Goal: Task Accomplishment & Management: Manage account settings

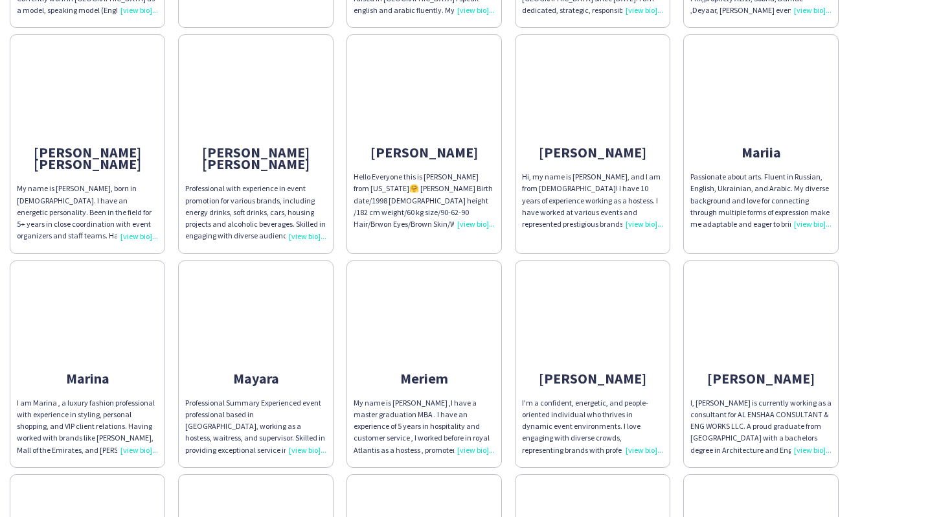
scroll to position [947, 0]
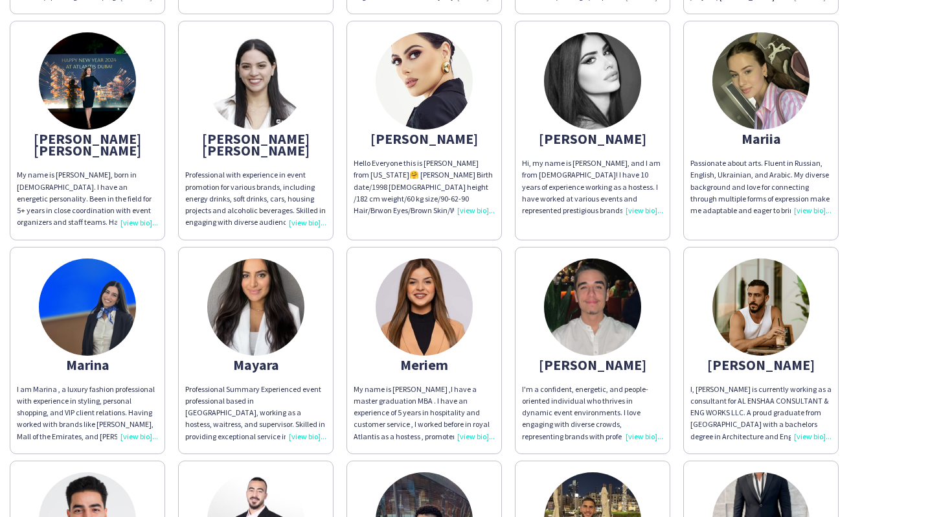
click at [617, 64] on img at bounding box center [592, 80] width 97 height 97
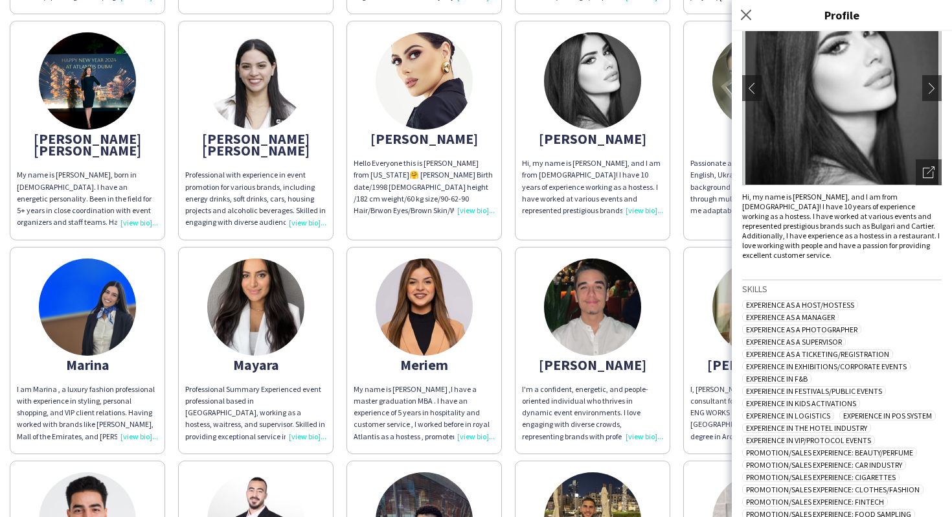
scroll to position [247, 0]
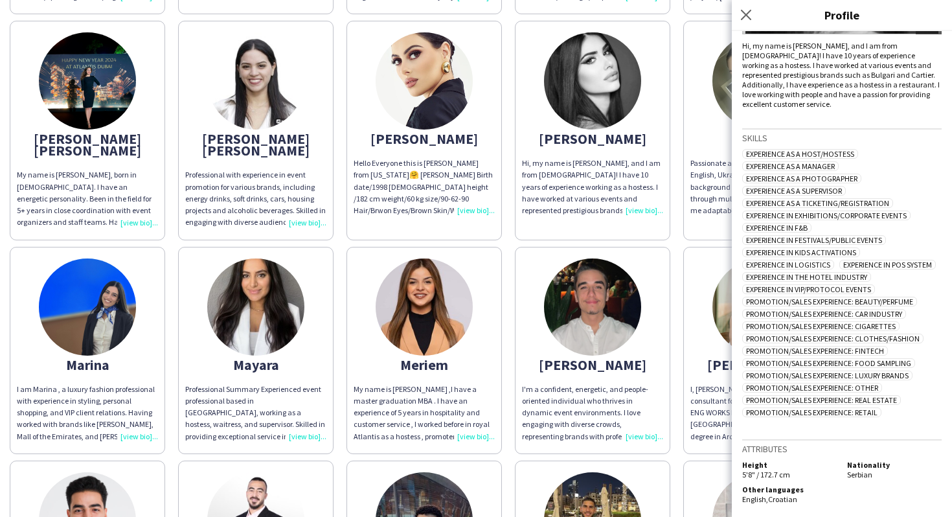
click at [627, 313] on img at bounding box center [592, 306] width 97 height 97
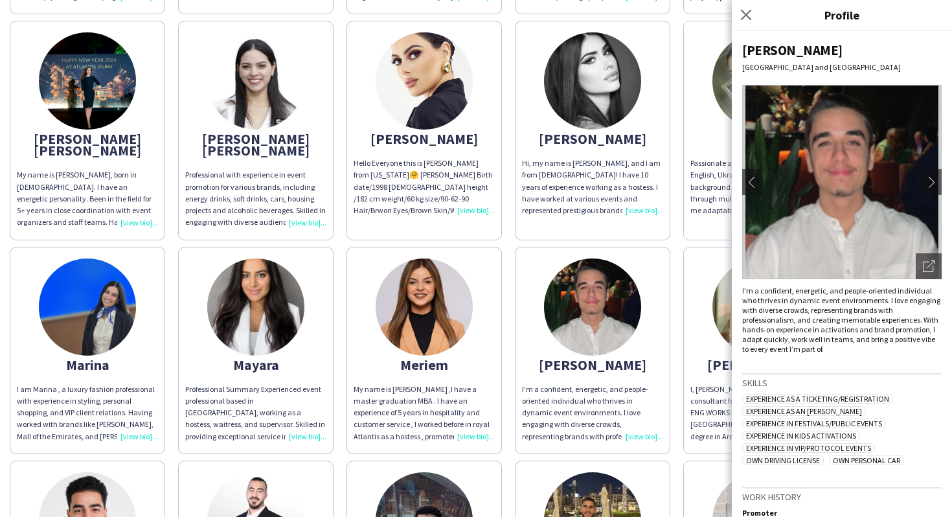
click at [704, 275] on app-share-pages-crew-card "Mohamad I, Mohamad Aref is currently working as a consultant for AL ENSHAA CONS…" at bounding box center [760, 350] width 155 height 207
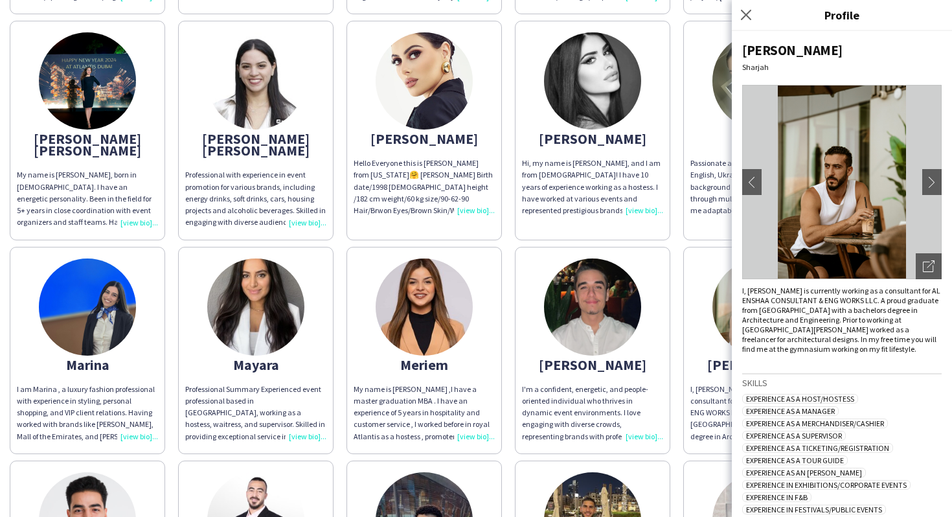
click at [692, 210] on app-share-pages-crew-card "Mariia Passionate about arts. Fluent in Russian, English, Ukrainian, and Arabic…" at bounding box center [760, 130] width 155 height 219
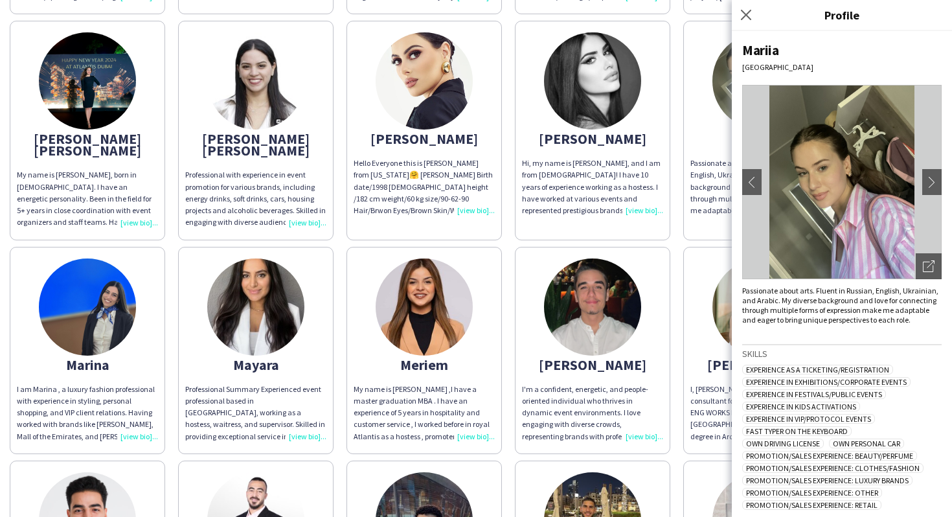
click at [287, 289] on img at bounding box center [255, 306] width 97 height 97
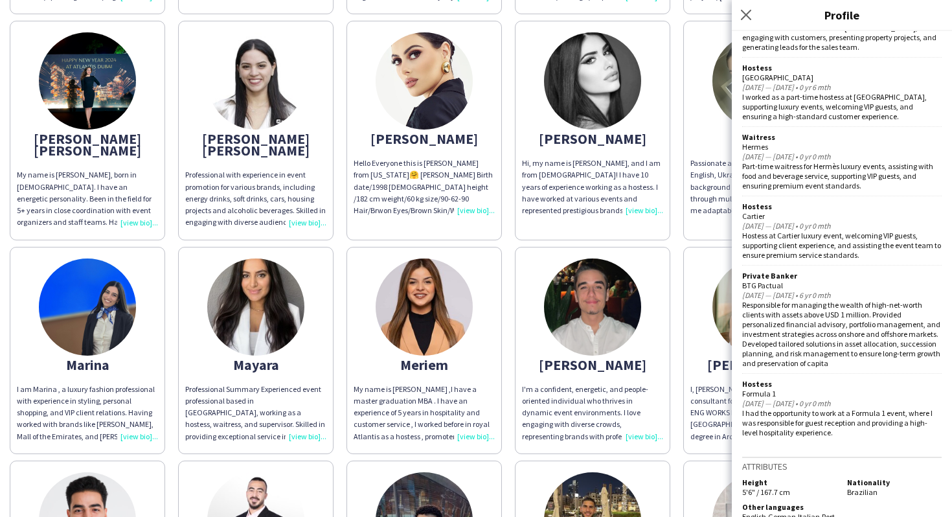
scroll to position [842, 0]
click at [512, 205] on div "Abdulrahman ABDULRAHMAN DARWISH FRIENDLY. ENTHUSIASTIC. FLEXIBLE LOCATION: DUBA…" at bounding box center [476, 234] width 932 height 2174
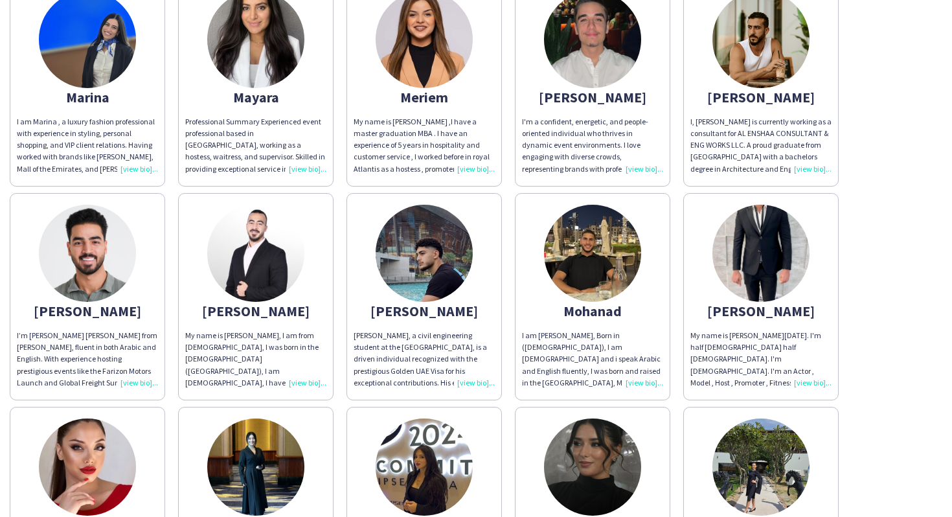
scroll to position [1215, 0]
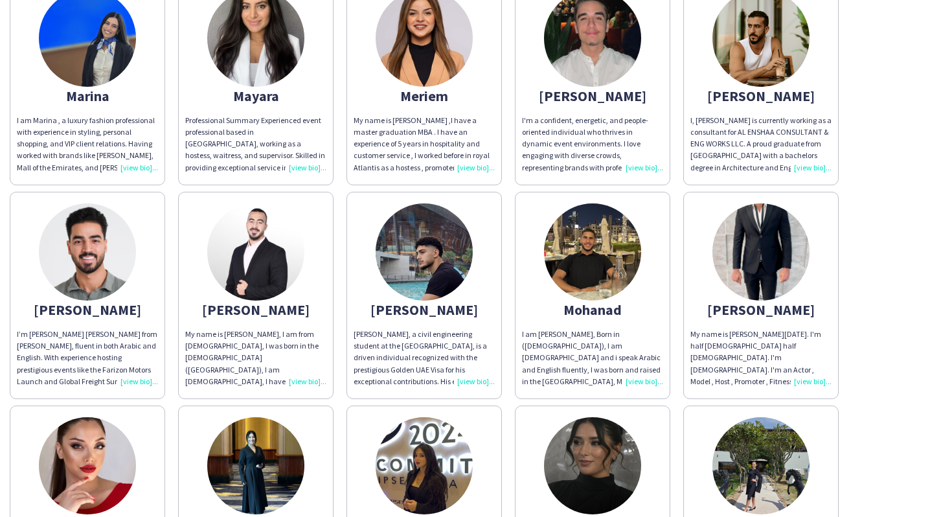
click at [483, 405] on app-share-pages-crew-card "Rama "Hello, I'm Rama I've had the pleasure of meeting countless individuals fr…" at bounding box center [423, 514] width 155 height 219
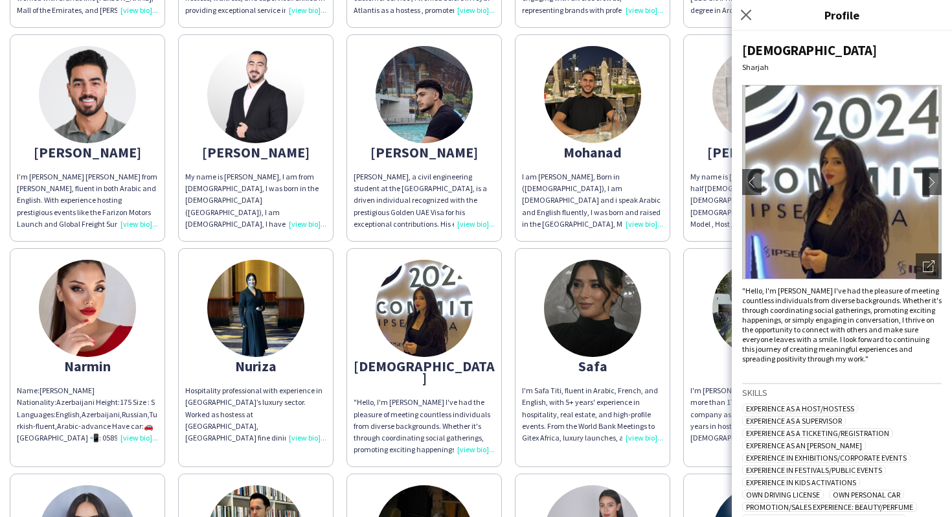
scroll to position [1435, 0]
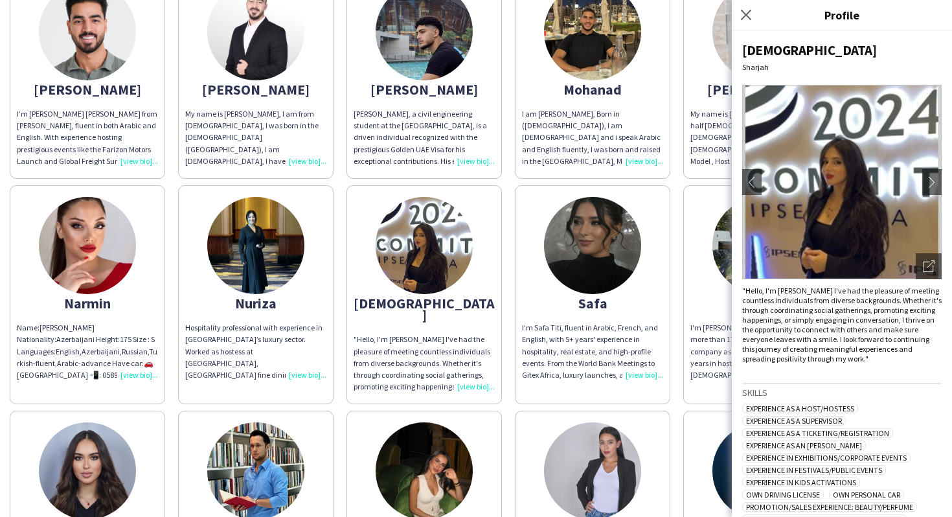
click at [495, 365] on app-share-pages-crew-card "Rama "Hello, I'm Rama I've had the pleasure of meeting countless individuals fr…" at bounding box center [423, 294] width 155 height 219
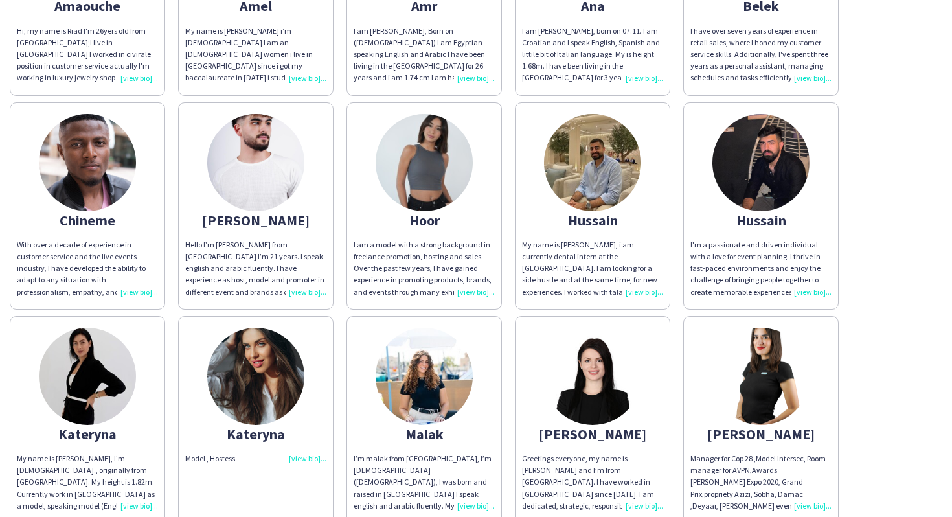
scroll to position [421, 0]
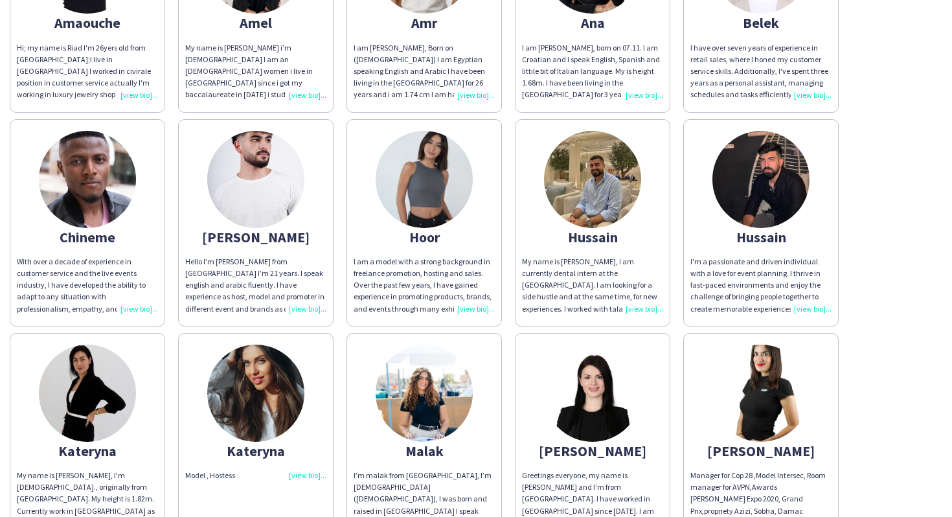
click at [178, 467] on app-share-pages-crew-card "Kateryna Model , Hostess" at bounding box center [255, 436] width 155 height 207
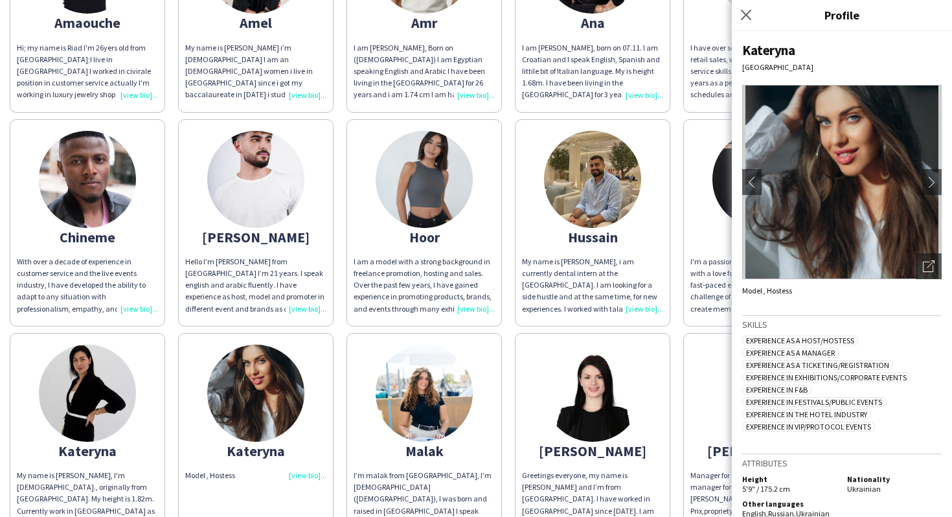
scroll to position [14, 0]
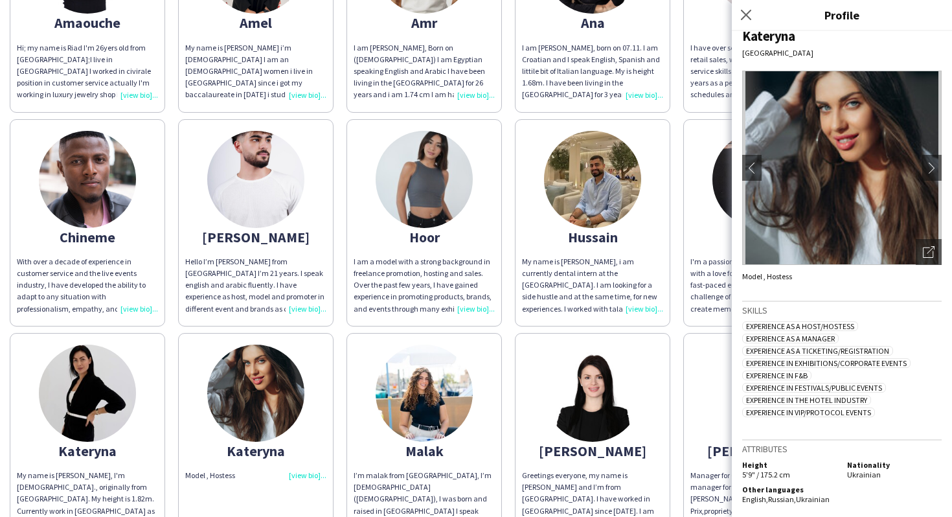
click at [102, 406] on img at bounding box center [87, 392] width 97 height 97
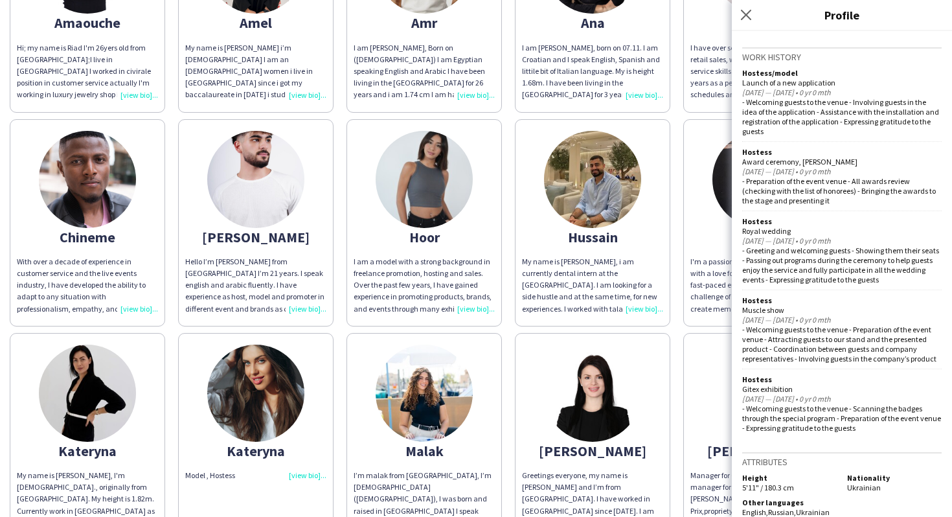
scroll to position [0, 0]
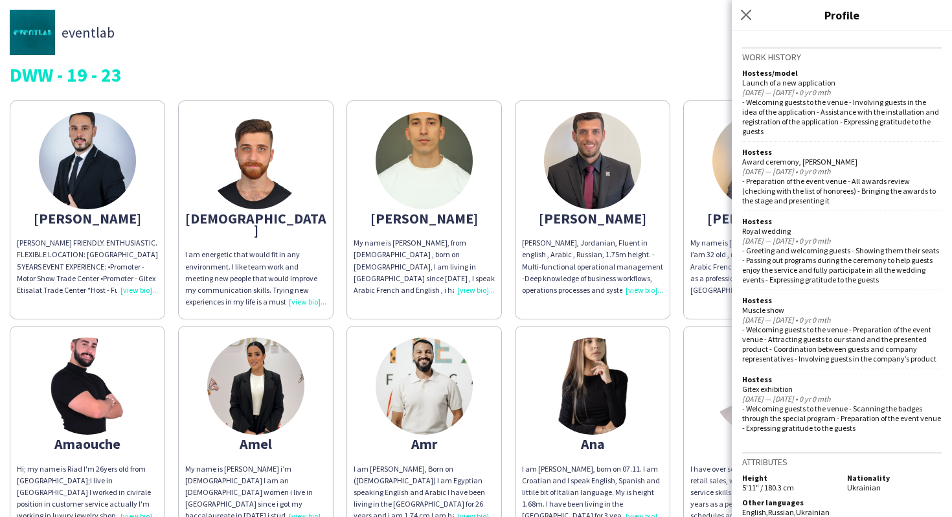
click at [536, 224] on app-share-pages-crew-card "Ahmed Ahmed Kufash, Jordanian, Fluent in english , Arabic , Russian, 1.75m heig…" at bounding box center [592, 209] width 155 height 219
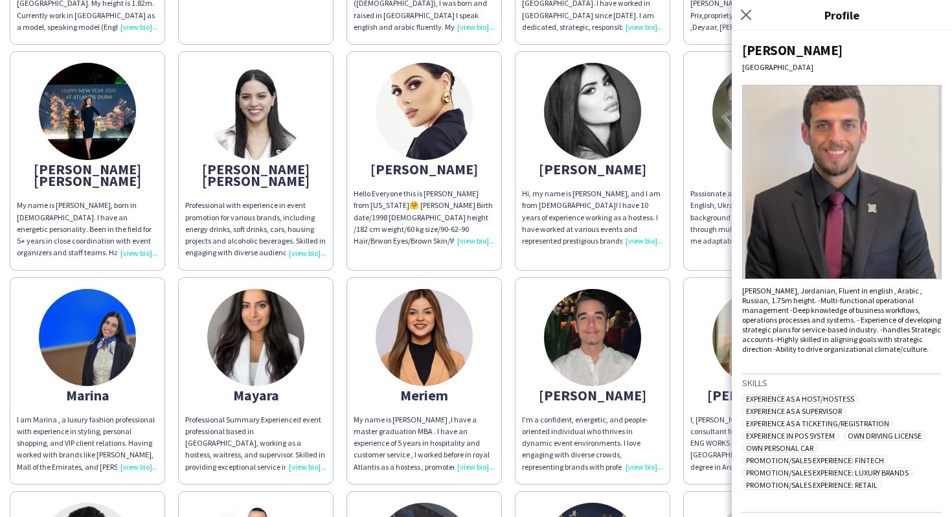
scroll to position [1773, 0]
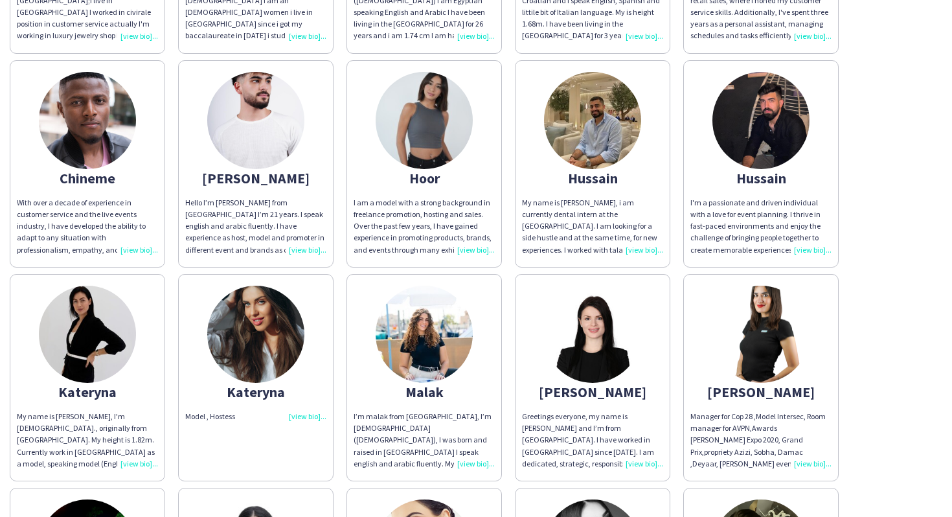
scroll to position [0, 0]
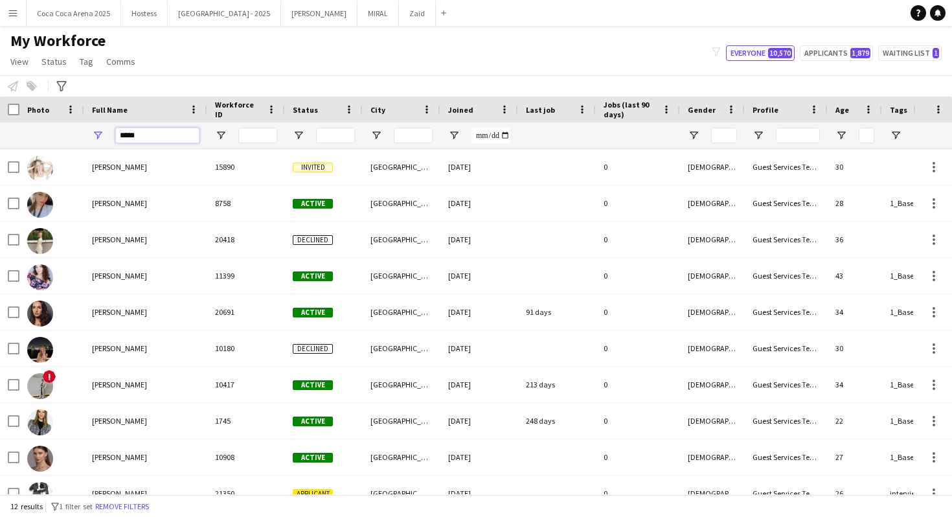
click at [149, 135] on input "*****" at bounding box center [157, 136] width 84 height 16
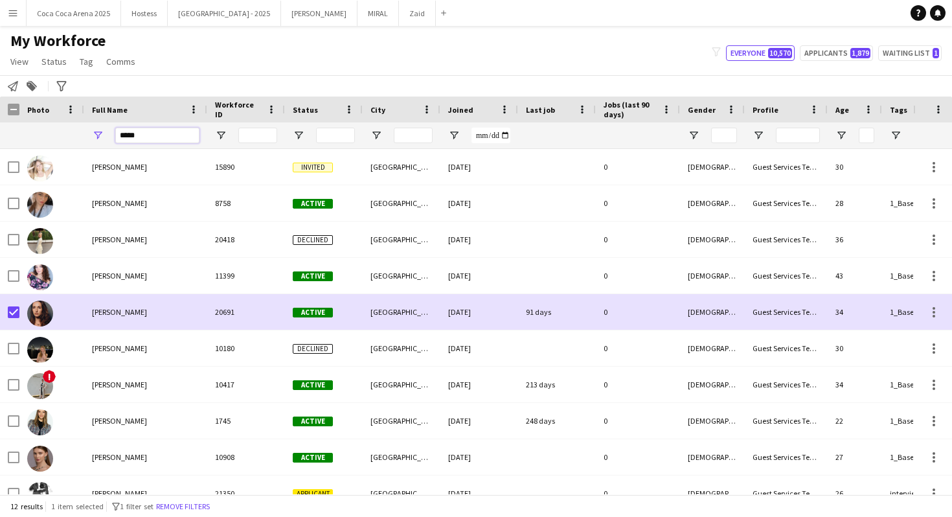
click at [183, 137] on input "*****" at bounding box center [157, 136] width 84 height 16
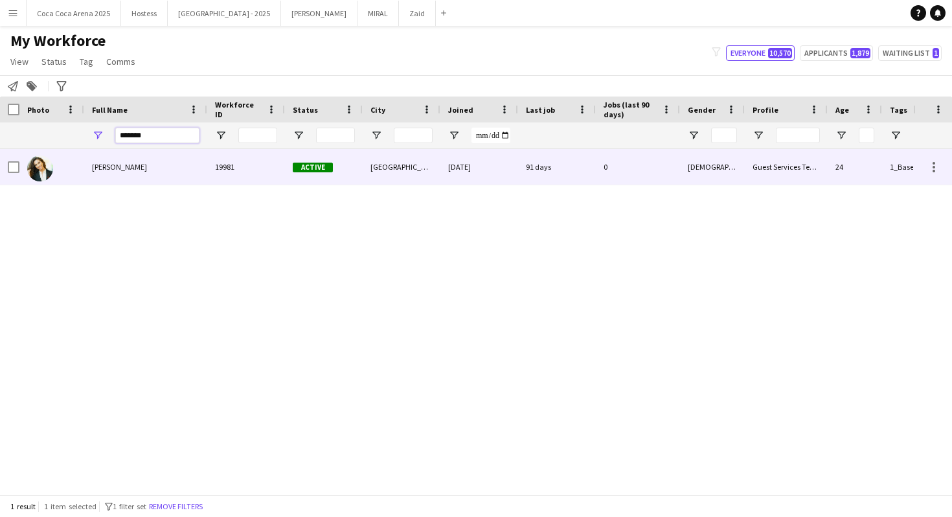
type input "*******"
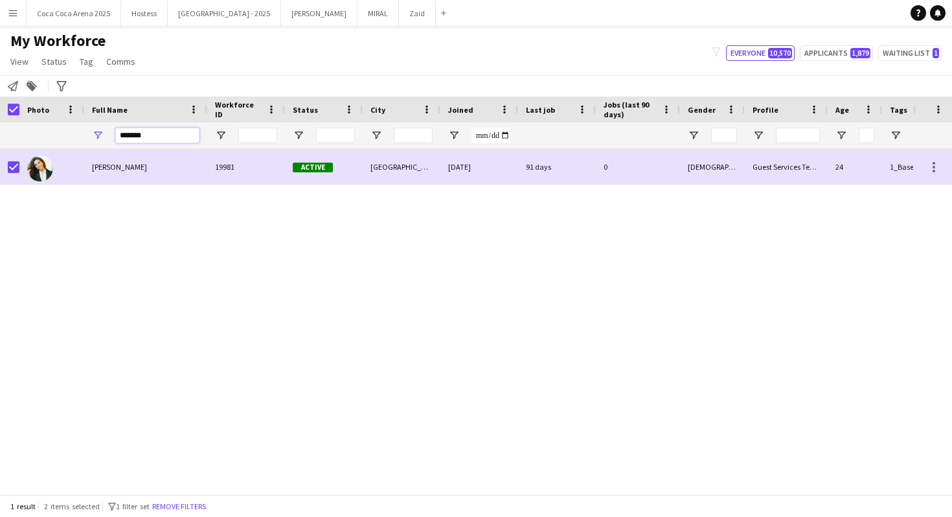
click at [166, 133] on input "*******" at bounding box center [157, 136] width 84 height 16
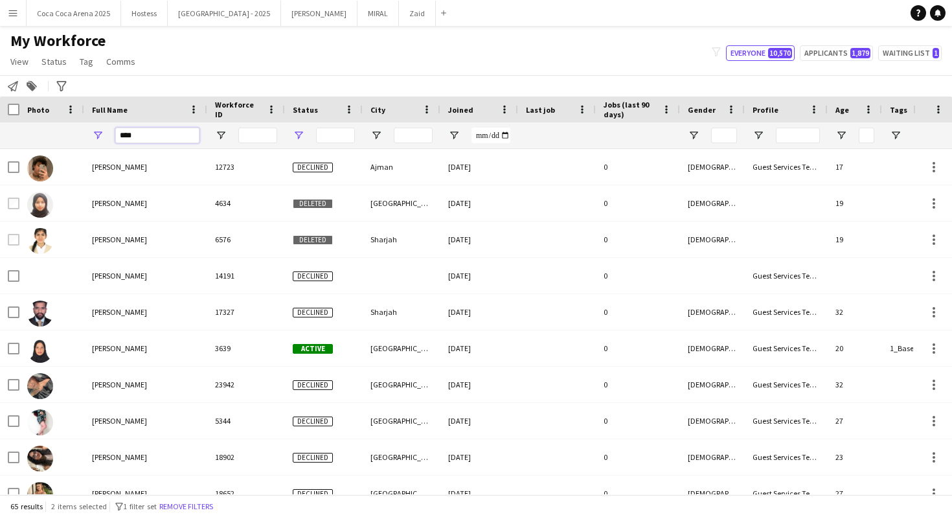
type input "****"
click at [295, 138] on span "Open Filter Menu" at bounding box center [299, 135] width 12 height 12
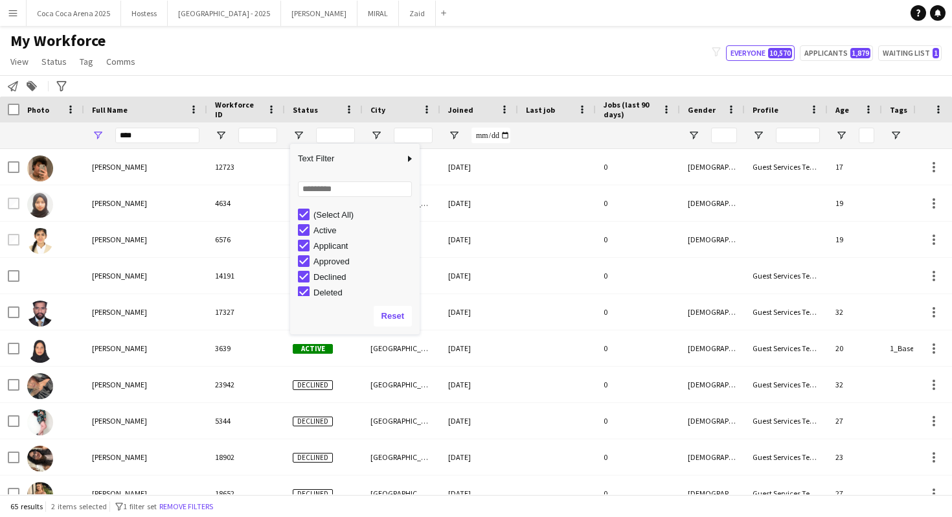
click at [328, 210] on div "(Select All)" at bounding box center [364, 215] width 102 height 10
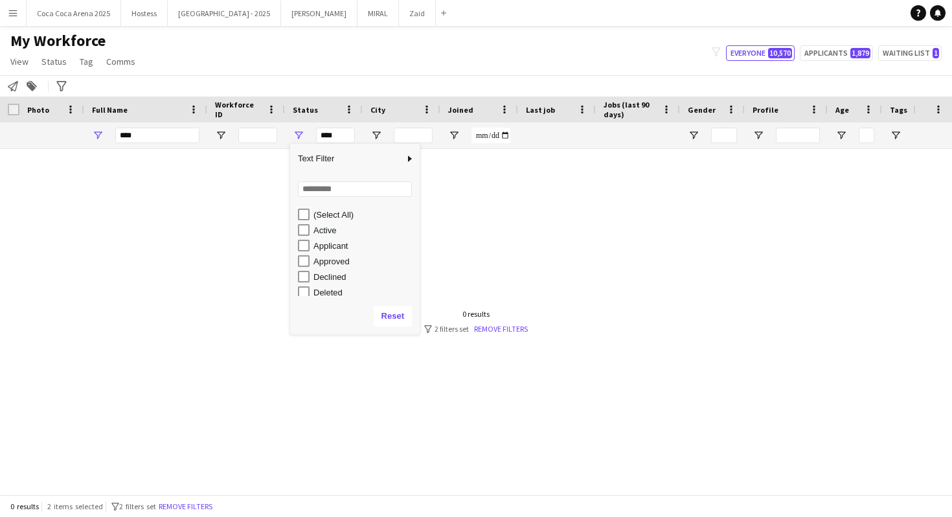
click at [331, 236] on div "Active" at bounding box center [359, 230] width 122 height 16
click at [328, 232] on div "Active" at bounding box center [364, 230] width 102 height 10
type input "**********"
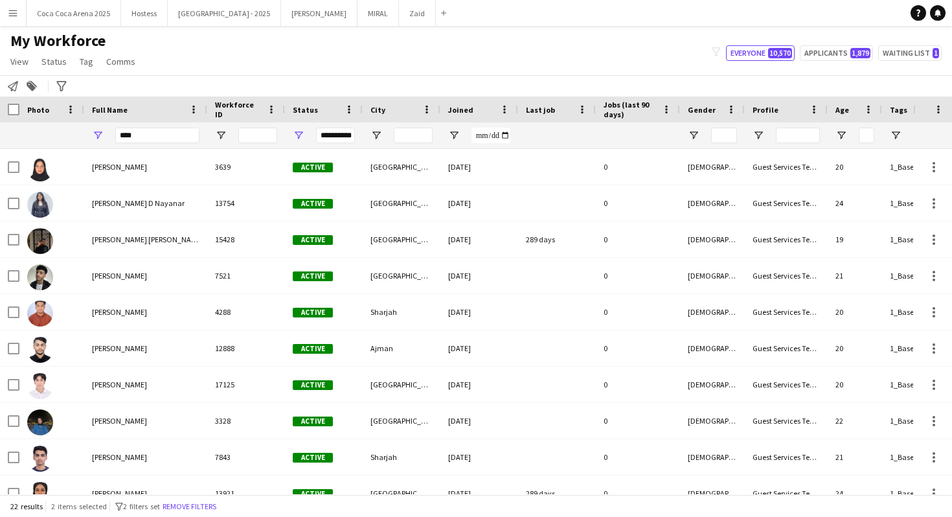
click at [361, 51] on div "My Workforce View Views Default view New view Update view Delete view Edit name…" at bounding box center [476, 53] width 952 height 44
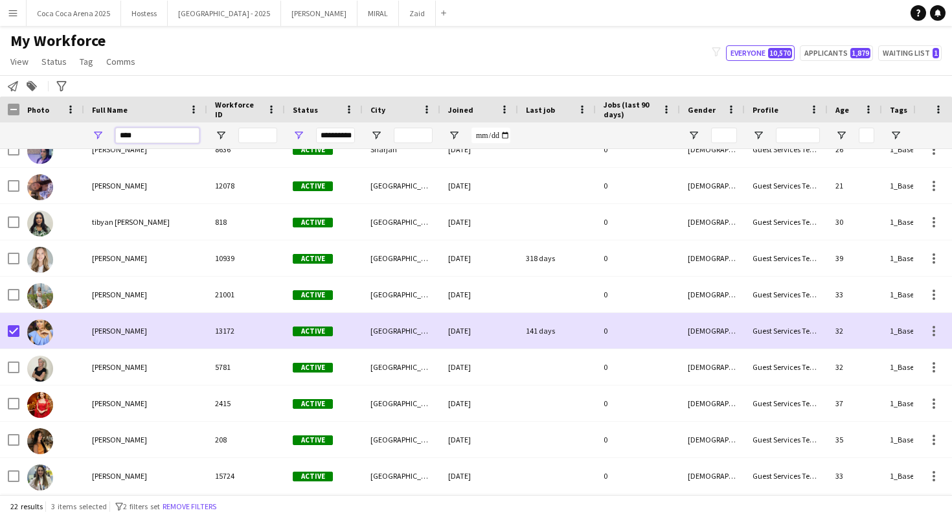
click at [152, 129] on input "****" at bounding box center [157, 136] width 84 height 16
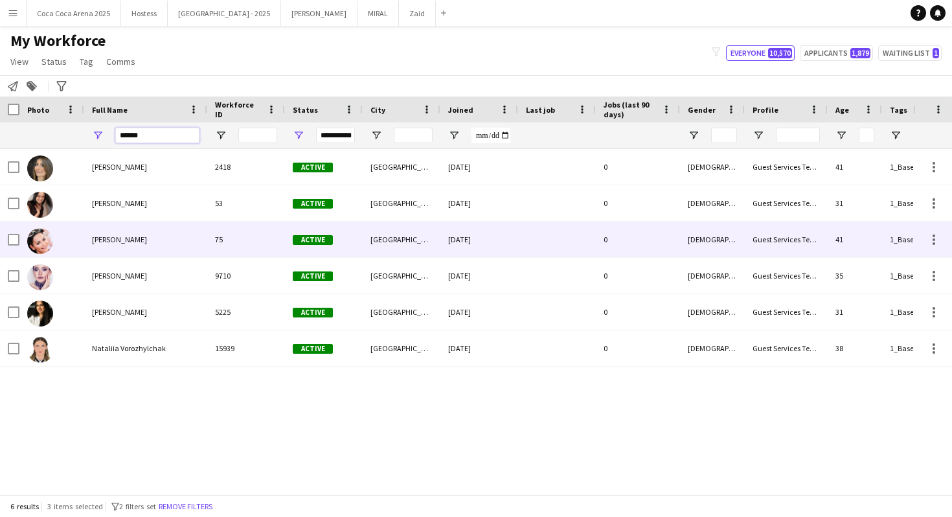
type input "*****"
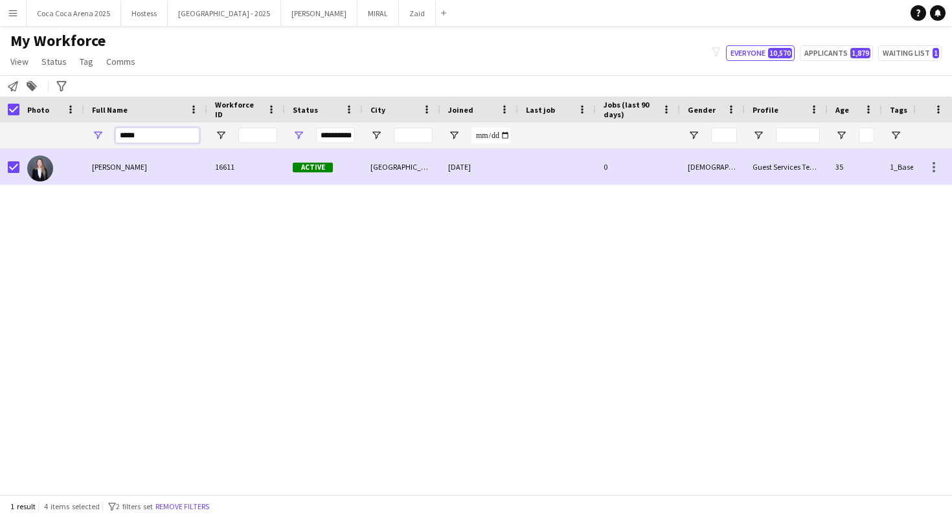
click at [156, 129] on input "*****" at bounding box center [157, 136] width 84 height 16
click at [165, 133] on input "*****" at bounding box center [157, 136] width 84 height 16
click at [180, 130] on input "*******" at bounding box center [157, 136] width 84 height 16
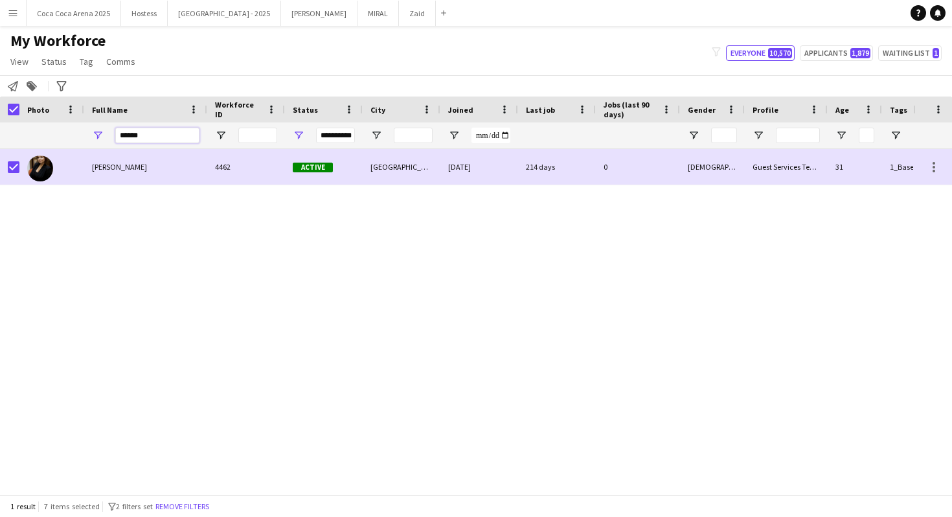
click at [141, 142] on input "******" at bounding box center [157, 136] width 84 height 16
click at [163, 131] on input "******" at bounding box center [157, 136] width 84 height 16
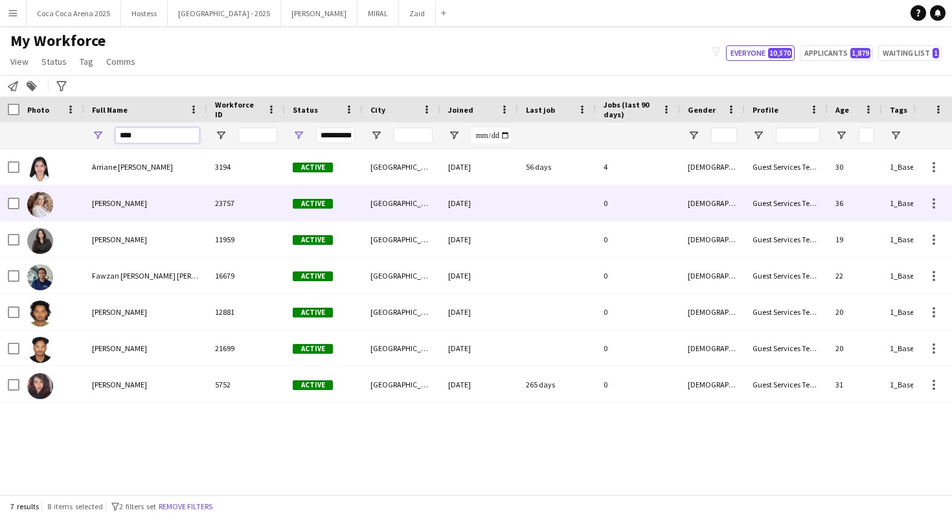
type input "****"
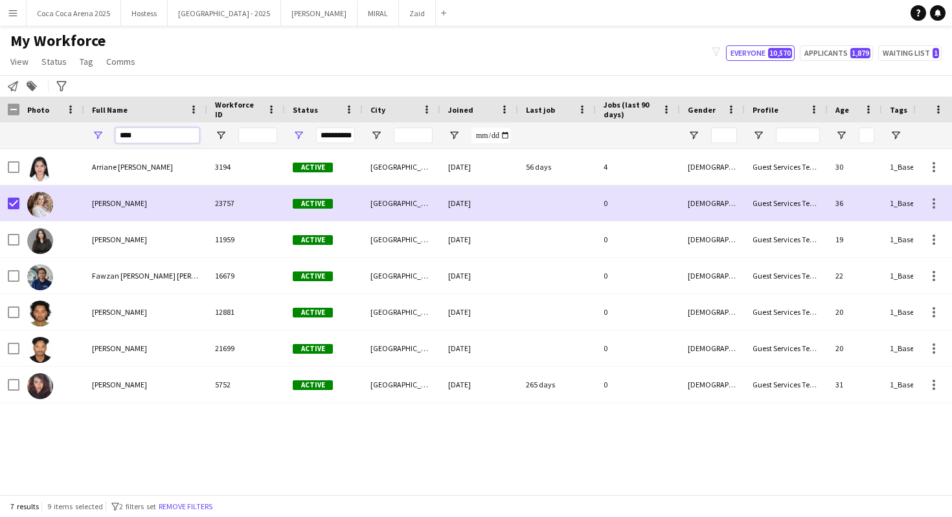
click at [145, 135] on input "****" at bounding box center [157, 136] width 84 height 16
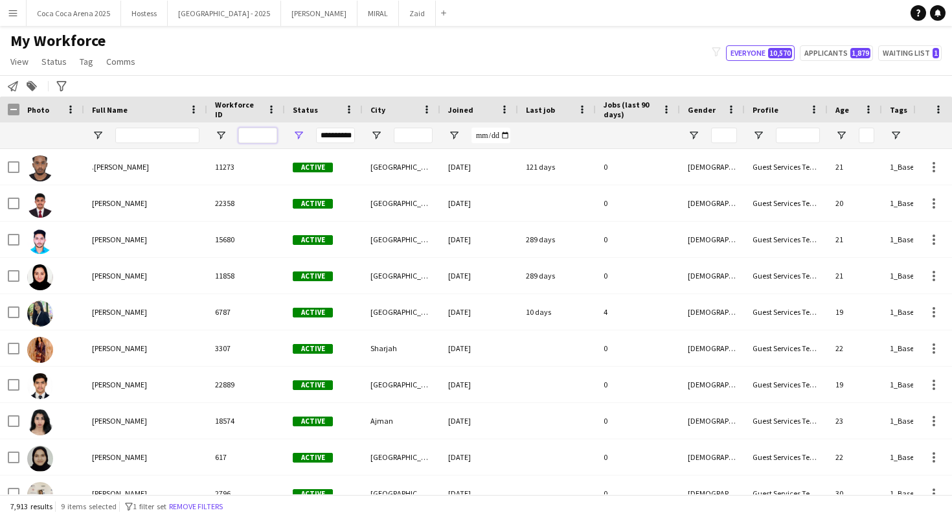
click at [248, 137] on input "Workforce ID Filter Input" at bounding box center [257, 136] width 39 height 16
paste input "*****"
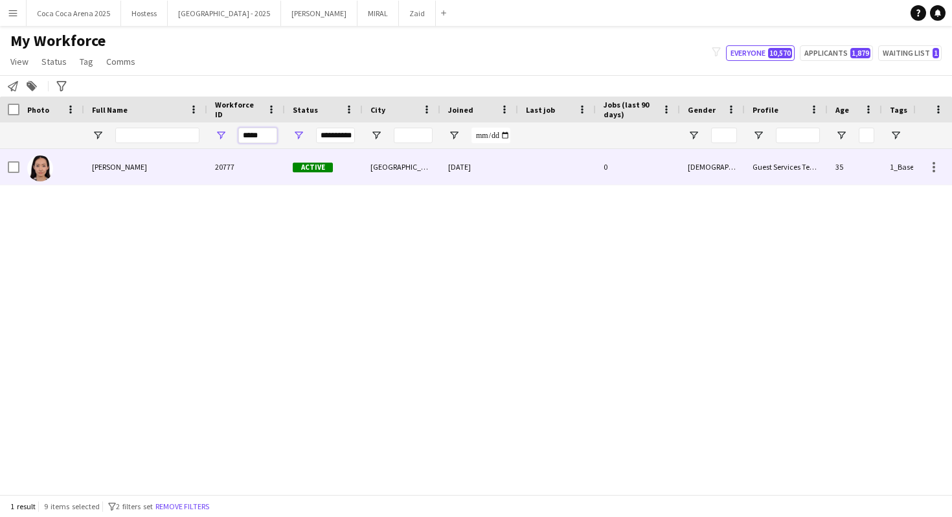
type input "*****"
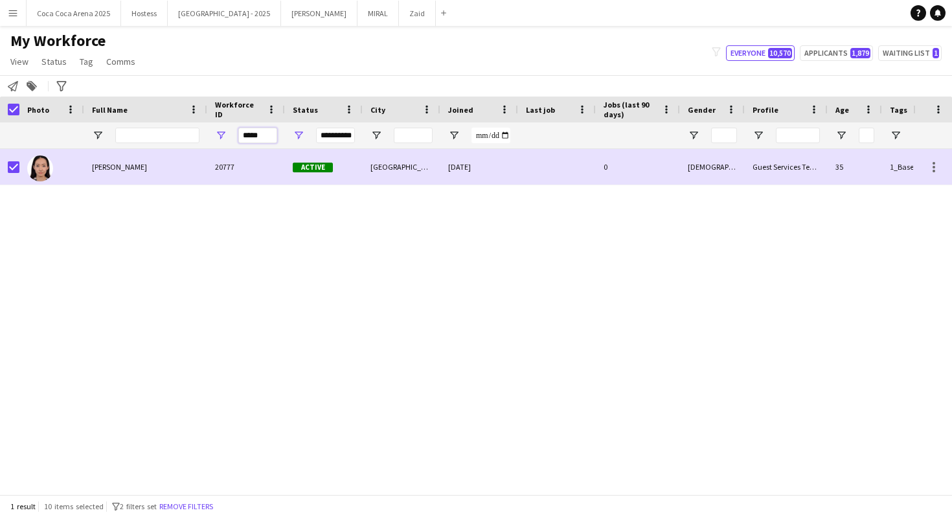
click at [256, 131] on input "*****" at bounding box center [257, 136] width 39 height 16
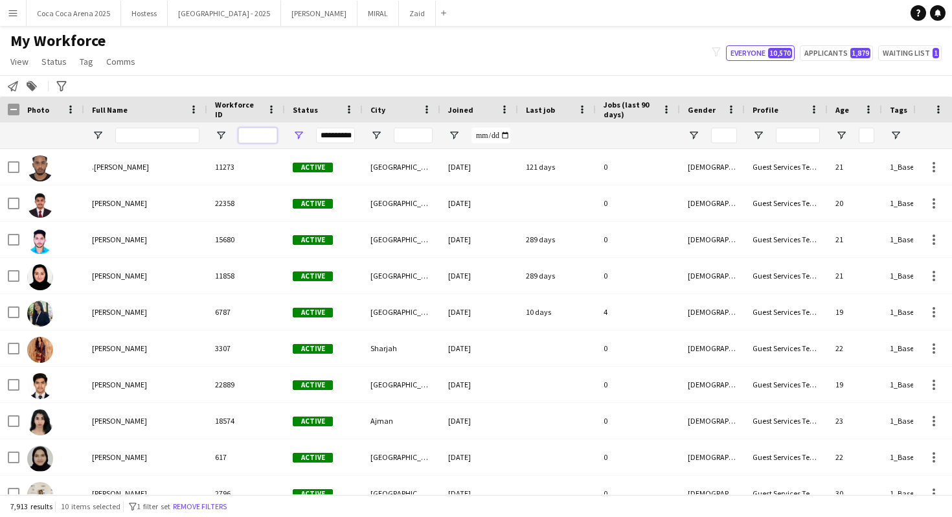
paste input "*****"
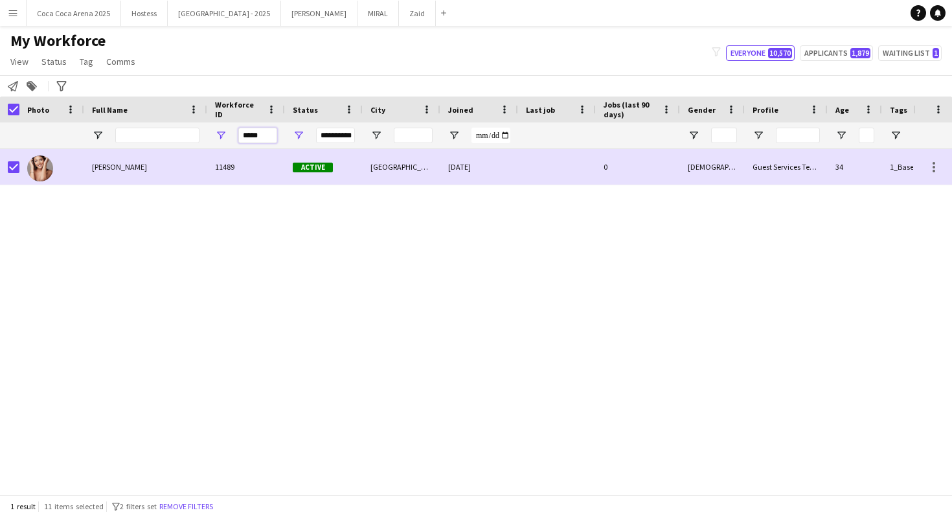
click at [265, 130] on input "*****" at bounding box center [257, 136] width 39 height 16
paste input "Workforce ID Filter Input"
click at [256, 137] on input "*****" at bounding box center [257, 136] width 39 height 16
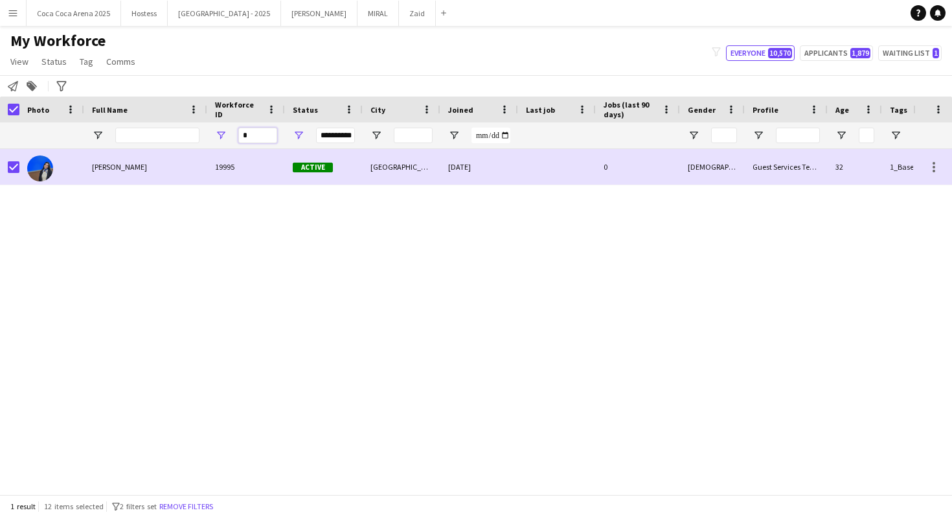
paste input "****"
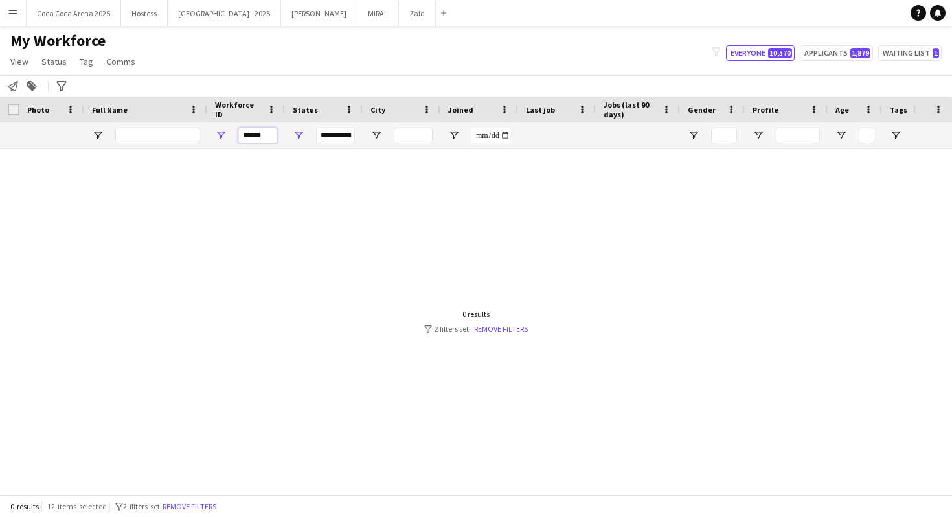
click at [267, 133] on input "*****" at bounding box center [257, 136] width 39 height 16
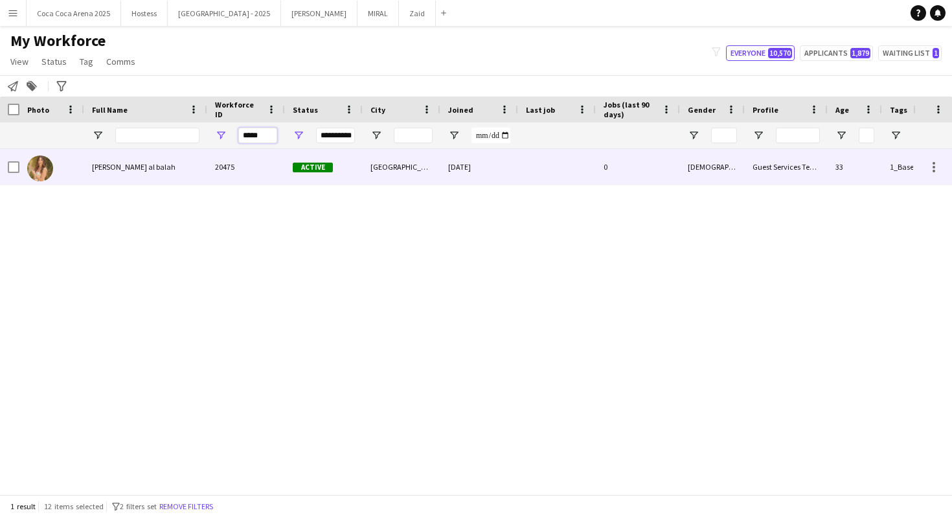
type input "*****"
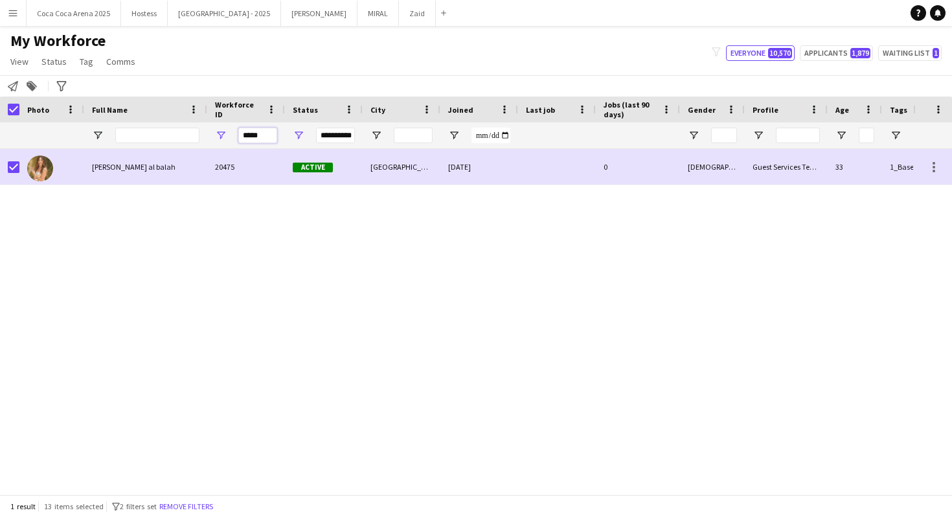
click at [249, 142] on input "*****" at bounding box center [257, 136] width 39 height 16
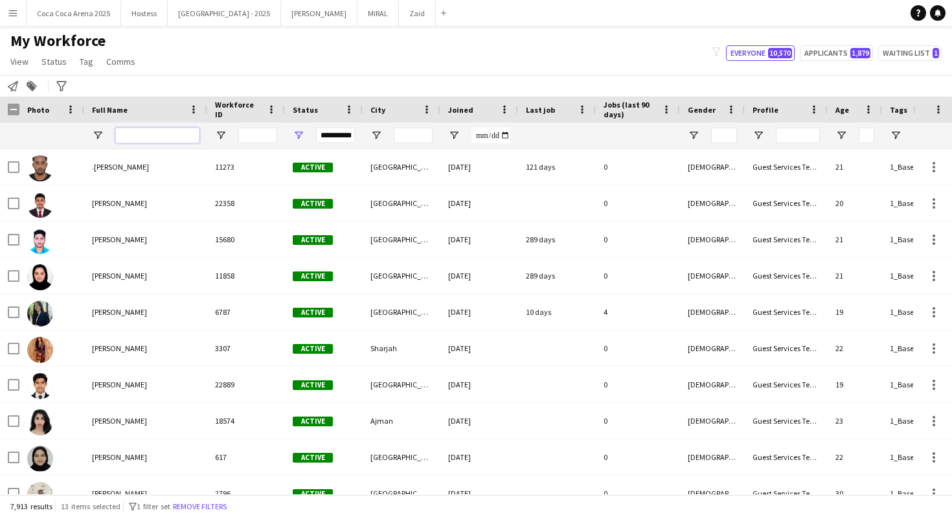
click at [175, 136] on input "Full Name Filter Input" at bounding box center [157, 136] width 84 height 16
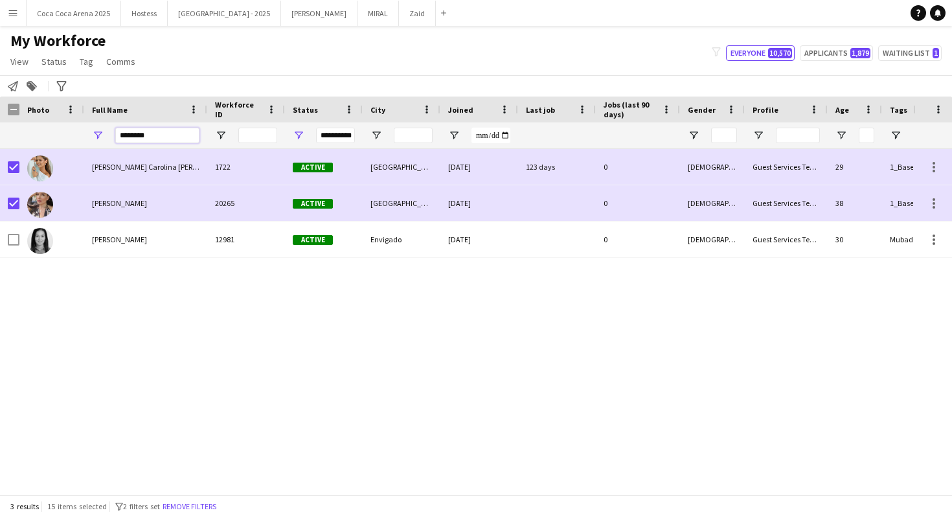
click at [163, 139] on input "********" at bounding box center [157, 136] width 84 height 16
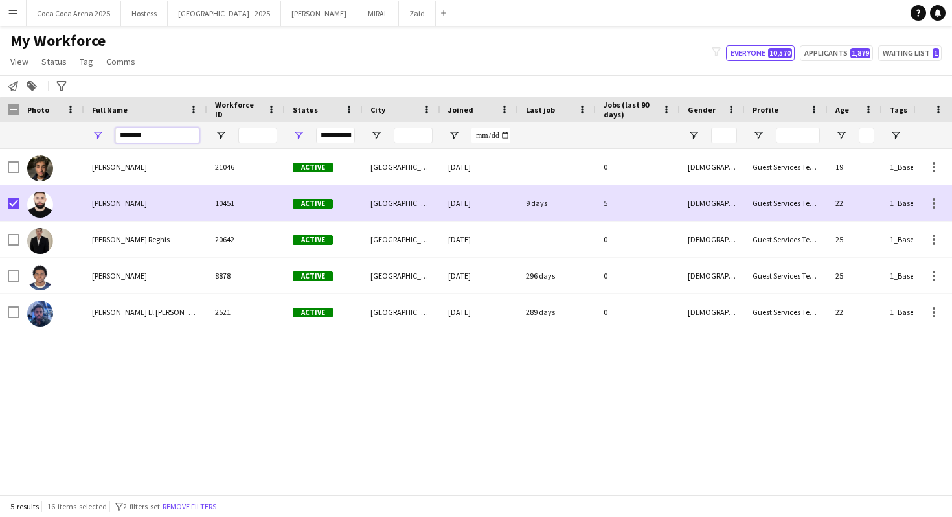
click at [159, 134] on input "*******" at bounding box center [157, 136] width 84 height 16
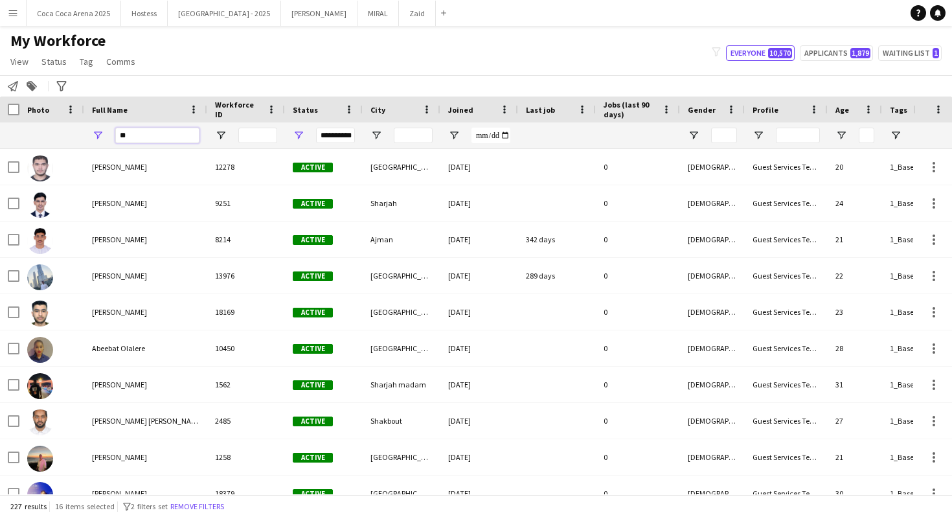
type input "*"
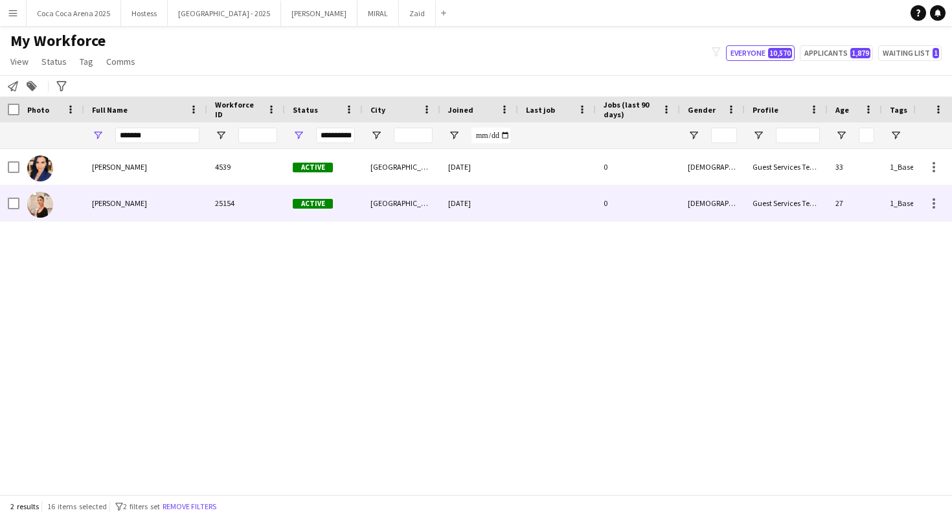
click at [155, 186] on div "[PERSON_NAME]" at bounding box center [145, 203] width 123 height 36
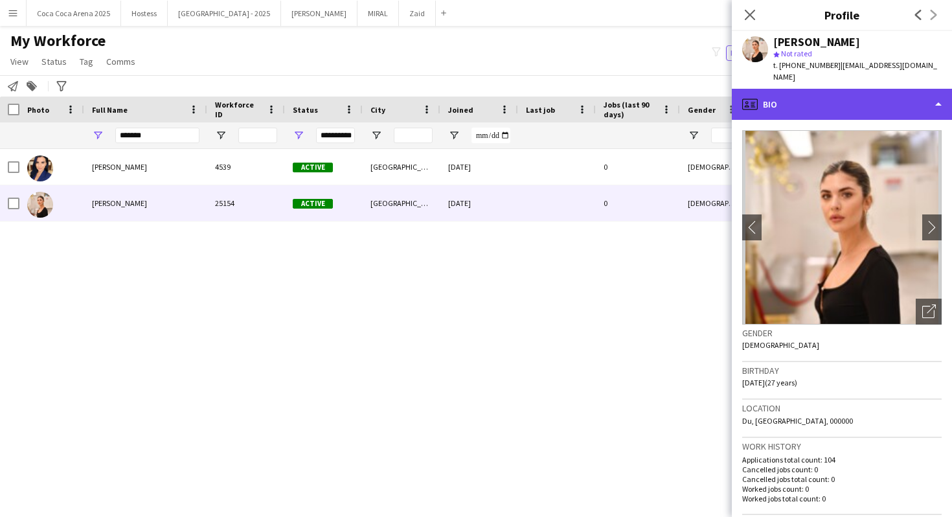
click at [831, 95] on div "profile Bio" at bounding box center [842, 104] width 220 height 31
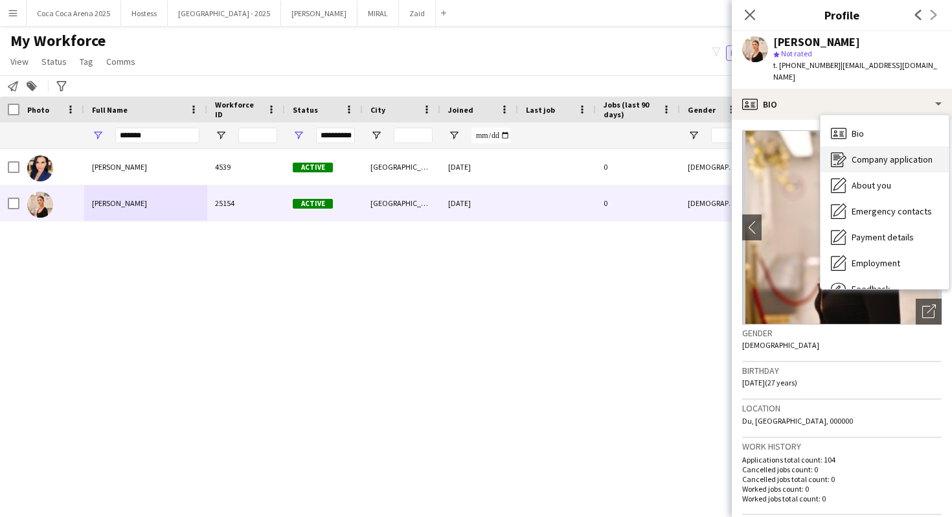
click at [869, 153] on span "Company application" at bounding box center [891, 159] width 81 height 12
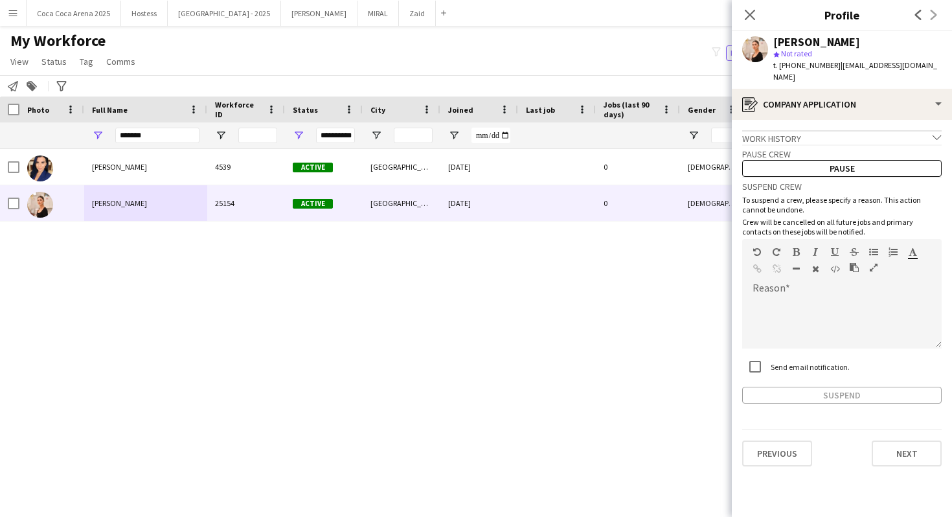
click at [847, 130] on div "Work history chevron-down" at bounding box center [841, 137] width 199 height 14
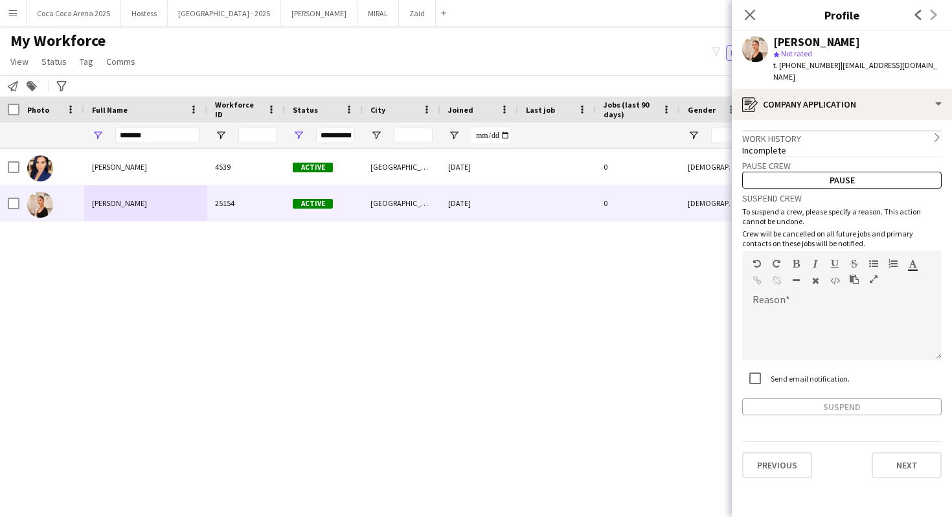
click at [847, 130] on div "Work history chevron-right" at bounding box center [841, 137] width 199 height 14
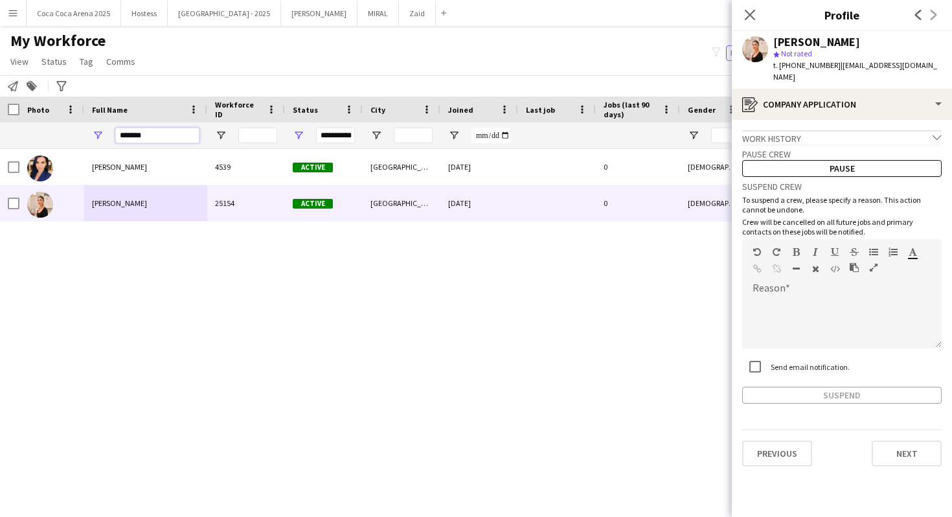
click at [166, 129] on input "*******" at bounding box center [157, 136] width 84 height 16
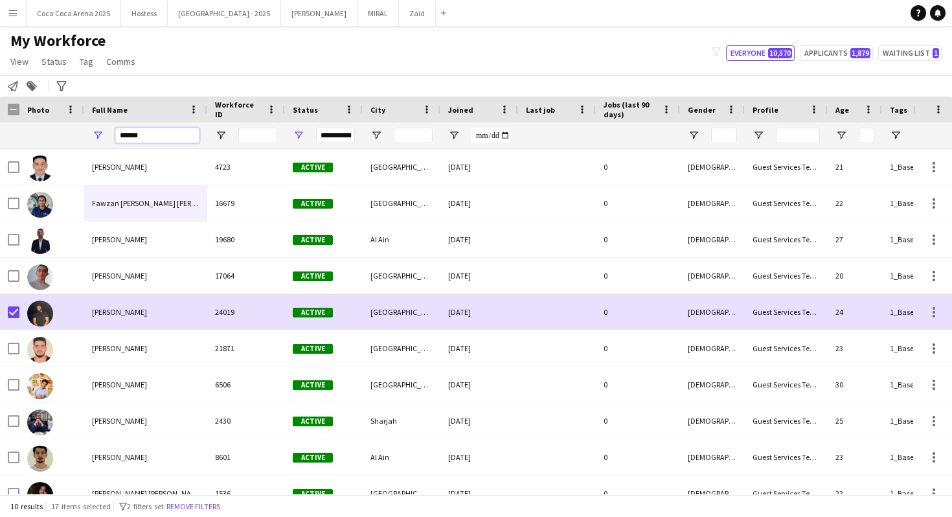
click at [160, 128] on input "******" at bounding box center [157, 136] width 84 height 16
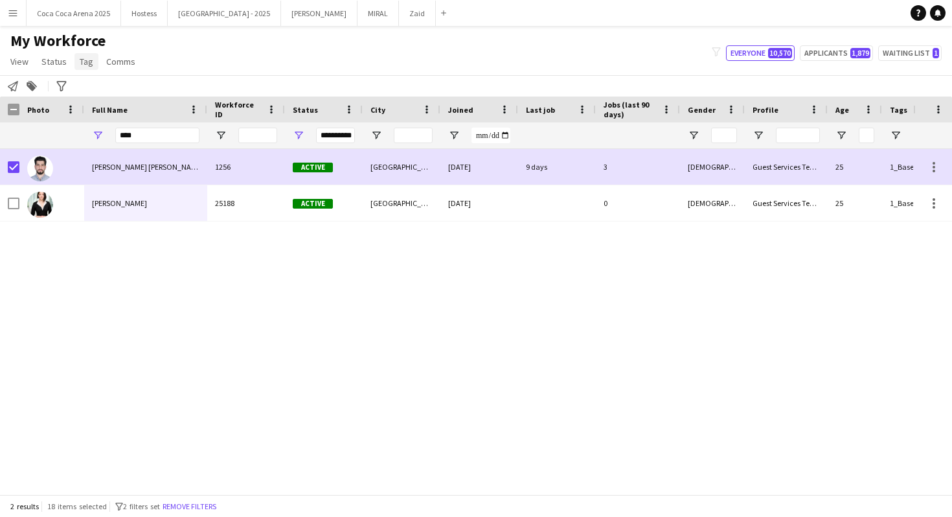
click at [89, 58] on span "Tag" at bounding box center [87, 62] width 14 height 12
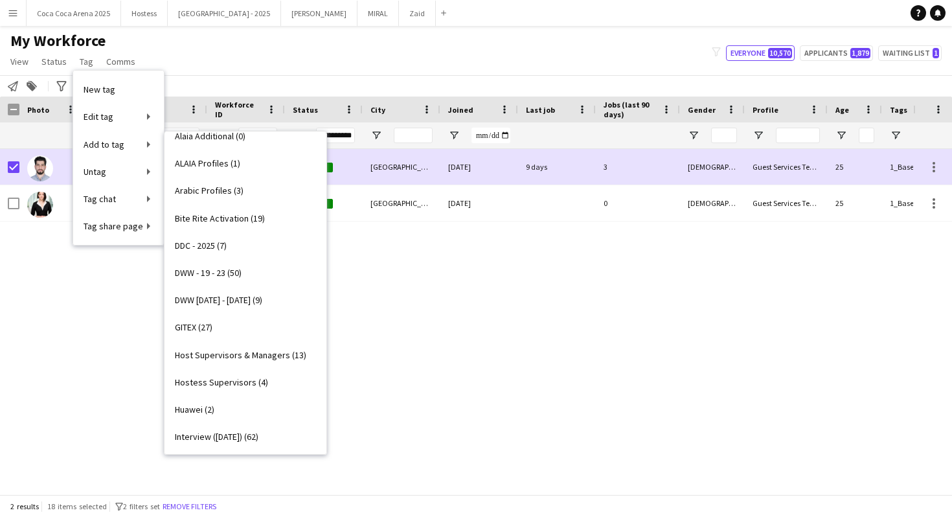
scroll to position [481, 0]
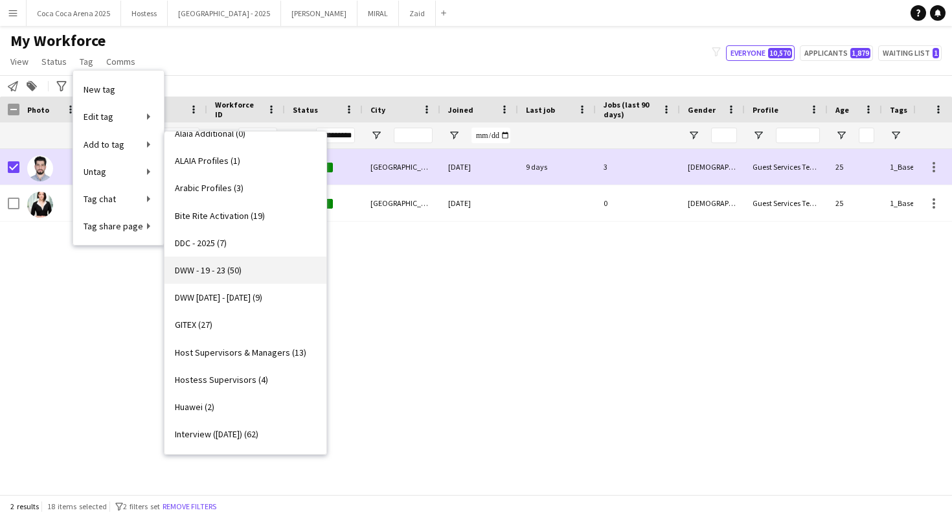
click at [265, 268] on link "DWW - 19 - 23 (50)" at bounding box center [245, 269] width 162 height 27
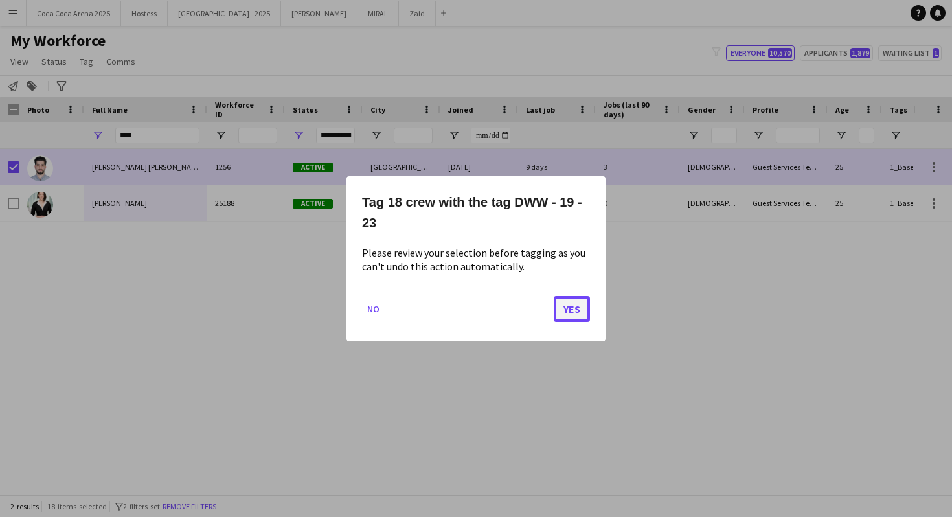
click at [570, 313] on button "Yes" at bounding box center [572, 308] width 36 height 26
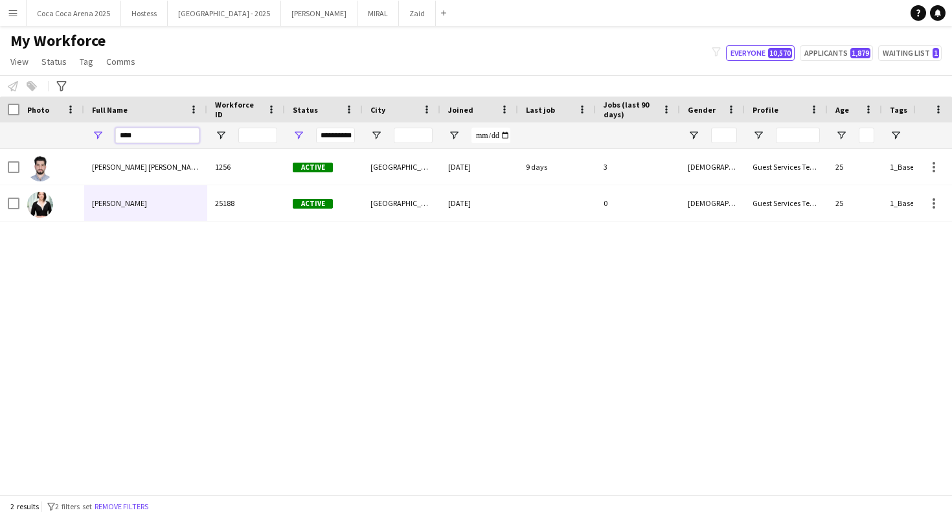
click at [161, 132] on input "****" at bounding box center [157, 136] width 84 height 16
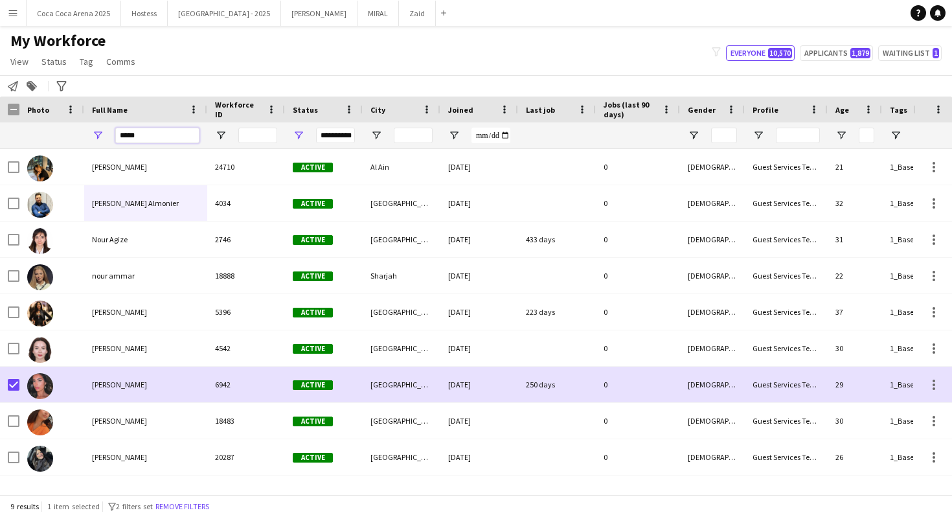
click at [142, 132] on input "*****" at bounding box center [157, 136] width 84 height 16
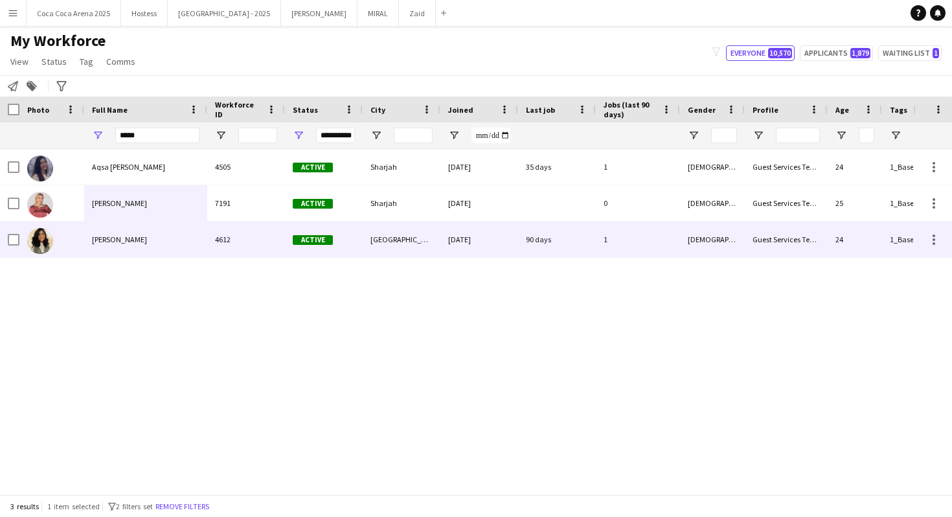
click at [14, 231] on div at bounding box center [14, 239] width 12 height 36
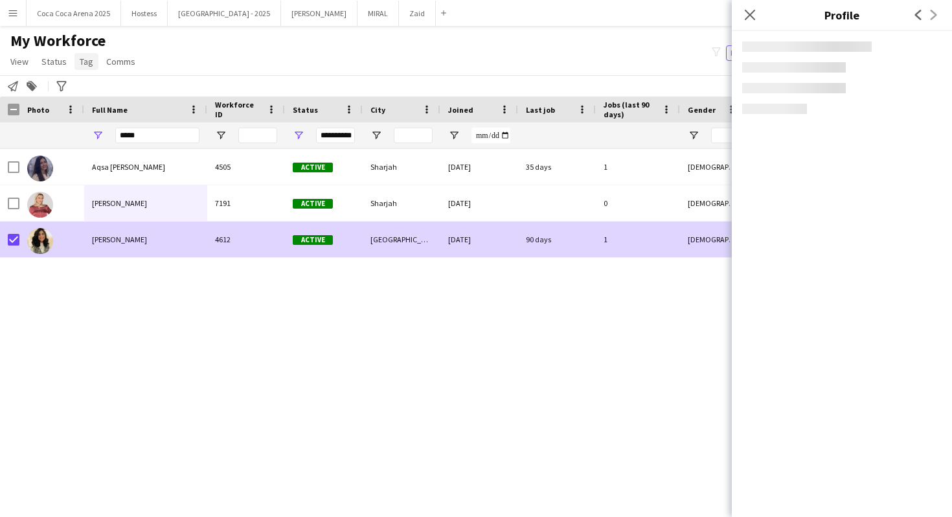
click at [93, 55] on link "Tag" at bounding box center [86, 61] width 24 height 17
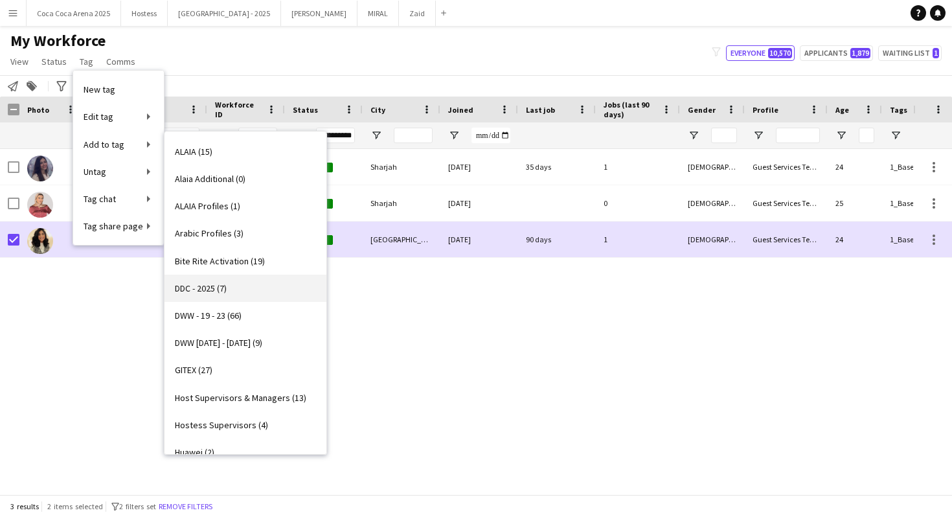
scroll to position [438, 0]
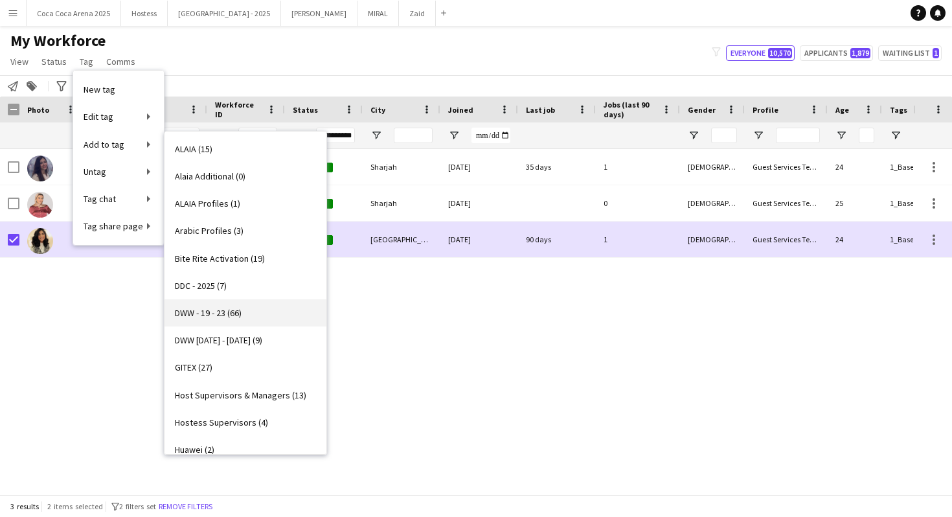
click at [256, 312] on link "DWW - 19 - 23 (66)" at bounding box center [245, 312] width 162 height 27
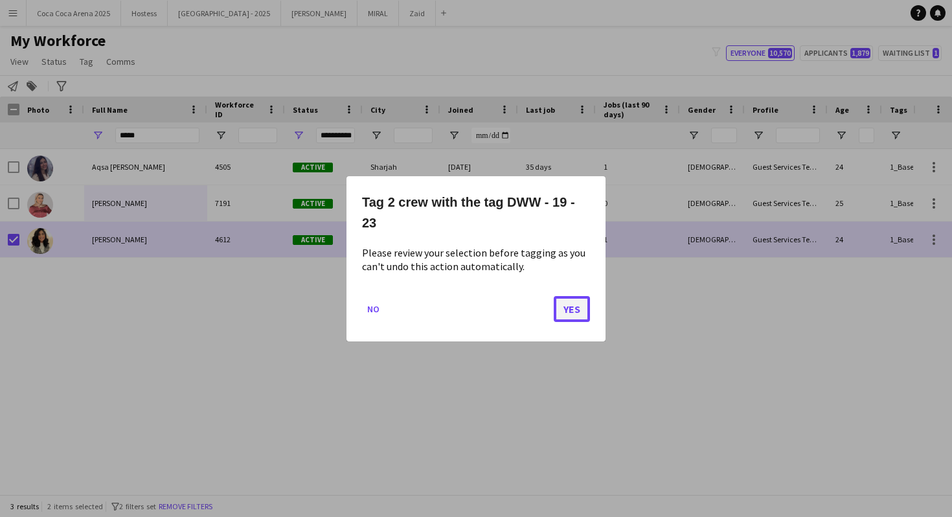
click at [587, 313] on button "Yes" at bounding box center [572, 308] width 36 height 26
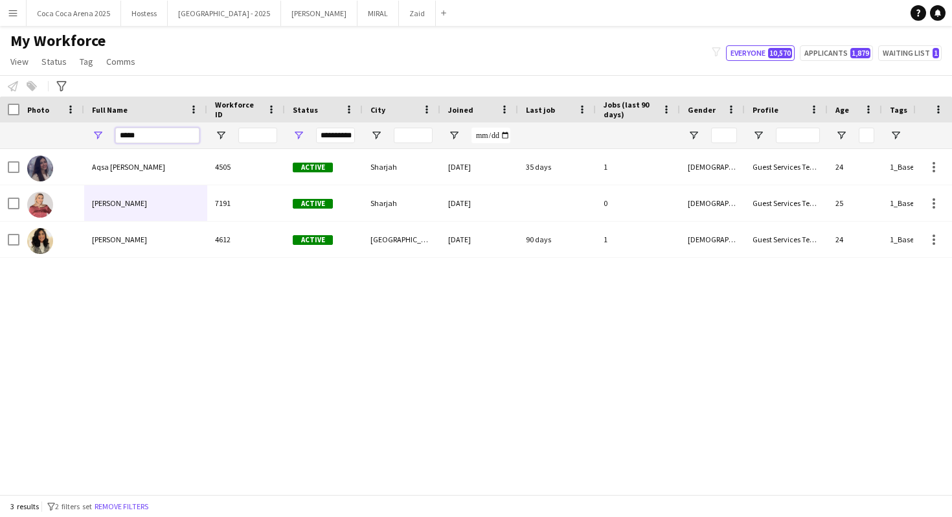
click at [157, 131] on input "*****" at bounding box center [157, 136] width 84 height 16
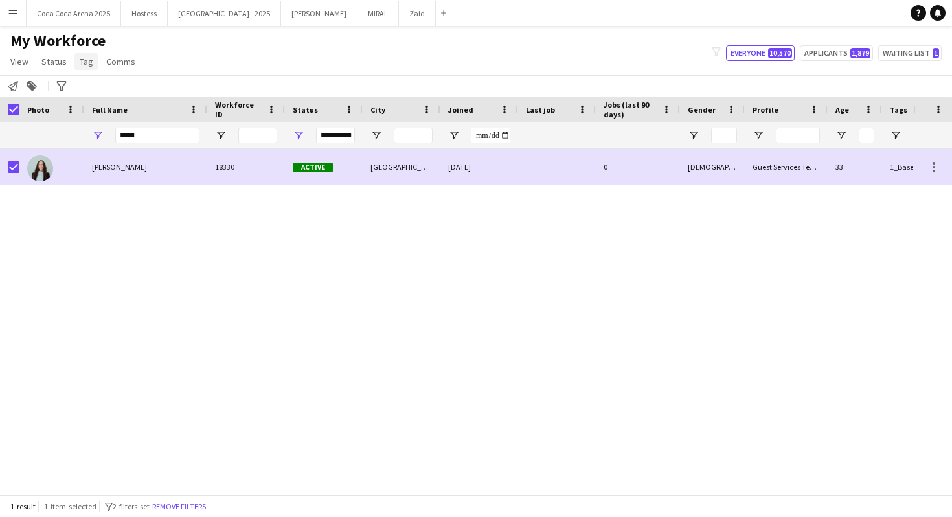
click at [85, 65] on span "Tag" at bounding box center [87, 62] width 14 height 12
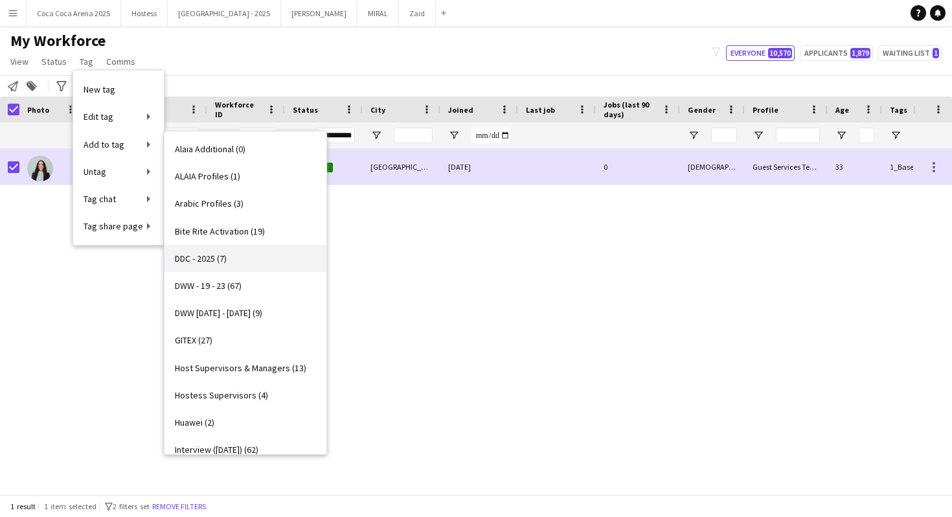
scroll to position [468, 0]
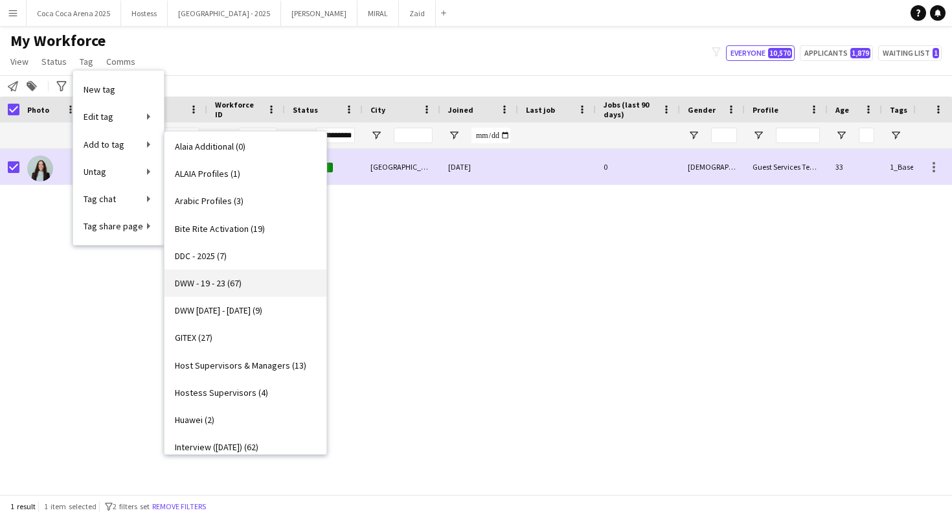
click at [259, 284] on link "DWW - 19 - 23 (67)" at bounding box center [245, 282] width 162 height 27
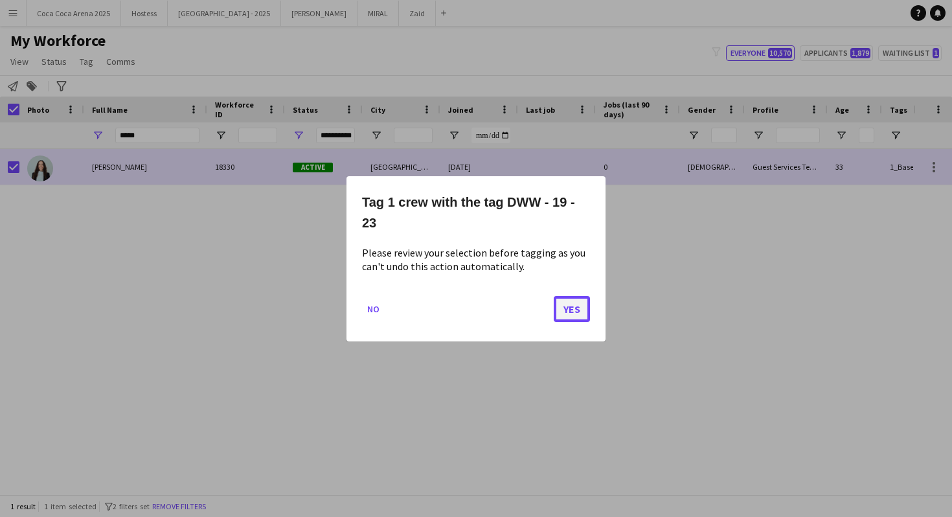
click at [554, 306] on button "Yes" at bounding box center [572, 308] width 36 height 26
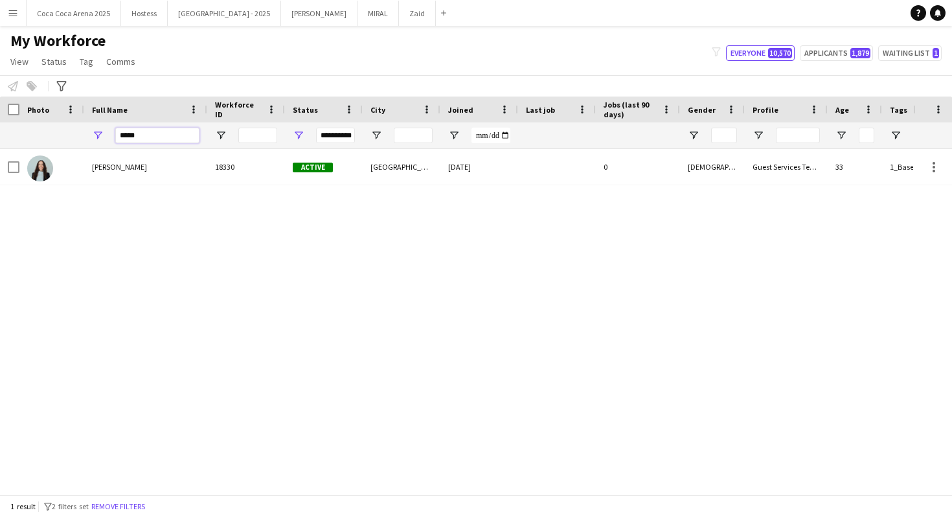
click at [177, 129] on input "*****" at bounding box center [157, 136] width 84 height 16
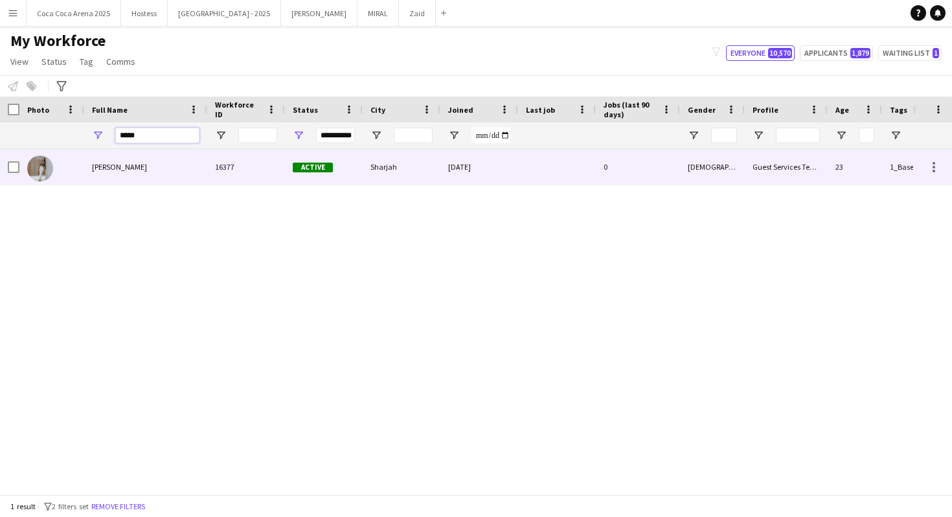
type input "*****"
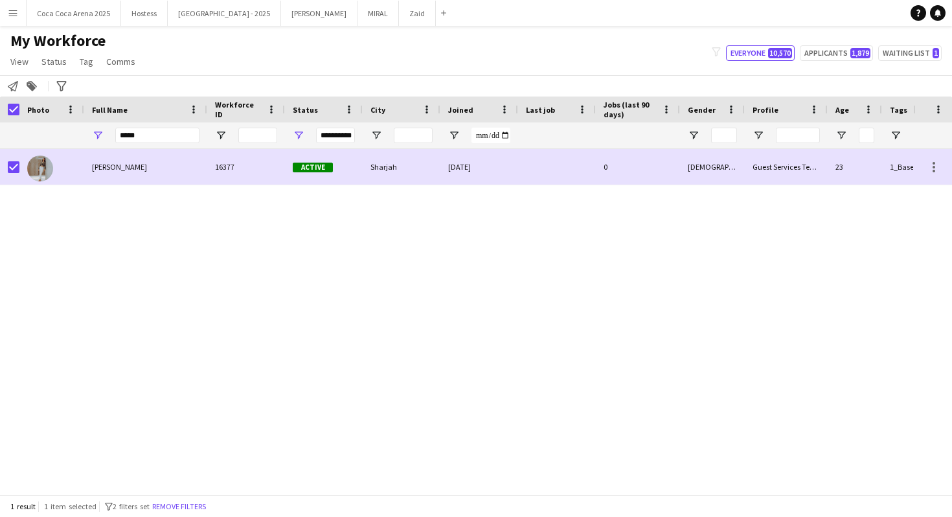
click at [96, 64] on app-page-menu "View Views Default view New view Update view Delete view Edit name Customise vi…" at bounding box center [74, 63] width 148 height 25
click at [88, 62] on span "Tag" at bounding box center [87, 62] width 14 height 12
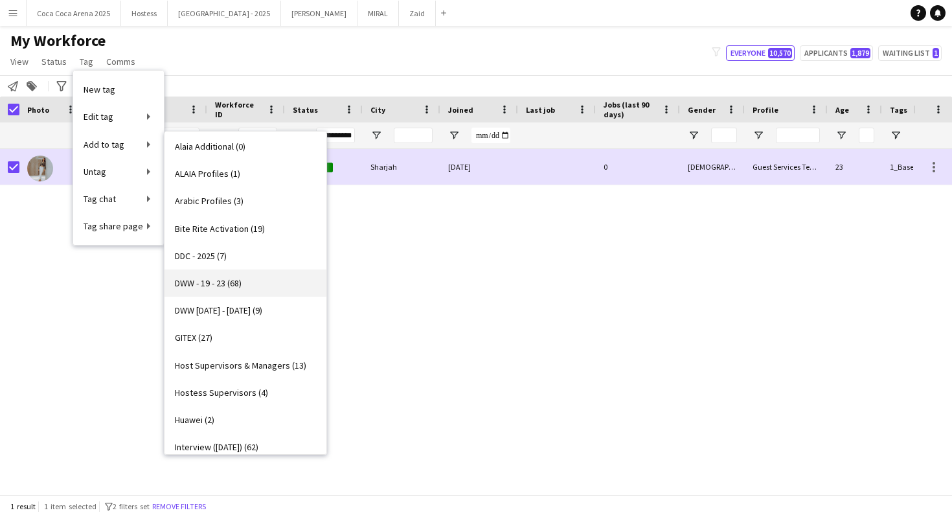
click at [248, 286] on link "DWW - 19 - 23 (68)" at bounding box center [245, 282] width 162 height 27
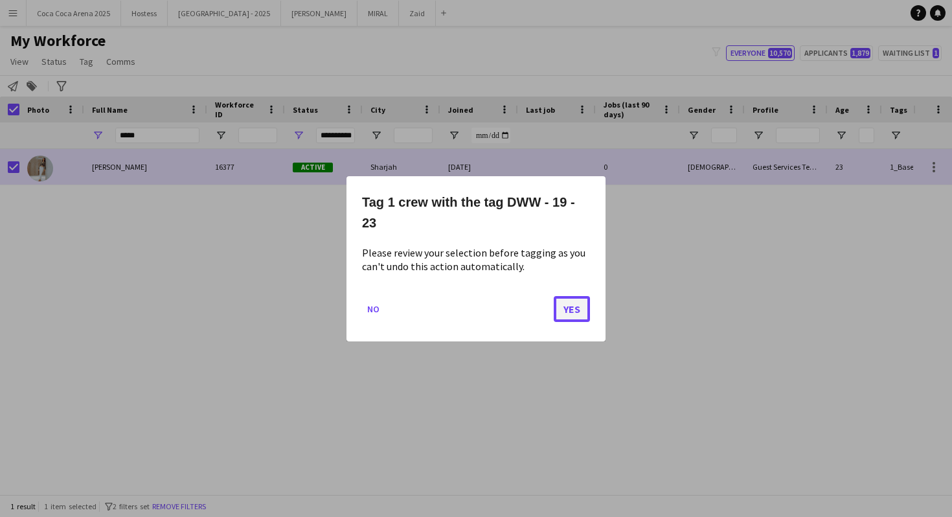
click at [572, 309] on button "Yes" at bounding box center [572, 308] width 36 height 26
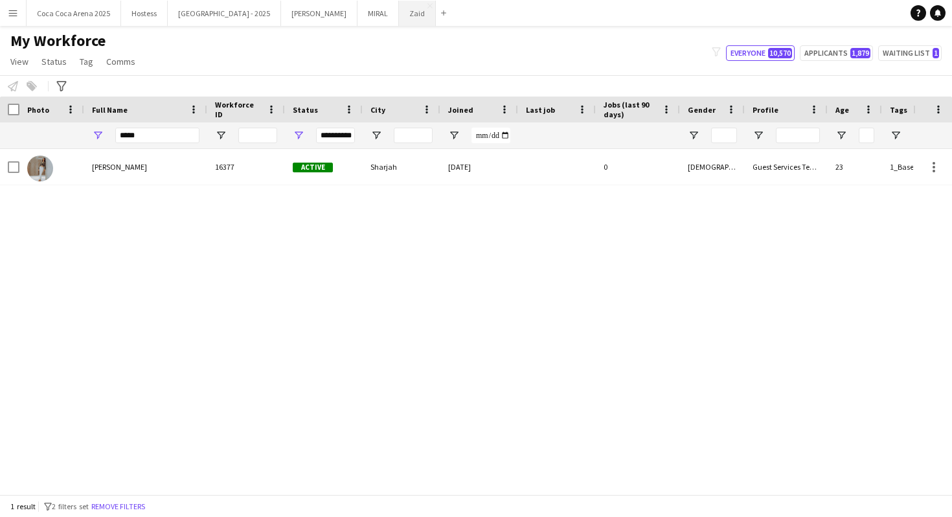
click at [399, 8] on button "Zaid Close" at bounding box center [417, 13] width 37 height 25
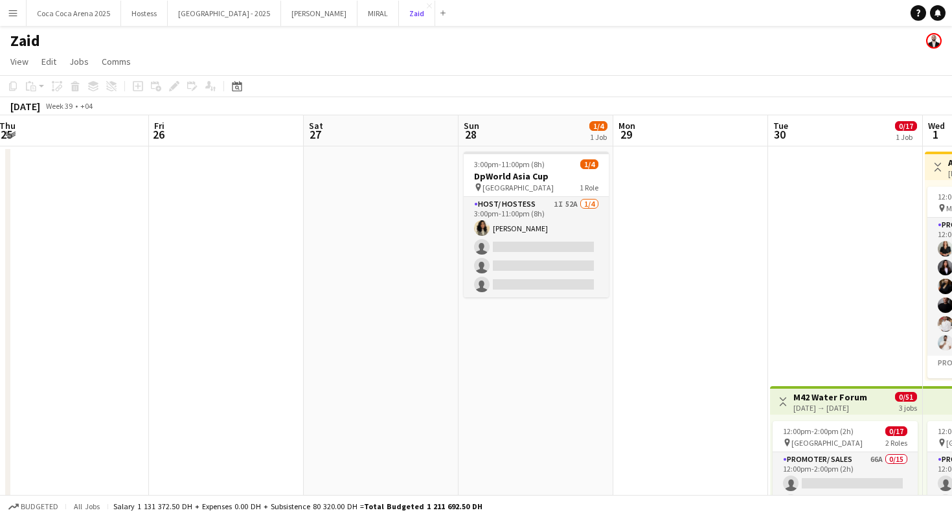
scroll to position [0, 483]
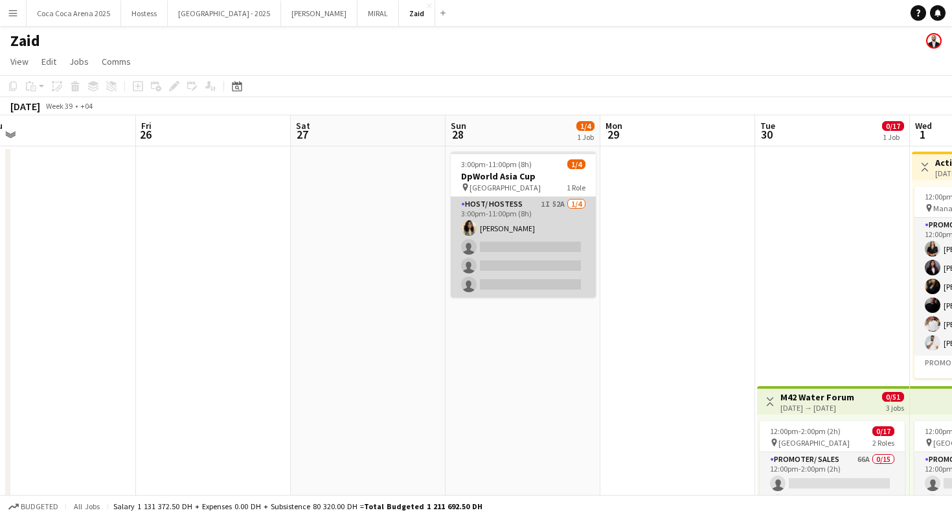
click at [502, 243] on app-card-role "Host/ Hostess 1I 52A [DATE] 3:00pm-11:00pm (8h) [PERSON_NAME] single-neutral-ac…" at bounding box center [523, 247] width 145 height 100
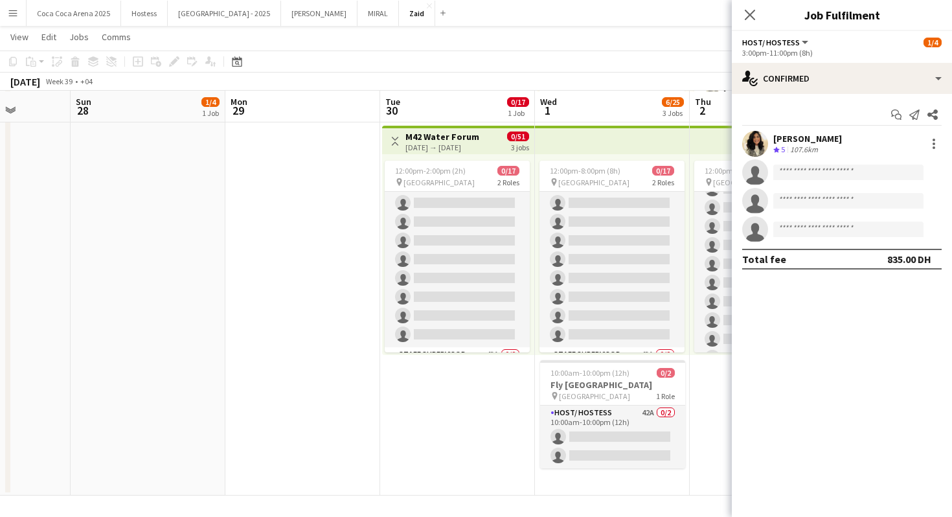
scroll to position [209, 0]
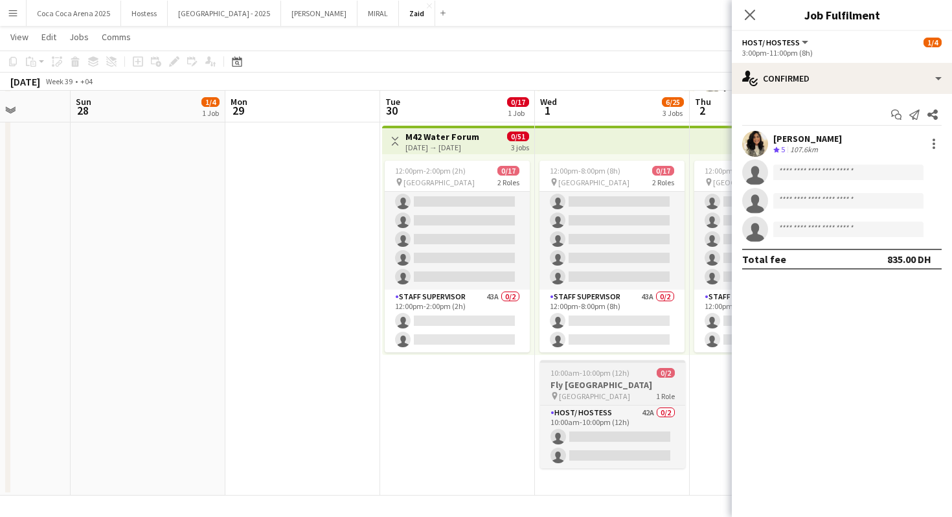
click at [641, 392] on div "pin [GEOGRAPHIC_DATA] 1 Role" at bounding box center [612, 395] width 145 height 10
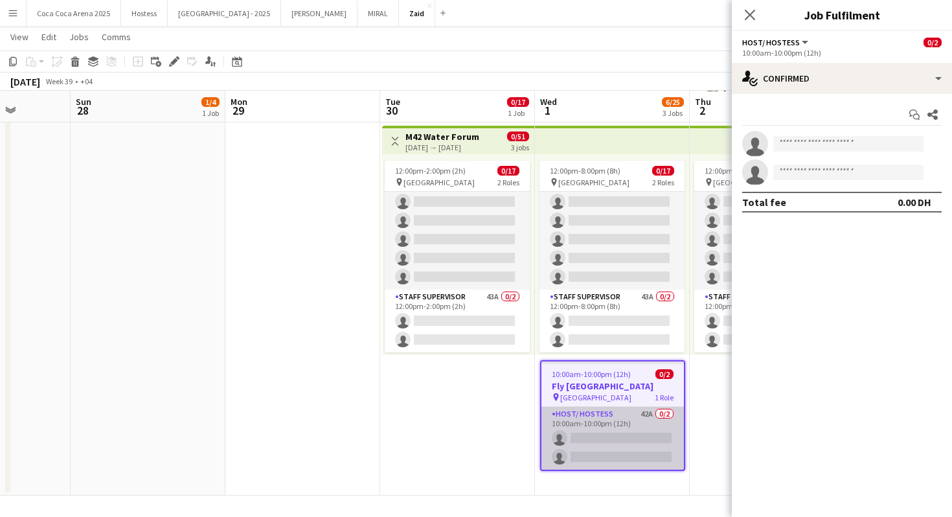
click at [640, 434] on app-card-role "Host/ Hostess 42A 0/2 10:00am-10:00pm (12h) single-neutral-actions single-neutr…" at bounding box center [612, 438] width 142 height 63
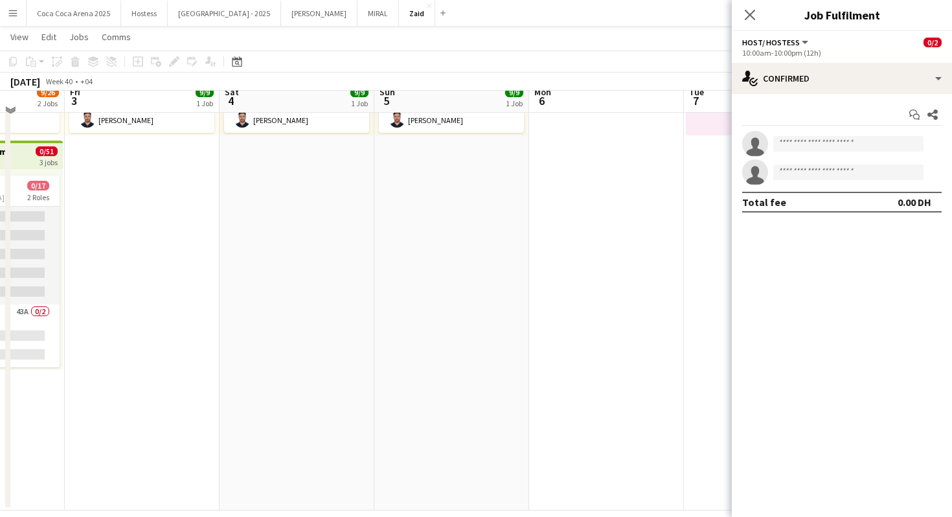
scroll to position [259, 0]
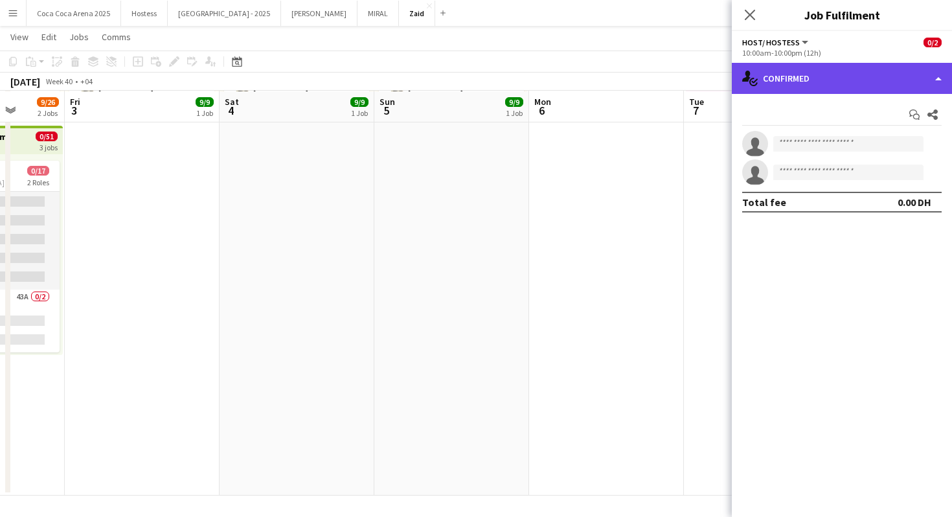
click at [890, 78] on div "single-neutral-actions-check-2 Confirmed" at bounding box center [842, 78] width 220 height 31
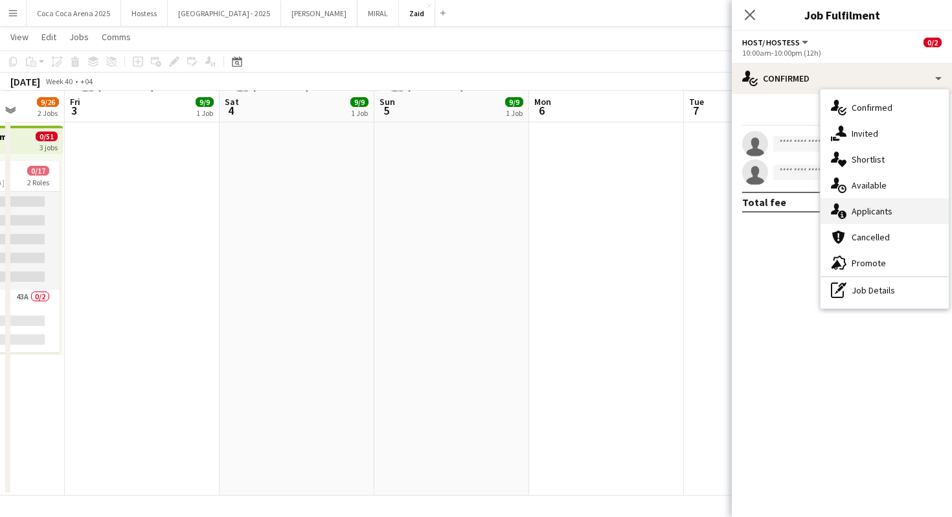
click at [906, 212] on div "single-neutral-actions-information Applicants" at bounding box center [884, 211] width 128 height 26
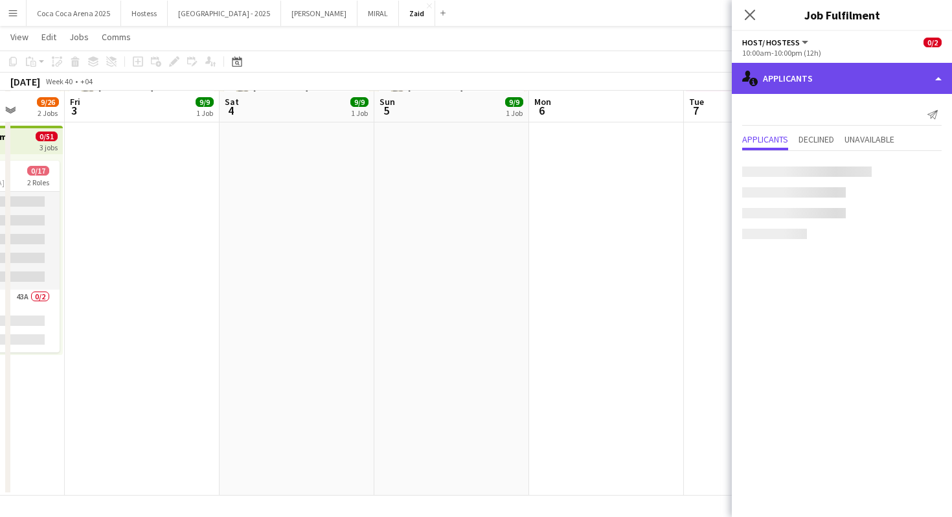
click at [824, 77] on div "single-neutral-actions-information Applicants" at bounding box center [842, 78] width 220 height 31
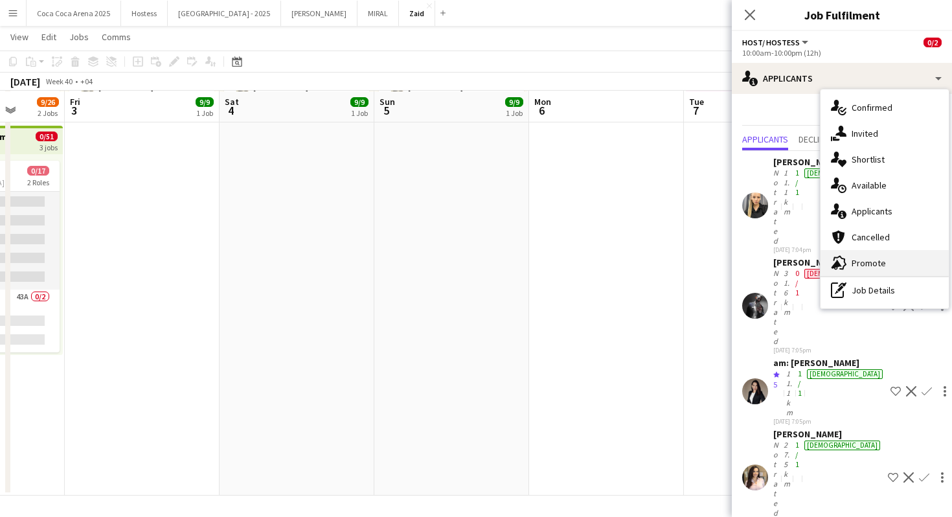
click at [883, 259] on span "Promote" at bounding box center [868, 263] width 34 height 12
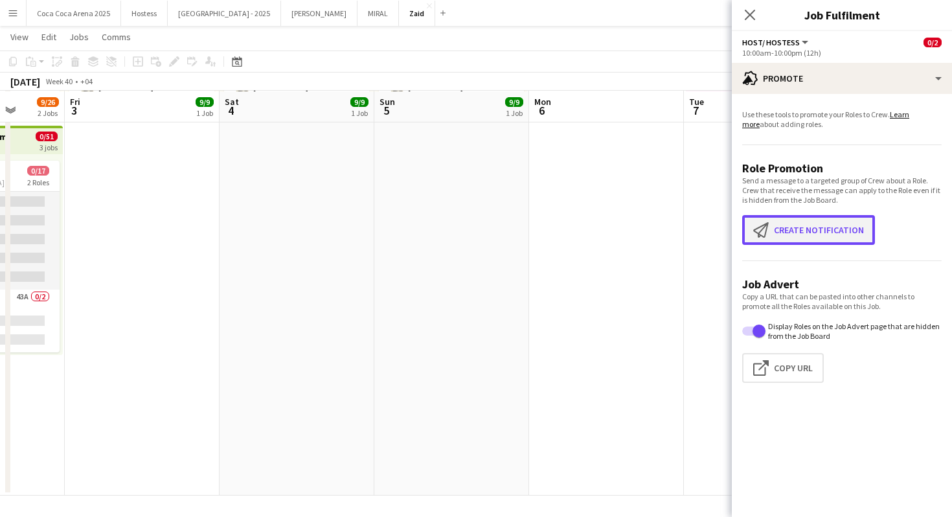
click at [809, 218] on button "Create notification Create notification" at bounding box center [808, 230] width 133 height 30
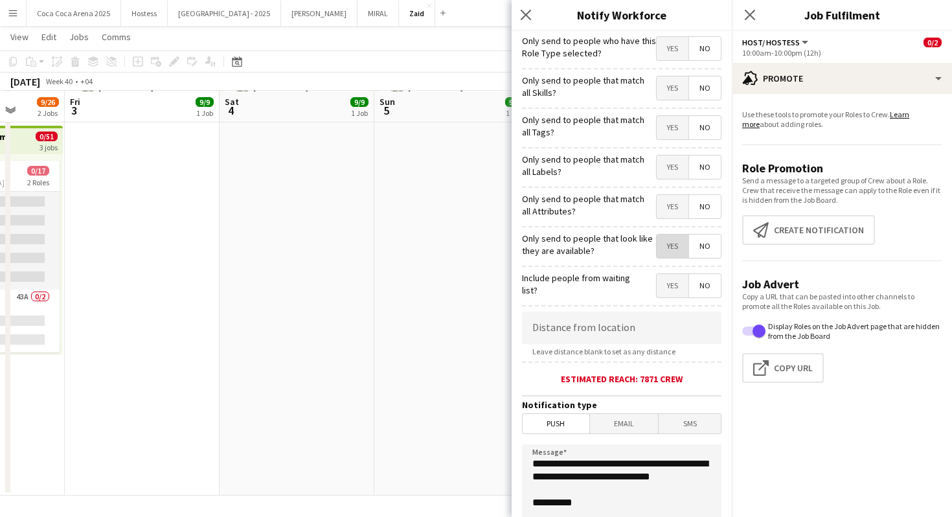
click at [674, 248] on span "Yes" at bounding box center [673, 245] width 32 height 23
click at [675, 203] on span "Yes" at bounding box center [673, 206] width 32 height 23
click at [674, 172] on span "Yes" at bounding box center [673, 166] width 32 height 23
click at [672, 135] on span "Yes" at bounding box center [673, 127] width 32 height 23
click at [673, 98] on span "Yes" at bounding box center [673, 87] width 32 height 23
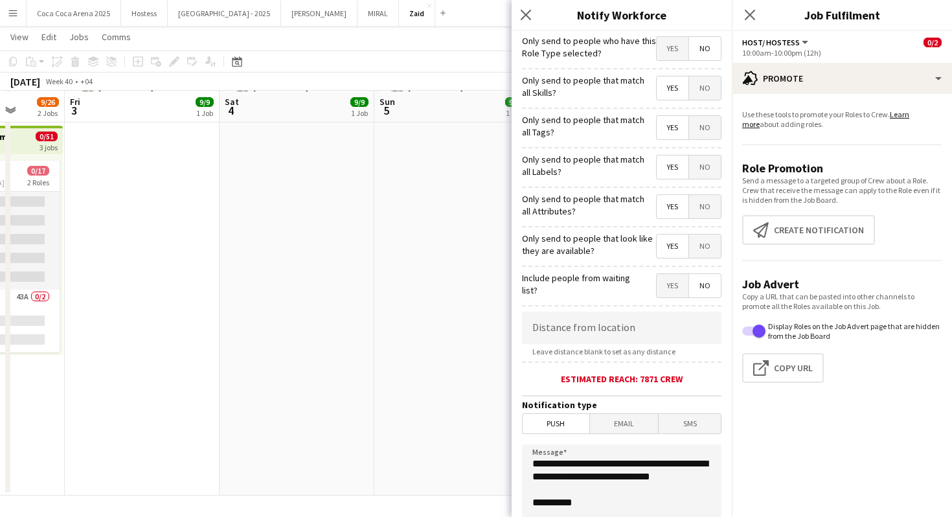
click at [671, 62] on div "Yes No" at bounding box center [688, 49] width 65 height 27
click at [671, 50] on span "Yes" at bounding box center [673, 48] width 32 height 23
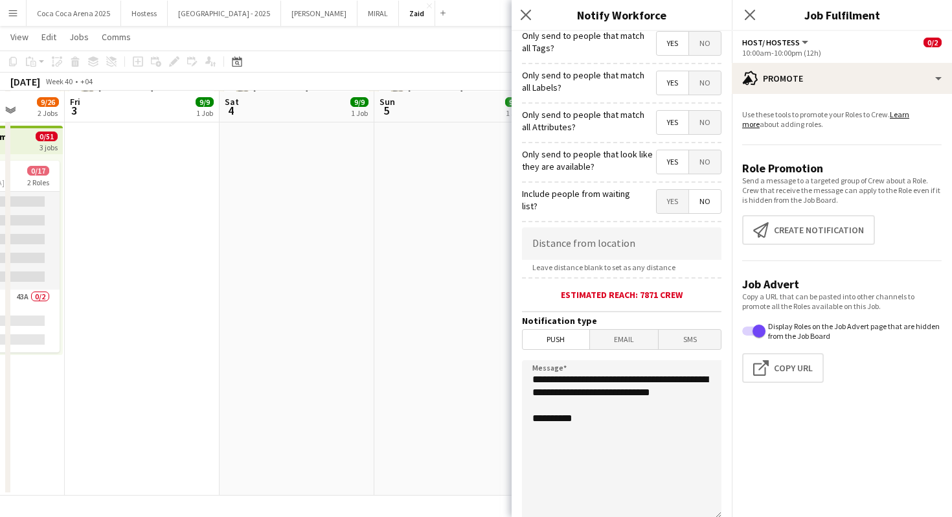
scroll to position [199, 0]
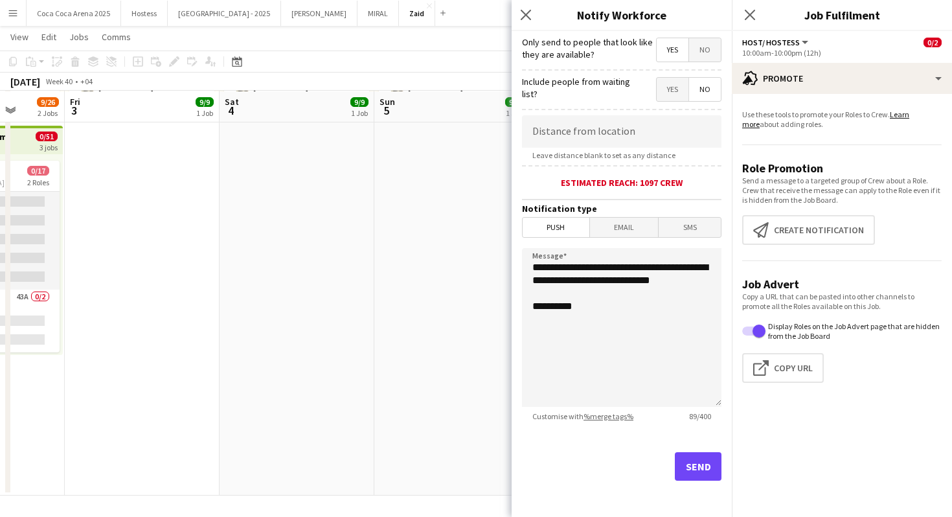
click at [480, 355] on app-date-cell "12:00pm-8:00pm (8h) 9/9 pin Manarat al Saadiyat 2 Roles Promoter/ Sales [DATE] …" at bounding box center [451, 190] width 155 height 609
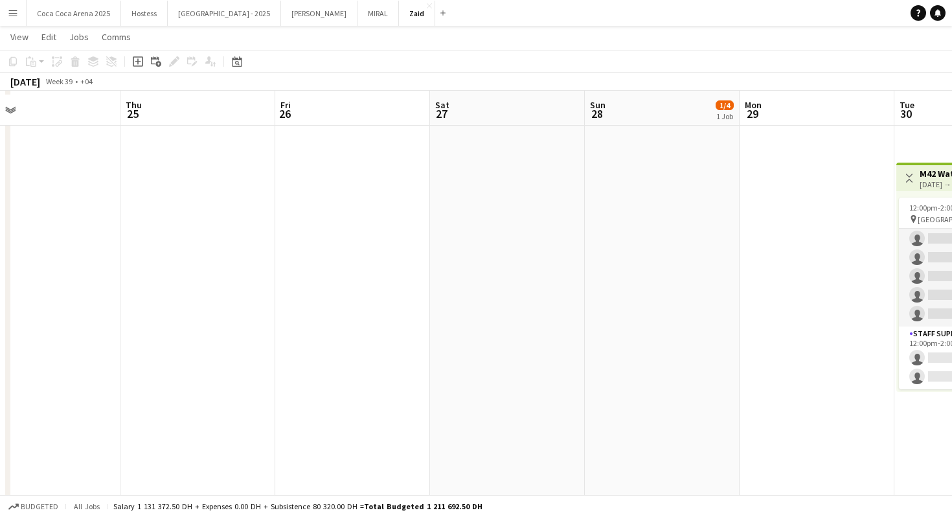
scroll to position [226, 0]
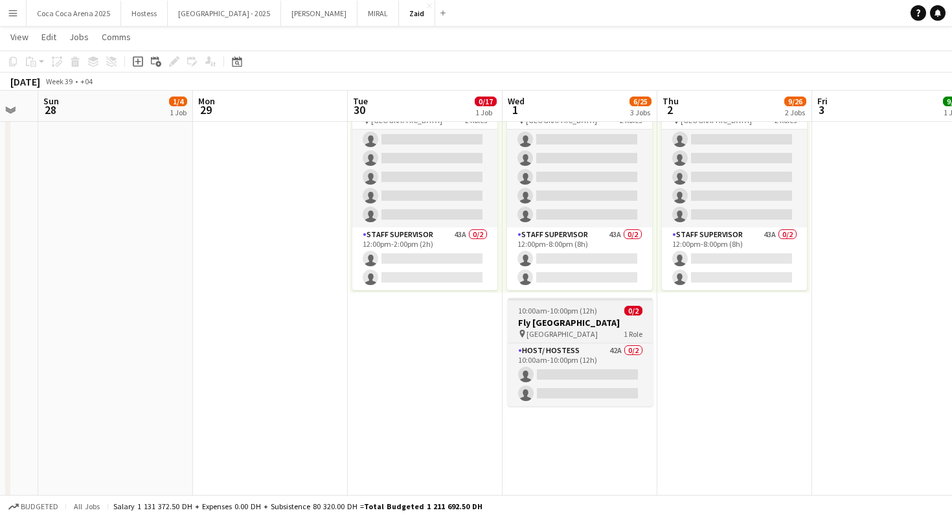
click at [558, 317] on h3 "Fly [GEOGRAPHIC_DATA]" at bounding box center [580, 323] width 145 height 12
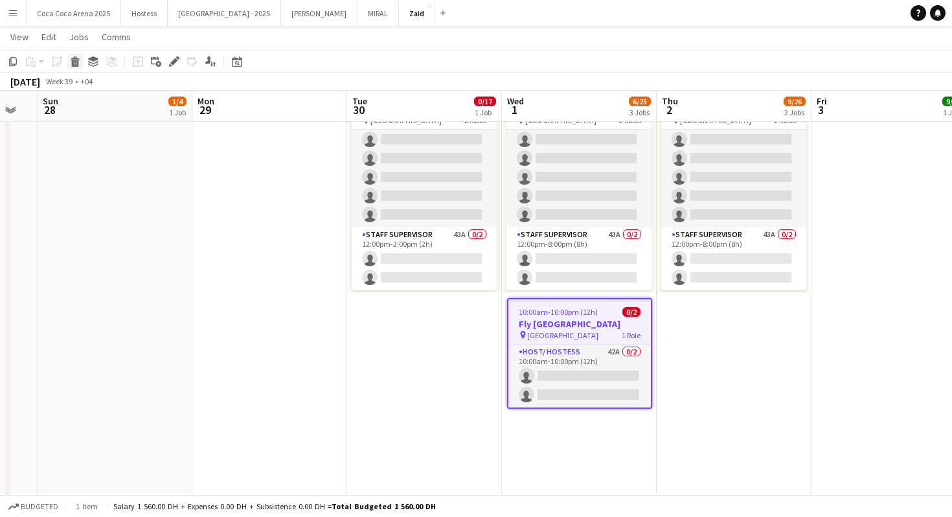
click at [72, 62] on icon at bounding box center [75, 63] width 7 height 6
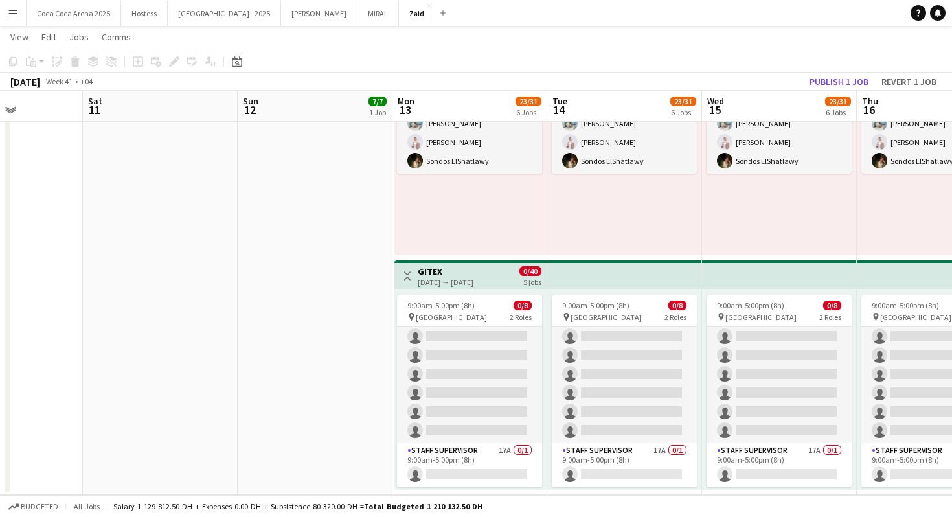
click at [409, 272] on app-icon "Toggle View" at bounding box center [407, 275] width 9 height 9
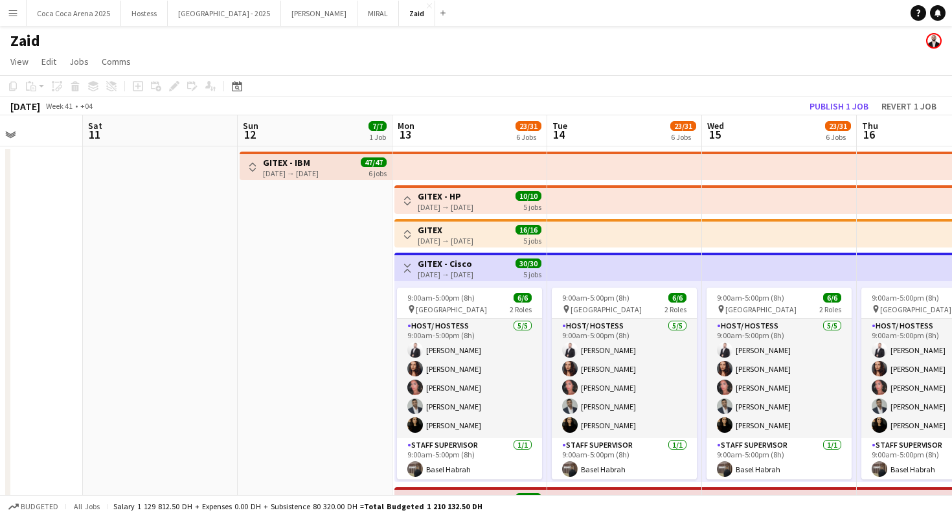
click at [409, 284] on div "9:00am-5:00pm (8h) 6/6 pin [GEOGRAPHIC_DATA] 2 Roles Host/ Hostess [DATE] 9:00a…" at bounding box center [470, 381] width 152 height 201
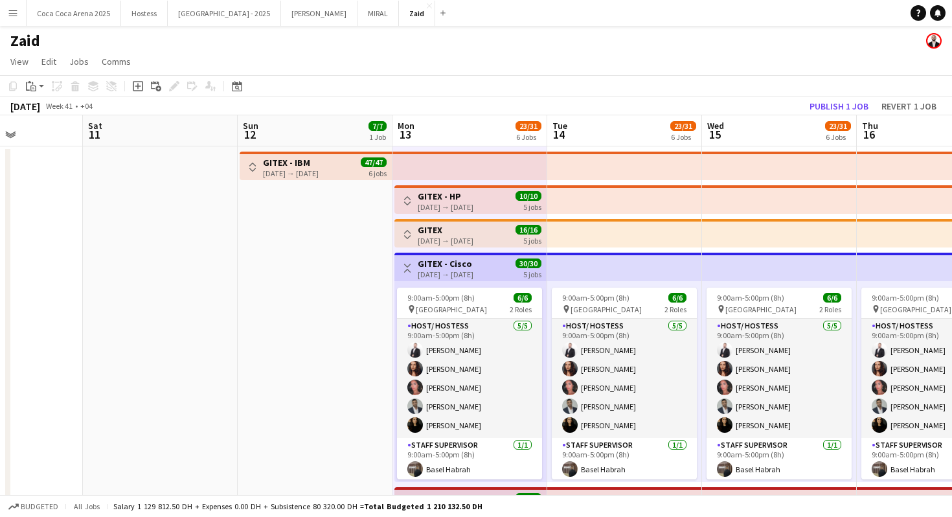
click at [403, 260] on button "Toggle View" at bounding box center [407, 268] width 16 height 16
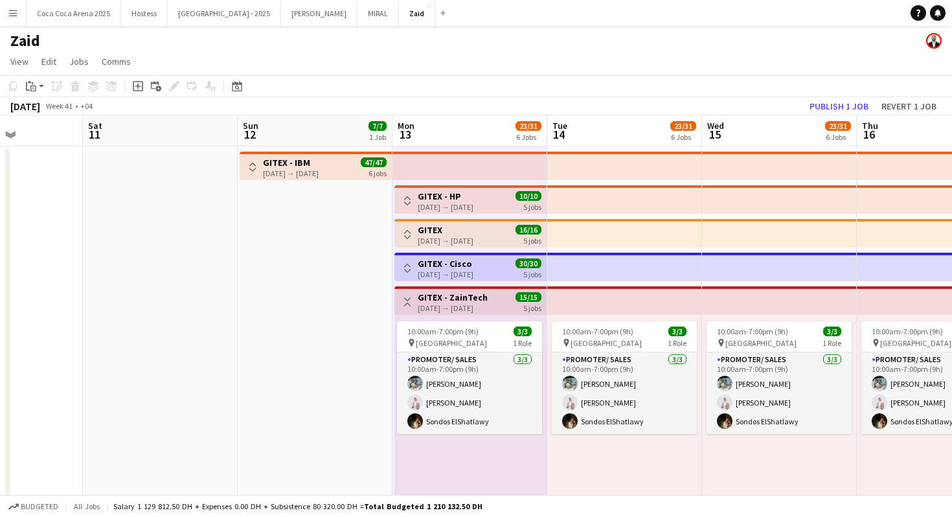
click at [410, 295] on button "Toggle View" at bounding box center [407, 302] width 16 height 16
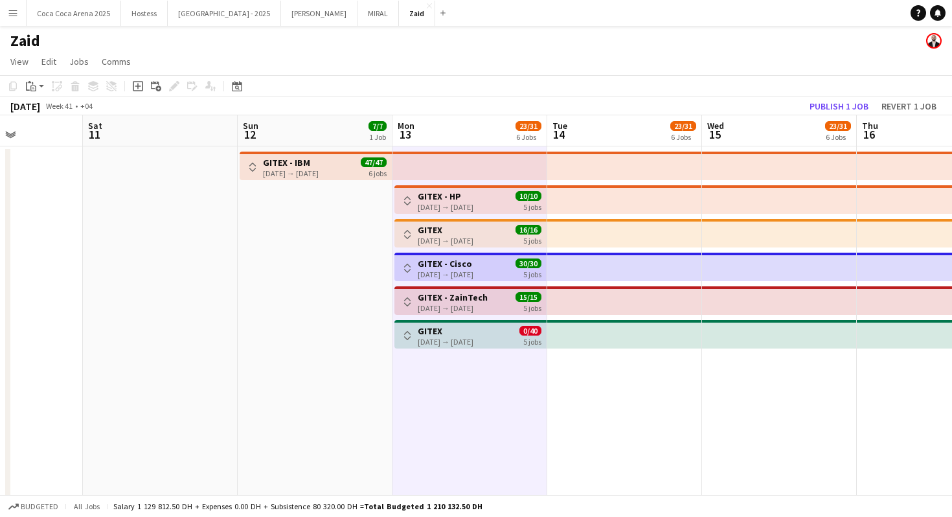
click at [432, 385] on app-date-cell "Toggle View GITEX - HP [DATE] → [DATE] 10/10 5 jobs Toggle View GITEX [DATE] → …" at bounding box center [469, 450] width 155 height 609
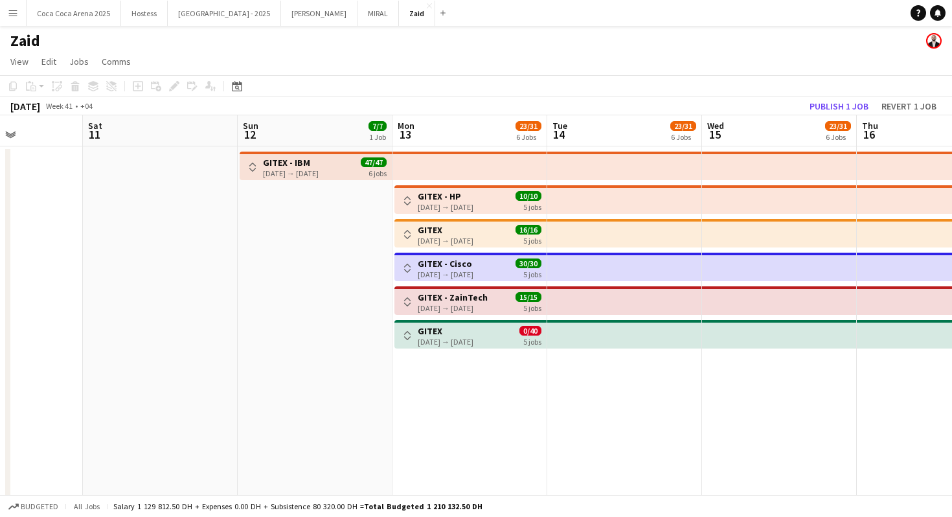
click at [450, 392] on app-date-cell "Toggle View GITEX - HP [DATE] → [DATE] 10/10 5 jobs Toggle View GITEX [DATE] → …" at bounding box center [469, 450] width 155 height 609
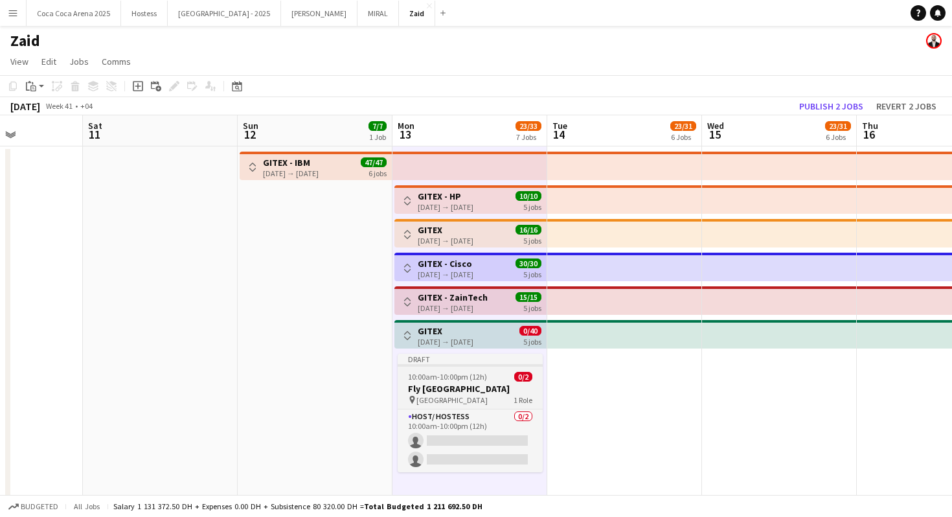
click at [441, 383] on h3 "Fly [GEOGRAPHIC_DATA]" at bounding box center [470, 389] width 145 height 12
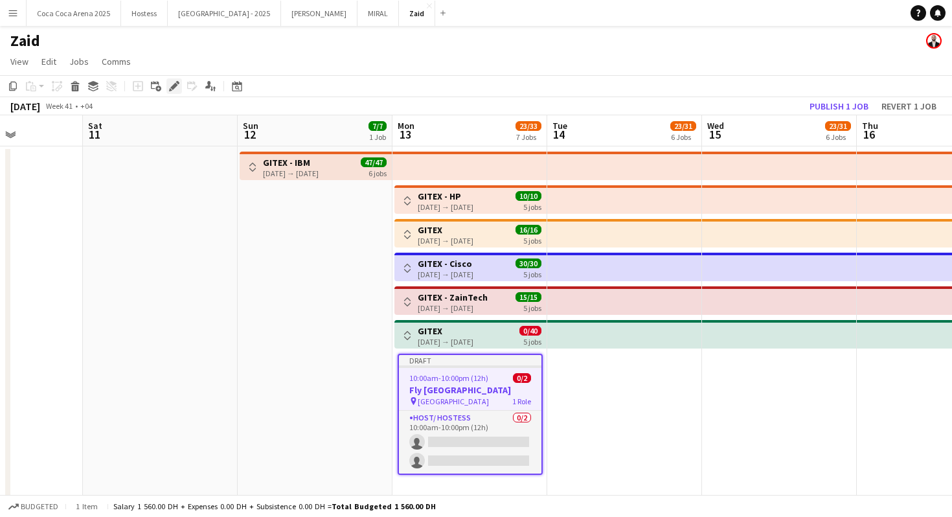
click at [170, 83] on icon "Edit" at bounding box center [174, 86] width 10 height 10
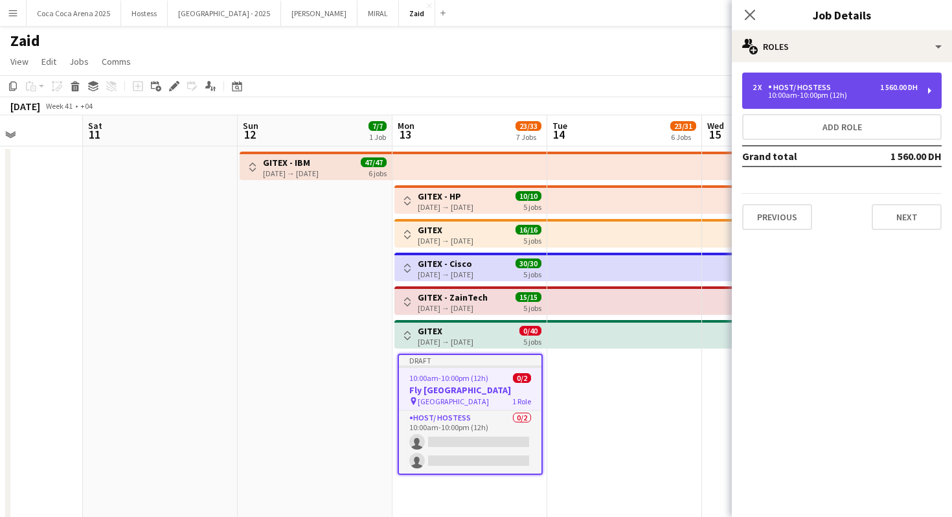
click at [841, 102] on div "2 x Host/ Hostess 1 560.00 DH 10:00am-10:00pm (12h)" at bounding box center [841, 91] width 199 height 36
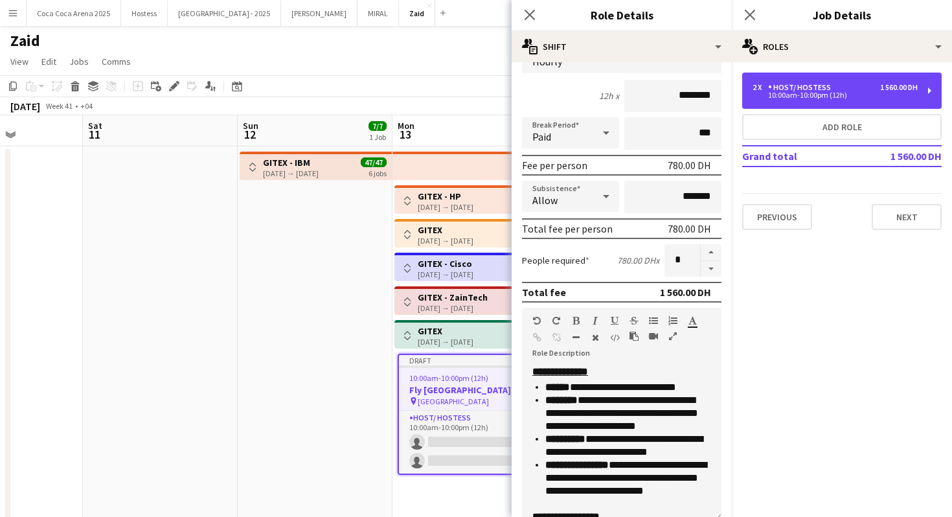
scroll to position [109, 0]
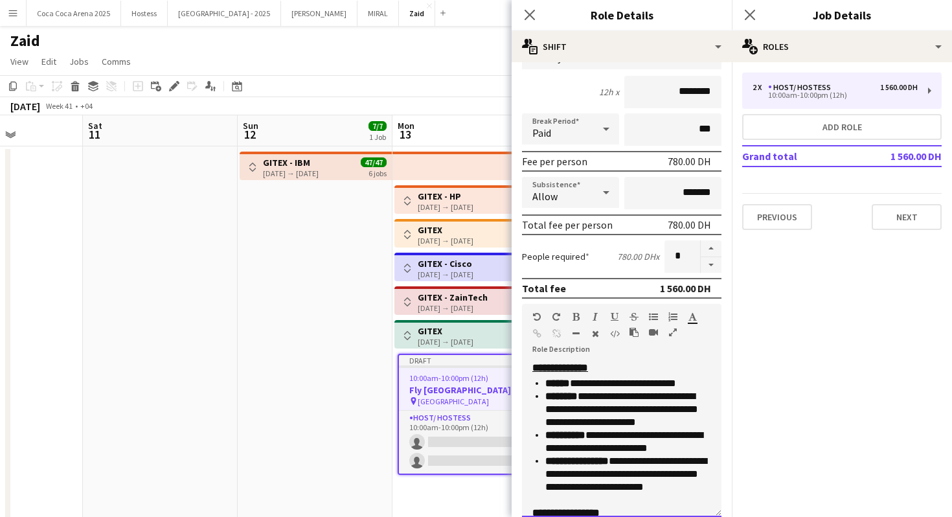
click at [581, 381] on p "**********" at bounding box center [628, 383] width 166 height 13
click at [646, 382] on p "**********" at bounding box center [628, 383] width 166 height 13
click at [688, 418] on p "**********" at bounding box center [628, 409] width 166 height 39
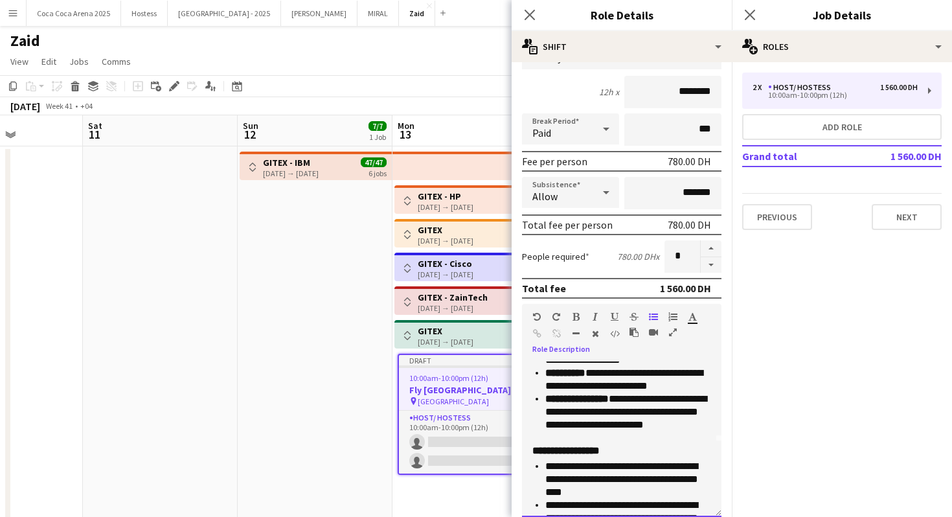
scroll to position [76, 0]
click at [669, 431] on p "**********" at bounding box center [628, 418] width 166 height 52
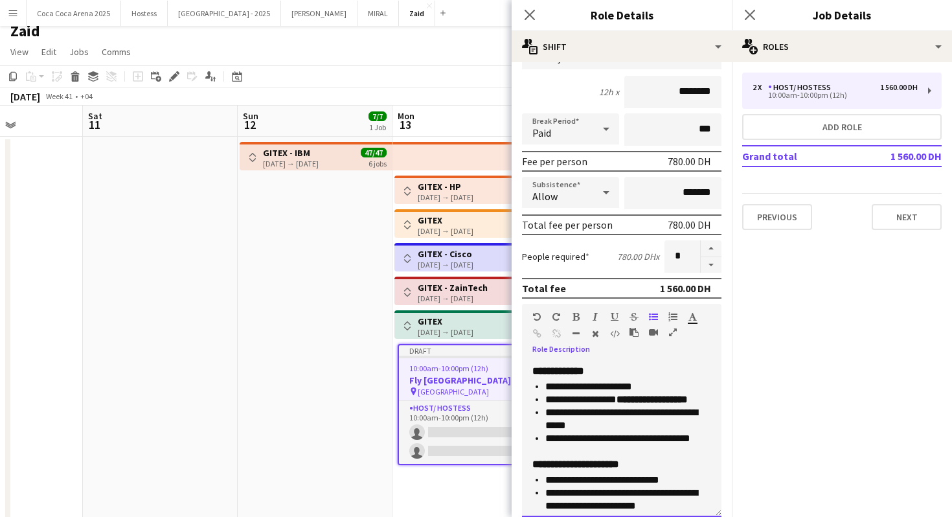
scroll to position [12, 0]
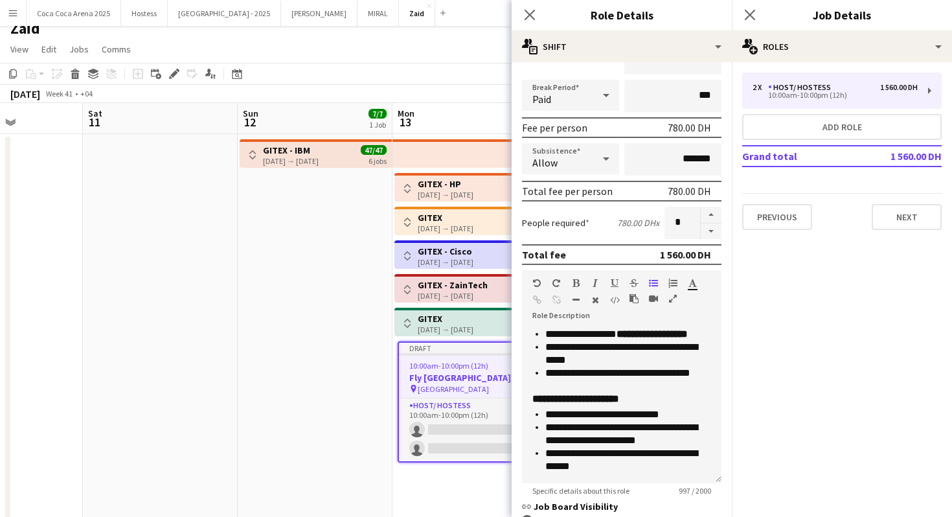
click at [477, 474] on app-date-cell "Toggle View GITEX - HP [DATE] → [DATE] 10/10 5 jobs Toggle View GITEX [DATE] → …" at bounding box center [469, 444] width 155 height 620
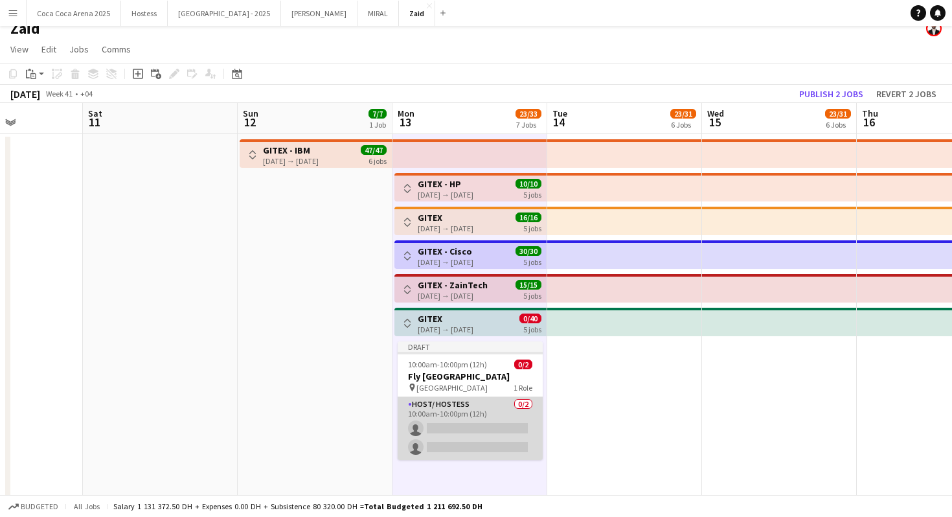
click at [484, 420] on app-card-role "Host/ Hostess 0/2 10:00am-10:00pm (12h) single-neutral-actions single-neutral-a…" at bounding box center [470, 428] width 145 height 63
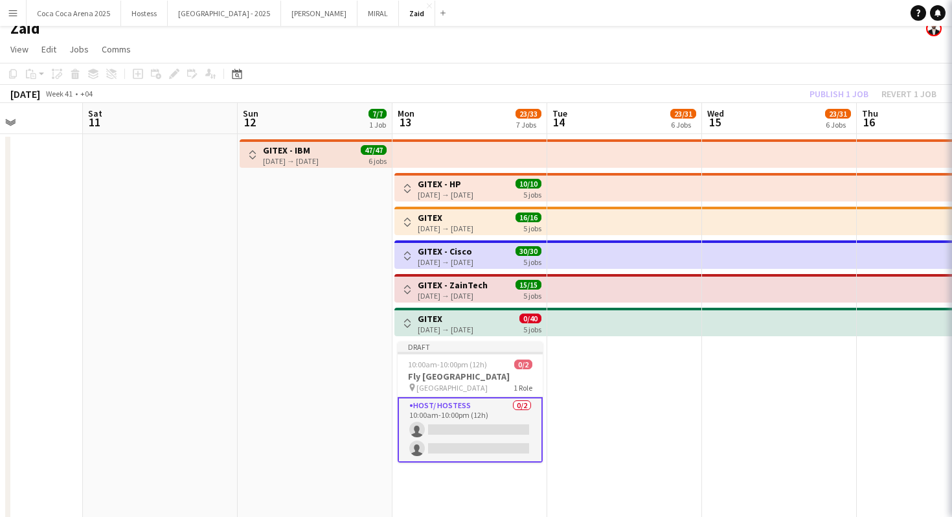
click at [490, 373] on h3 "Fly [GEOGRAPHIC_DATA]" at bounding box center [470, 376] width 145 height 12
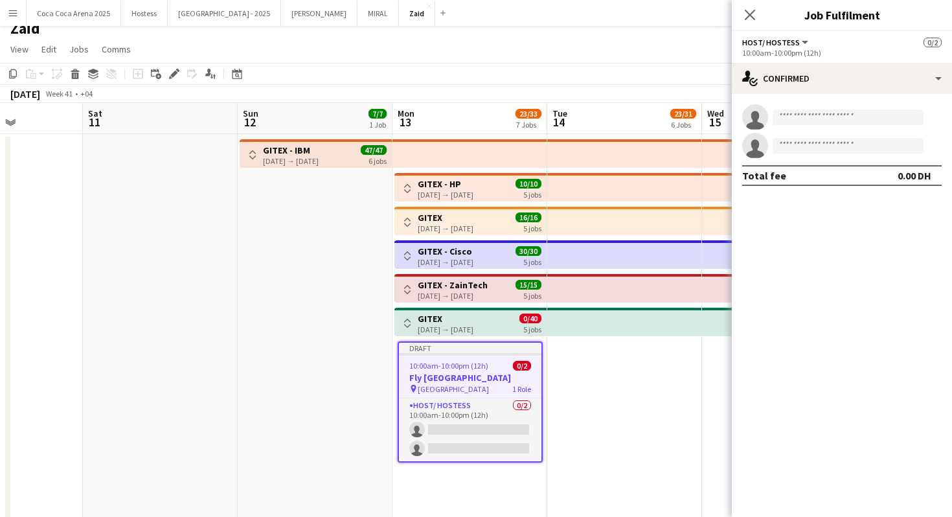
click at [589, 390] on app-date-cell at bounding box center [624, 444] width 155 height 620
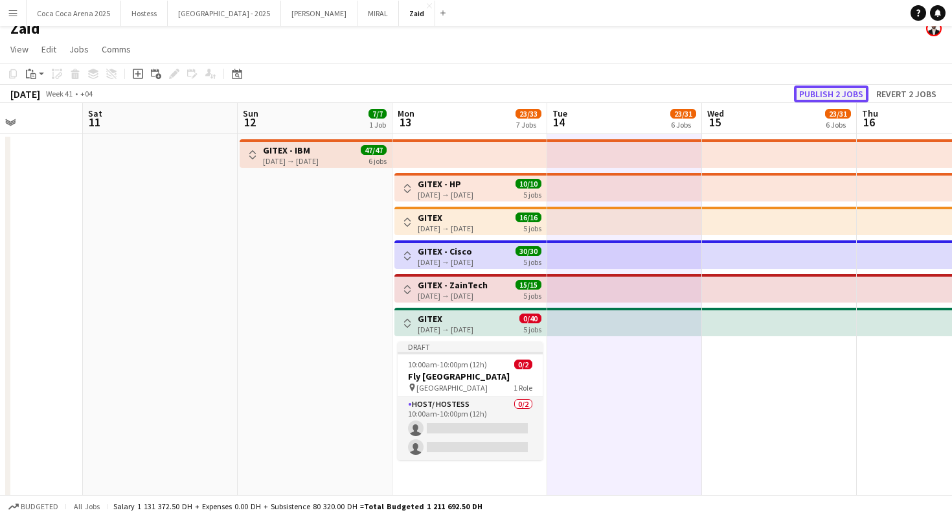
click at [841, 88] on button "Publish 2 jobs" at bounding box center [831, 93] width 74 height 17
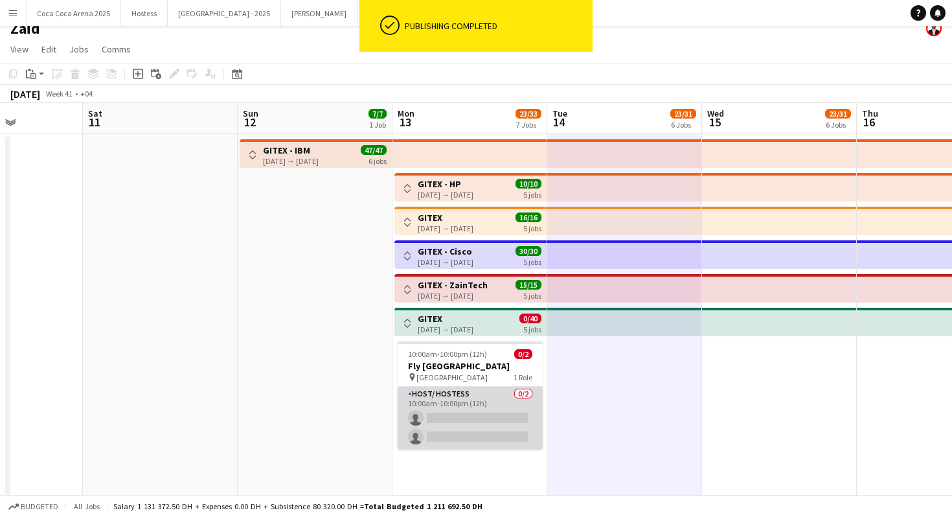
click at [497, 433] on app-card-role "Host/ Hostess 0/2 10:00am-10:00pm (12h) single-neutral-actions single-neutral-a…" at bounding box center [470, 418] width 145 height 63
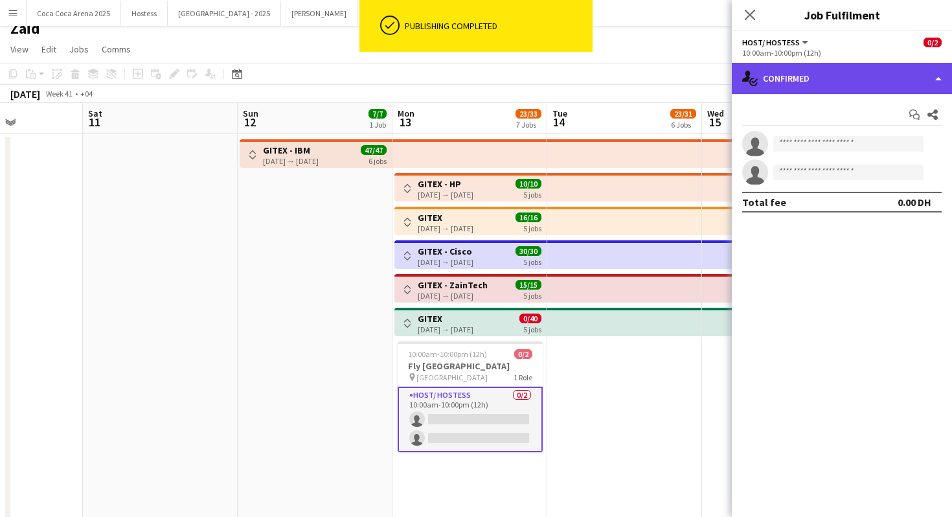
click at [881, 74] on div "single-neutral-actions-check-2 Confirmed" at bounding box center [842, 78] width 220 height 31
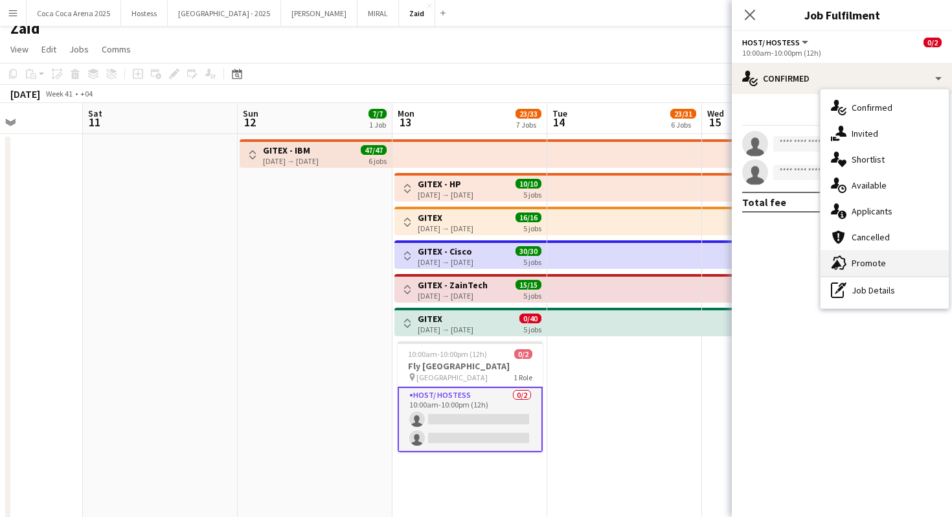
click at [899, 257] on div "advertising-megaphone Promote" at bounding box center [884, 263] width 128 height 26
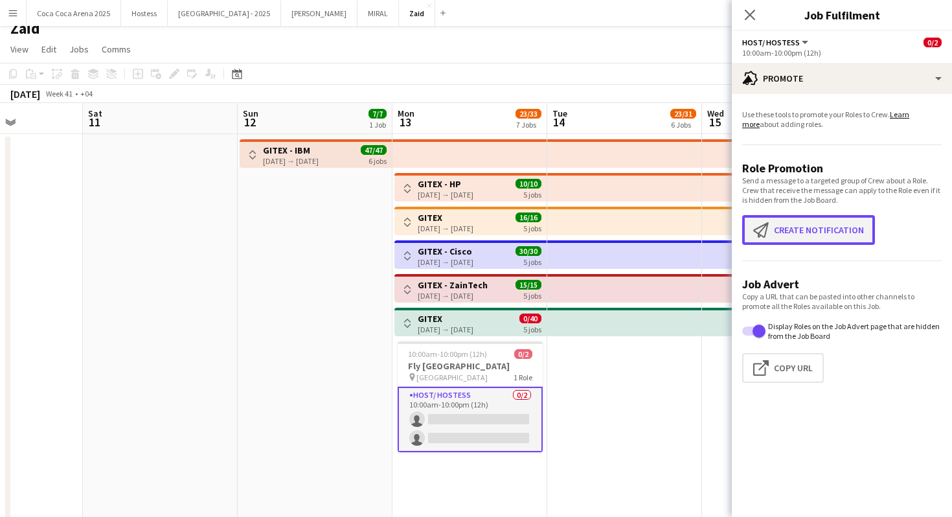
click at [798, 236] on button "Create notification Create notification" at bounding box center [808, 230] width 133 height 30
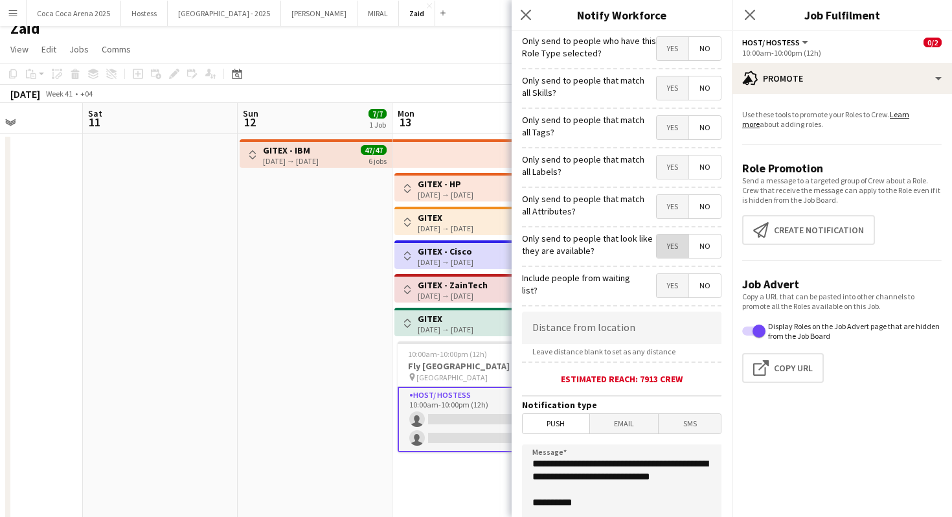
click at [668, 254] on span "Yes" at bounding box center [673, 245] width 32 height 23
click at [669, 203] on span "Yes" at bounding box center [673, 206] width 32 height 23
click at [668, 170] on span "Yes" at bounding box center [673, 166] width 32 height 23
click at [666, 130] on span "Yes" at bounding box center [673, 127] width 32 height 23
click at [671, 82] on span "Yes" at bounding box center [673, 87] width 32 height 23
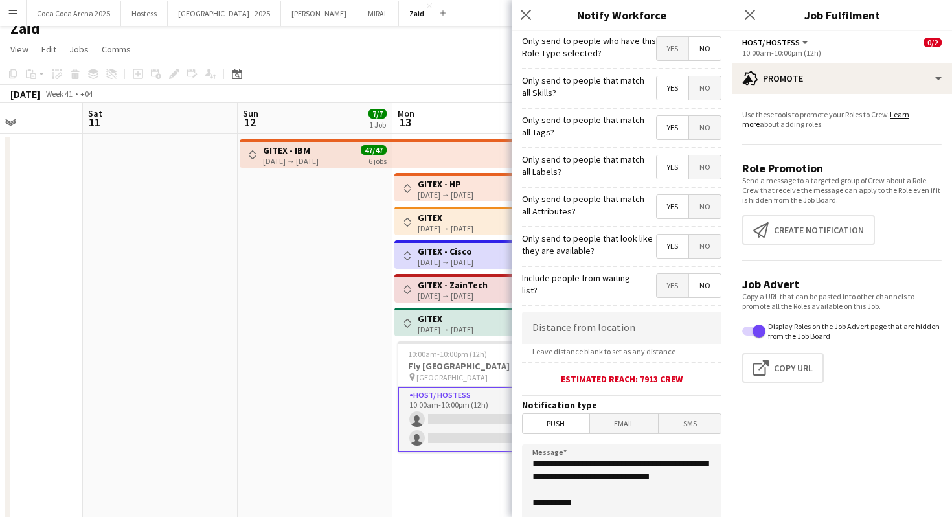
click at [671, 45] on span "Yes" at bounding box center [673, 48] width 32 height 23
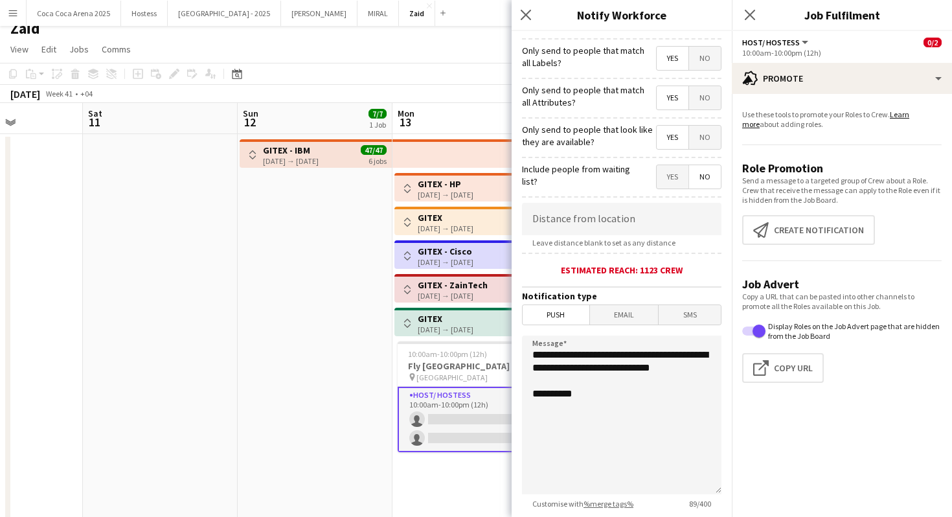
scroll to position [199, 0]
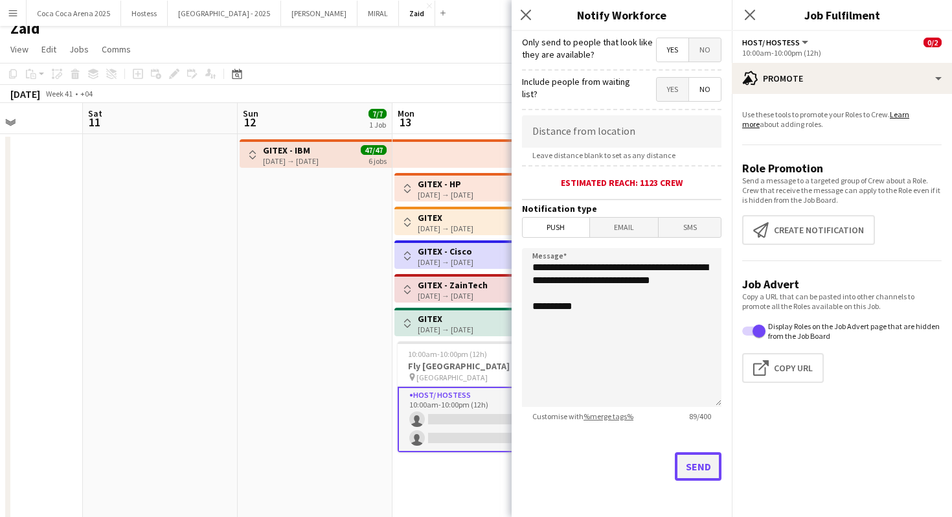
click at [696, 461] on button "Send" at bounding box center [698, 466] width 47 height 28
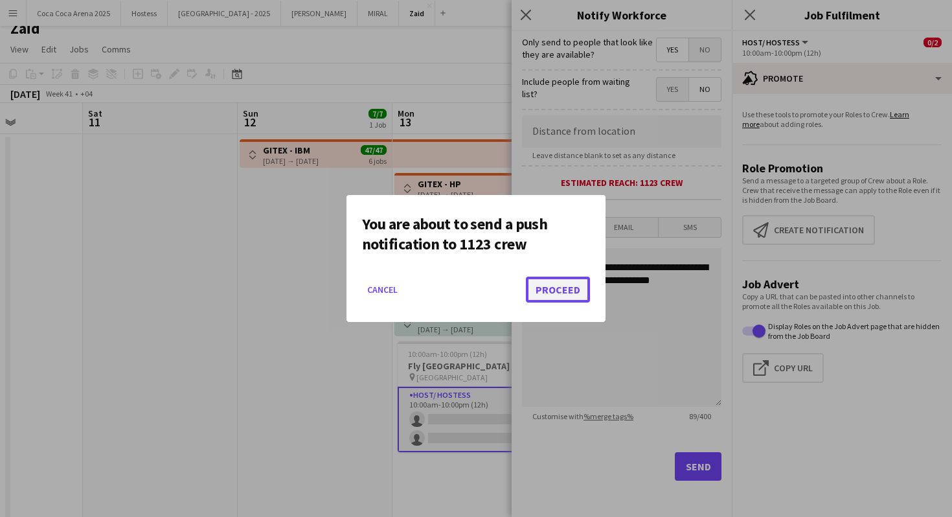
click at [559, 300] on button "Proceed" at bounding box center [558, 289] width 64 height 26
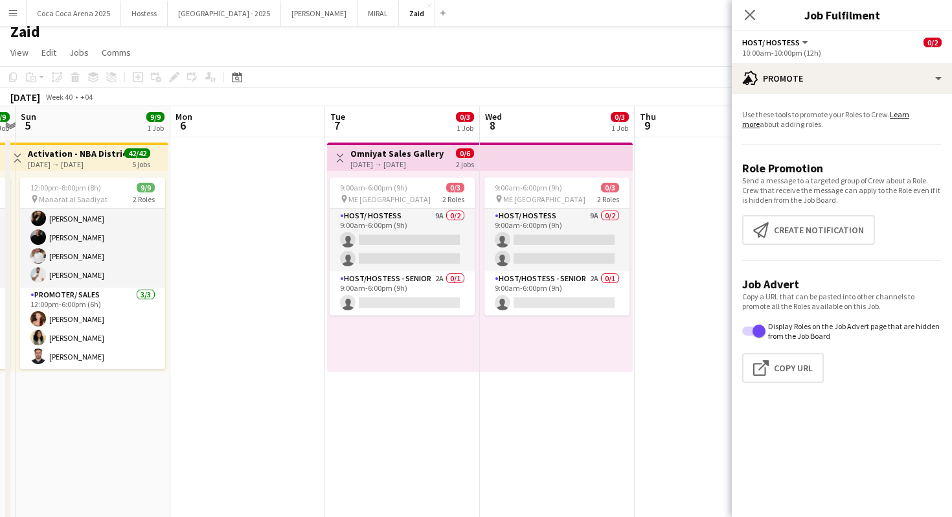
scroll to position [59, 0]
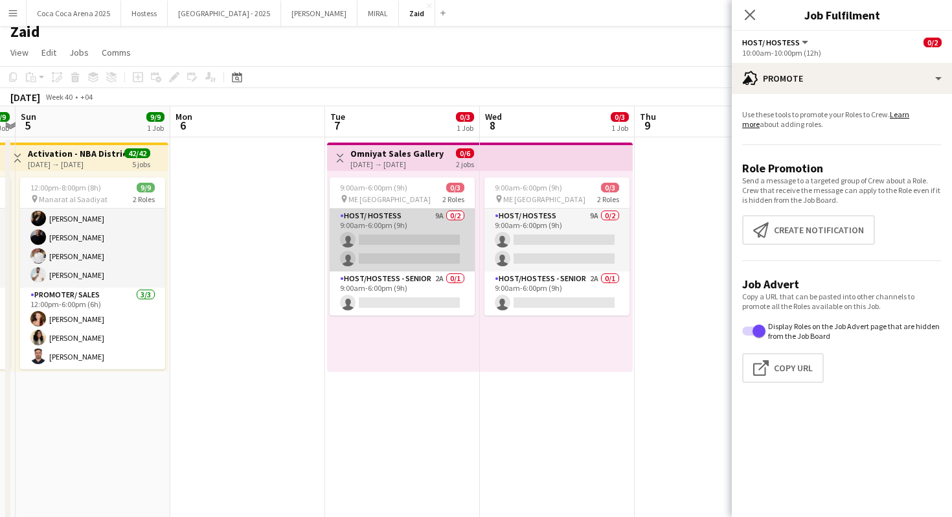
click at [422, 252] on app-card-role "Host/ Hostess 9A 0/2 9:00am-6:00pm (9h) single-neutral-actions single-neutral-a…" at bounding box center [402, 239] width 145 height 63
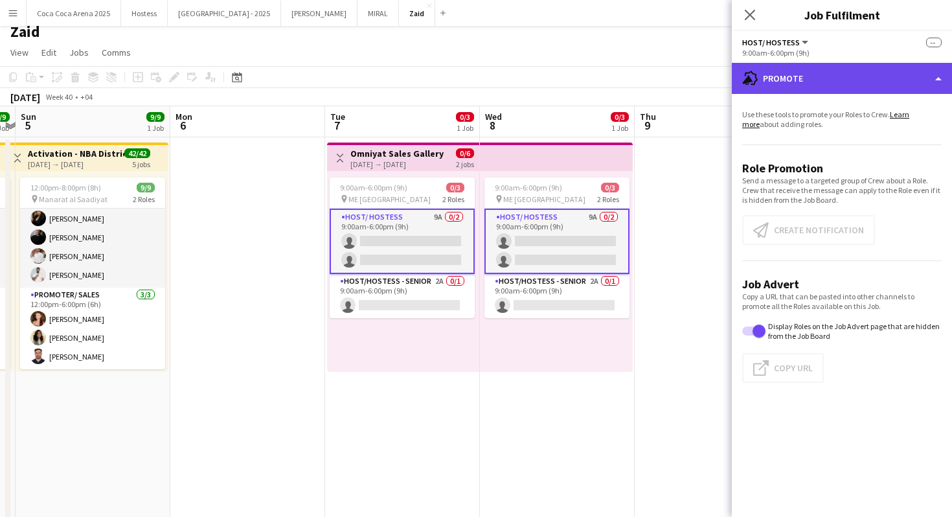
click at [849, 87] on div "advertising-megaphone Promote" at bounding box center [842, 78] width 220 height 31
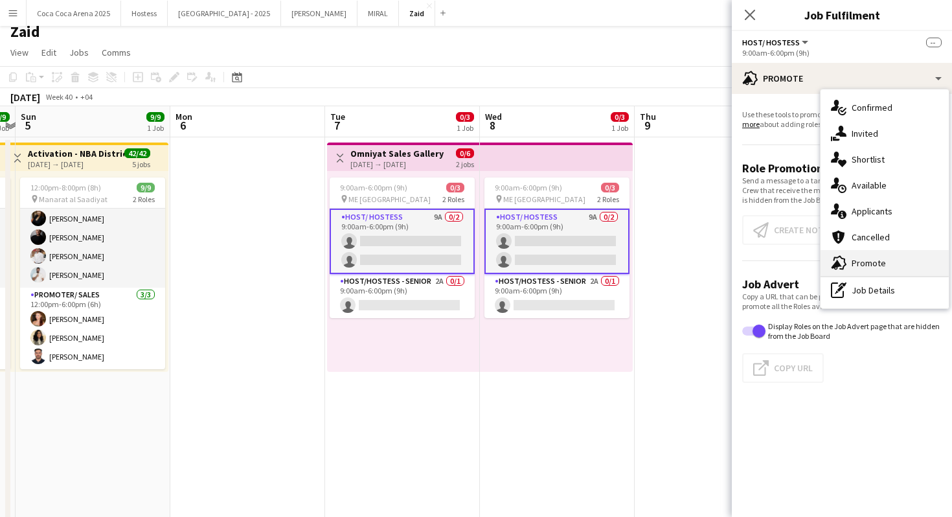
click at [886, 264] on div "advertising-megaphone Promote" at bounding box center [884, 263] width 128 height 26
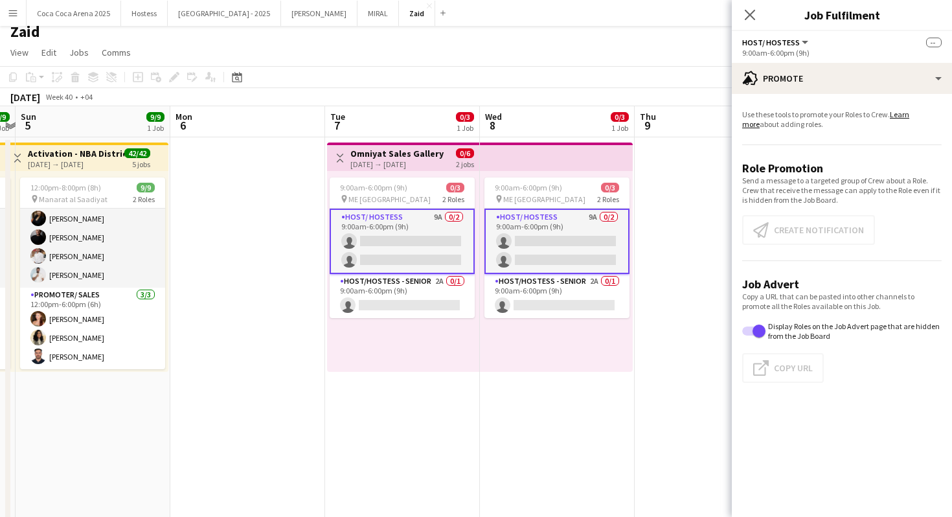
click at [444, 230] on app-card-role "Host/ Hostess 9A 0/2 9:00am-6:00pm (9h) single-neutral-actions single-neutral-a…" at bounding box center [402, 240] width 145 height 65
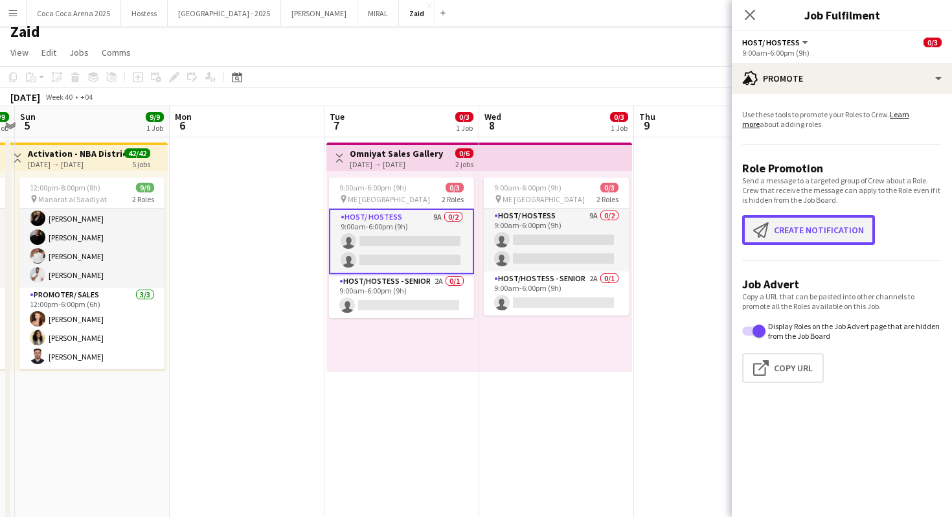
click at [779, 226] on button "Create notification Create notification" at bounding box center [808, 230] width 133 height 30
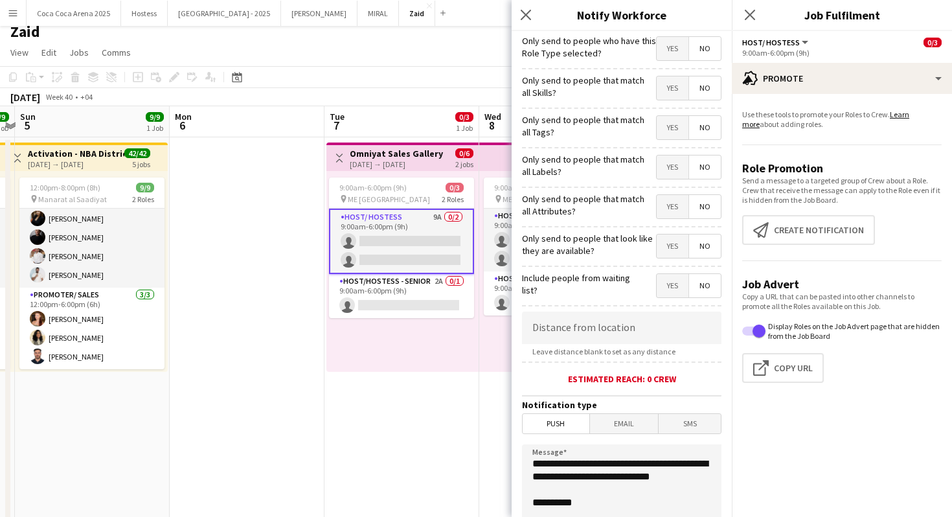
click at [678, 246] on span "Yes" at bounding box center [673, 245] width 32 height 23
click at [674, 198] on span "Yes" at bounding box center [673, 206] width 32 height 23
click at [667, 180] on div "Yes No" at bounding box center [688, 168] width 65 height 27
click at [667, 169] on span "Yes" at bounding box center [673, 166] width 32 height 23
click at [667, 135] on span "Yes" at bounding box center [673, 127] width 32 height 23
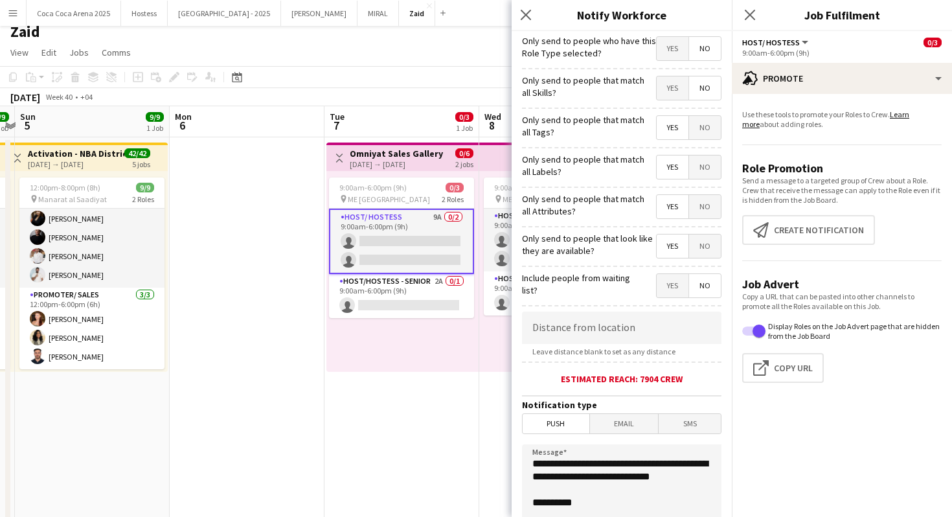
click at [671, 88] on span "Yes" at bounding box center [673, 87] width 32 height 23
click at [679, 46] on span "Yes" at bounding box center [673, 48] width 32 height 23
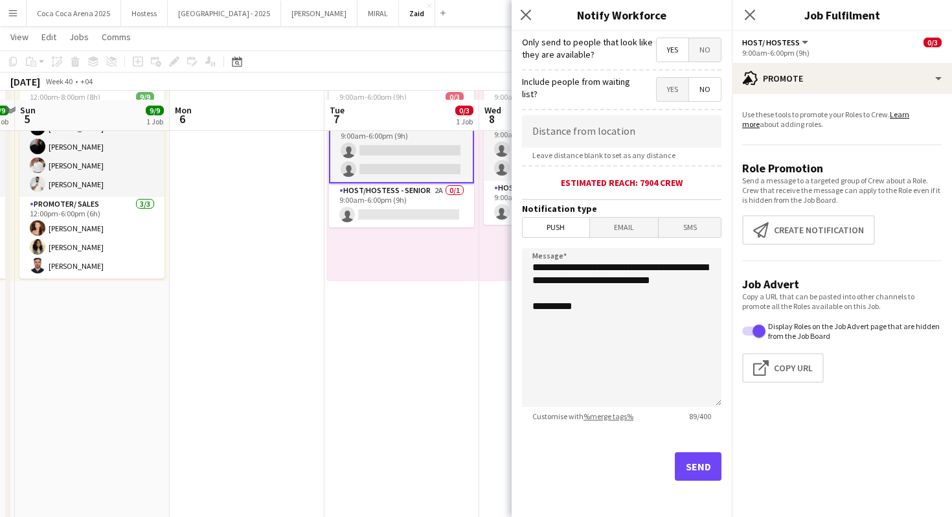
scroll to position [107, 0]
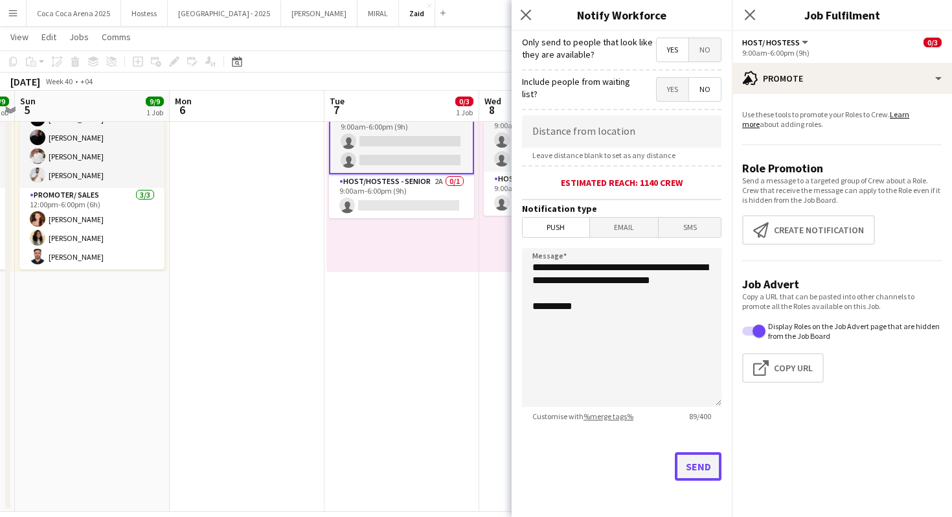
click at [690, 470] on button "Send" at bounding box center [698, 466] width 47 height 28
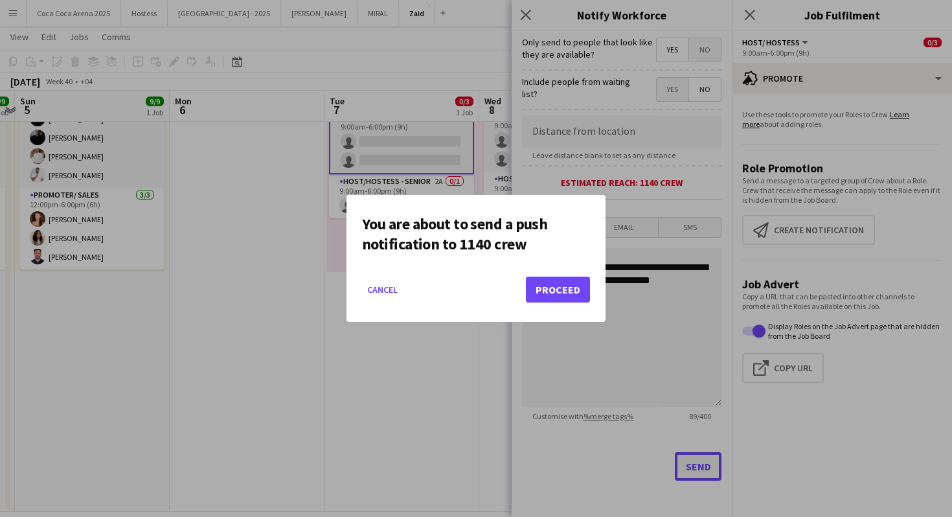
scroll to position [0, 0]
click at [572, 292] on button "Proceed" at bounding box center [558, 289] width 64 height 26
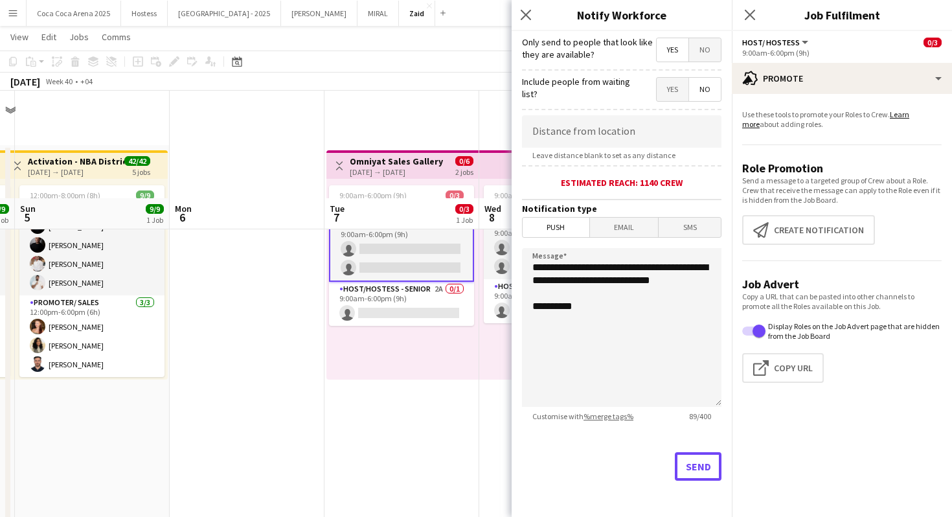
scroll to position [107, 0]
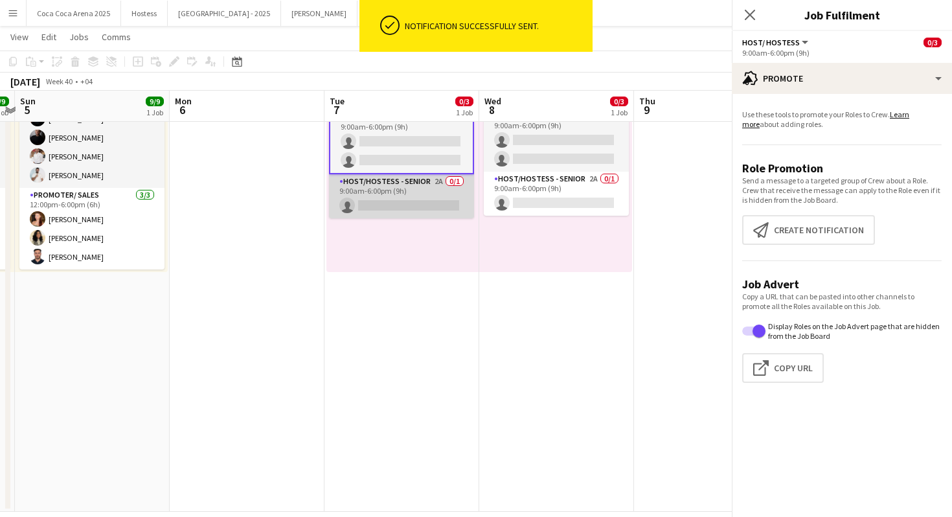
click at [451, 205] on app-card-role "Host/Hostess - Senior 2A 0/1 9:00am-6:00pm (9h) single-neutral-actions" at bounding box center [401, 196] width 145 height 44
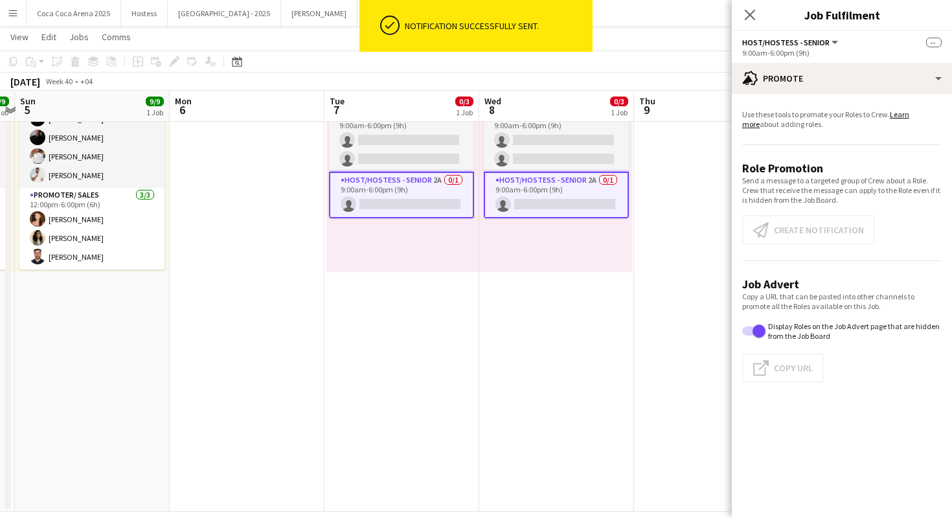
click at [399, 183] on app-card-role "Host/Hostess - Senior 2A 0/1 9:00am-6:00pm (9h) single-neutral-actions" at bounding box center [401, 195] width 145 height 47
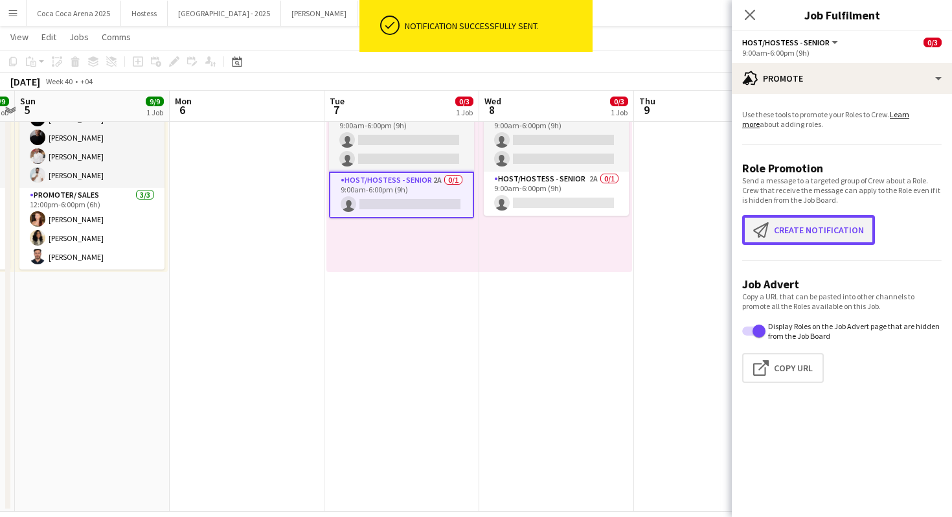
click at [782, 239] on button "Create notification Create notification" at bounding box center [808, 230] width 133 height 30
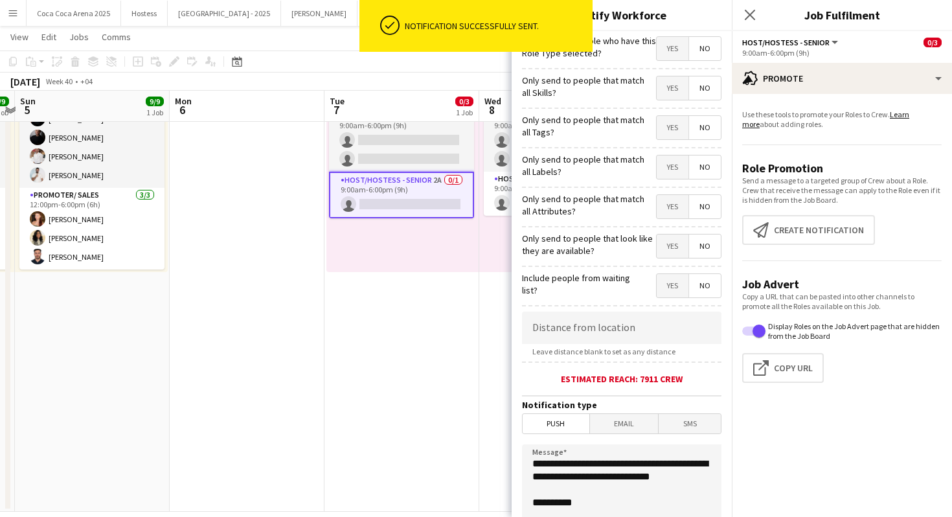
click at [659, 254] on span "Yes" at bounding box center [673, 245] width 32 height 23
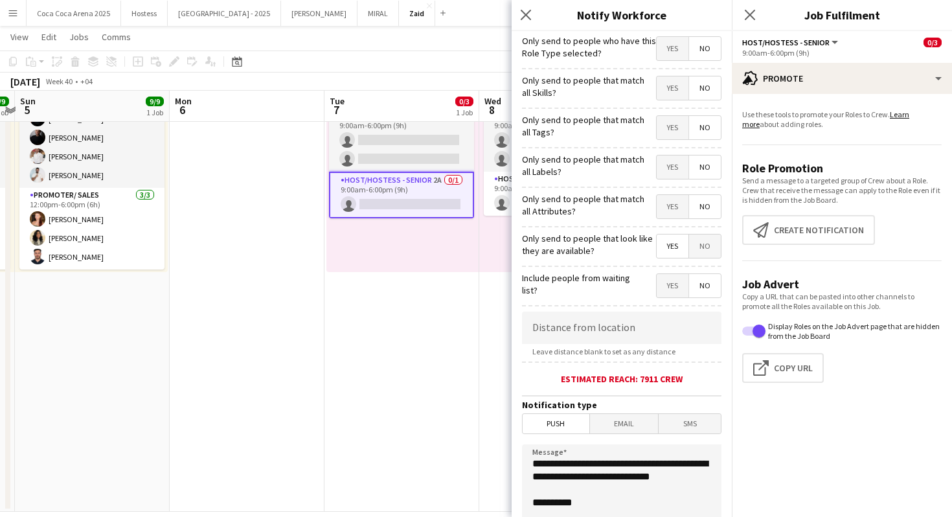
click at [670, 218] on span "Yes" at bounding box center [673, 206] width 32 height 23
click at [673, 170] on span "Yes" at bounding box center [673, 166] width 32 height 23
click at [674, 131] on span "Yes" at bounding box center [673, 127] width 32 height 23
click at [679, 102] on div "Yes No" at bounding box center [688, 89] width 65 height 27
click at [678, 89] on span "Yes" at bounding box center [673, 87] width 32 height 23
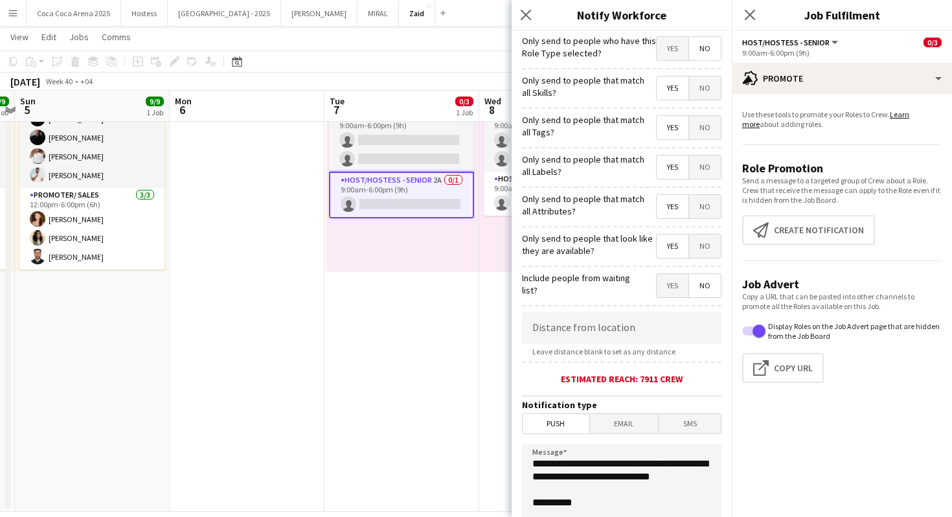
click at [673, 51] on span "Yes" at bounding box center [673, 48] width 32 height 23
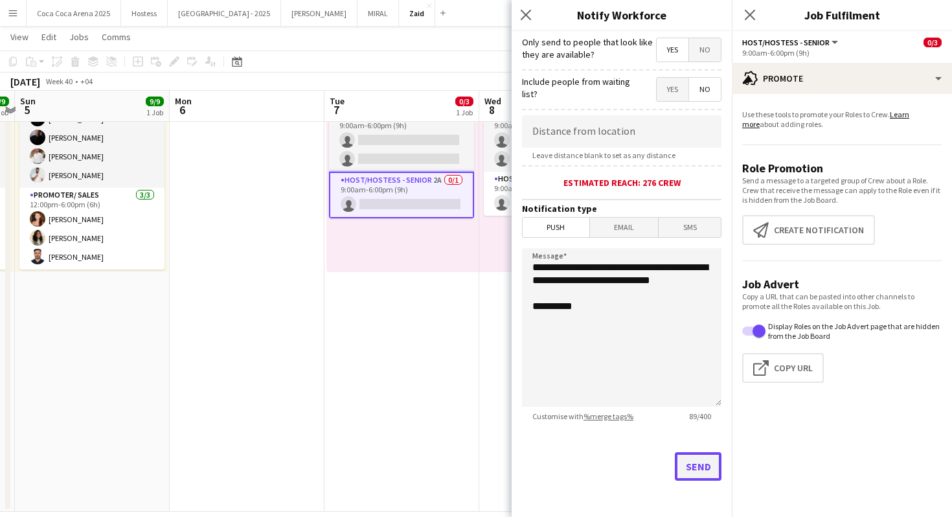
click at [692, 462] on button "Send" at bounding box center [698, 466] width 47 height 28
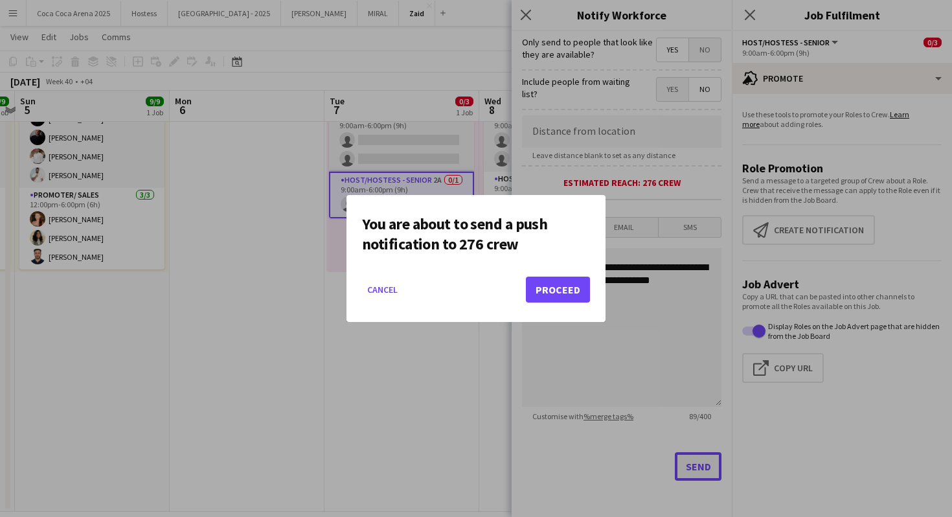
scroll to position [0, 0]
click at [554, 287] on button "Proceed" at bounding box center [558, 289] width 64 height 26
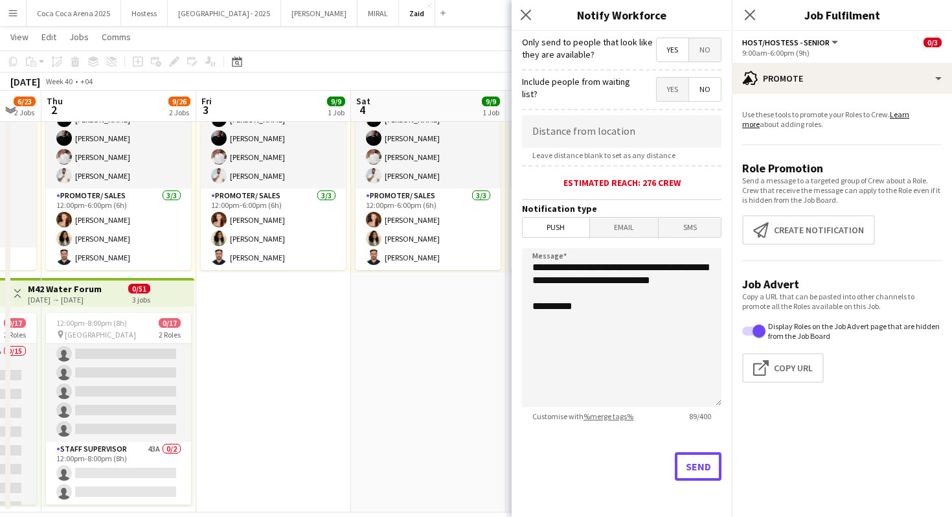
scroll to position [209, 0]
click at [427, 348] on app-date-cell "11:00am-7:00pm (8h) 9/9 pin Manarat al Saadiyat 2 Roles Promoter/ Sales [DATE] …" at bounding box center [428, 275] width 155 height 474
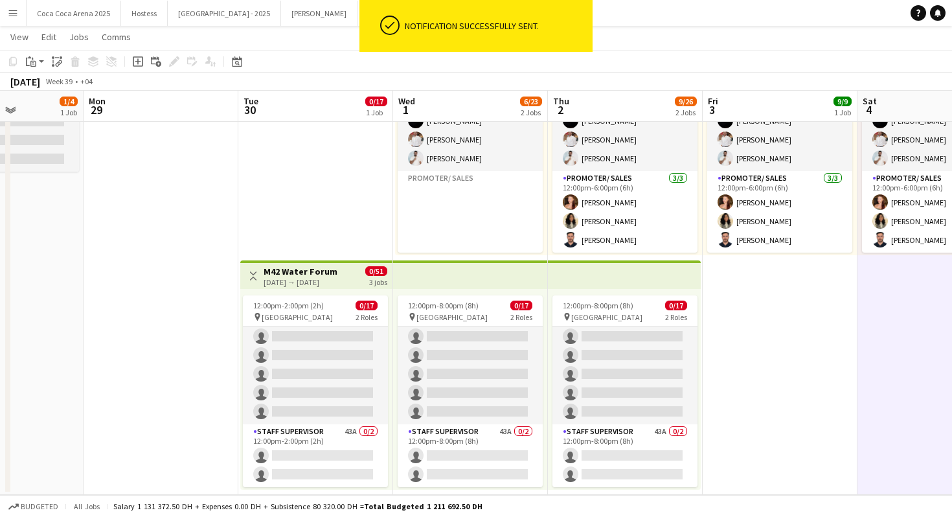
scroll to position [166, 0]
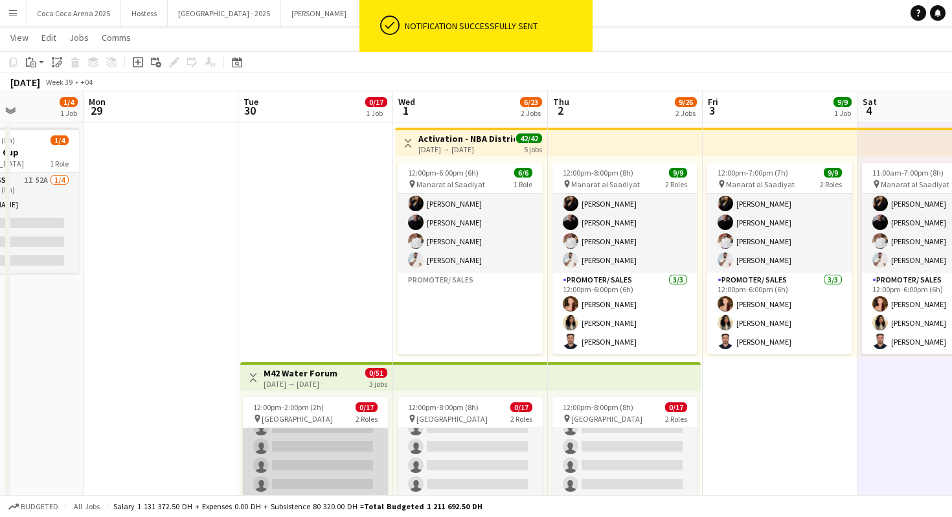
click at [345, 440] on app-card-role "Promoter/ Sales 67A 0/15 12:00pm-2:00pm (2h) single-neutral-actions single-neut…" at bounding box center [315, 512] width 145 height 307
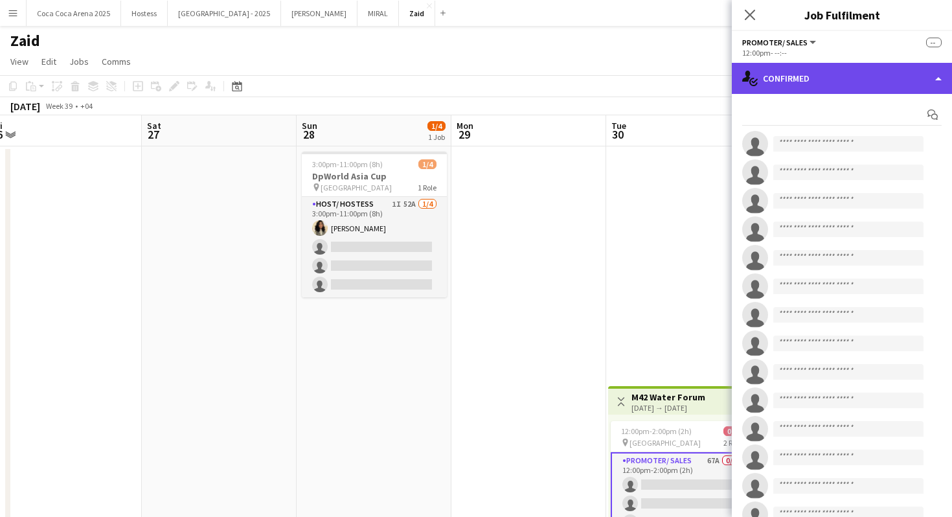
click at [765, 83] on div "single-neutral-actions-check-2 Confirmed" at bounding box center [842, 78] width 220 height 31
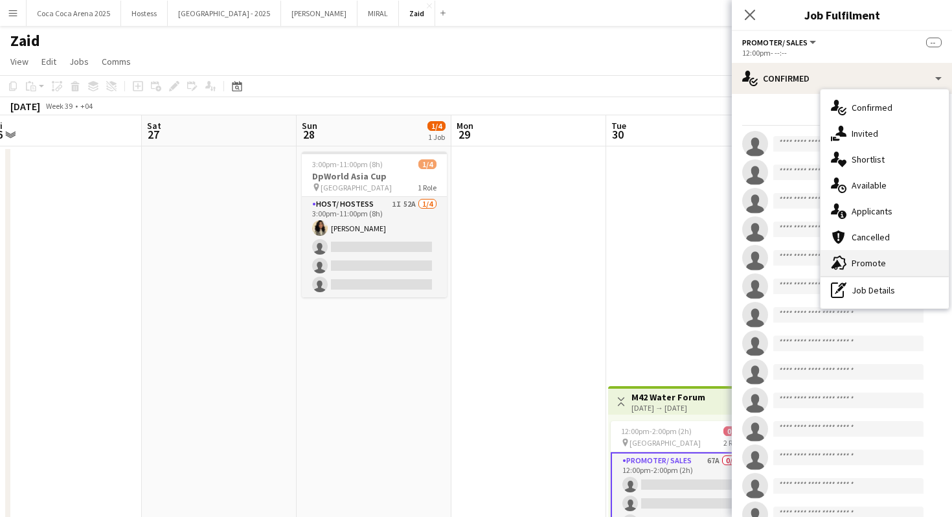
click at [886, 256] on div "advertising-megaphone Promote" at bounding box center [884, 263] width 128 height 26
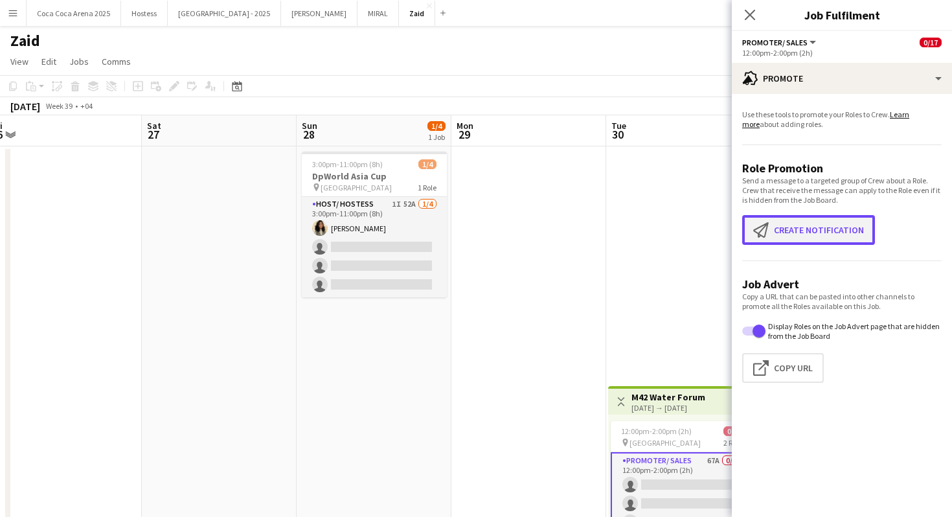
click at [805, 228] on button "Create notification Create notification" at bounding box center [808, 230] width 133 height 30
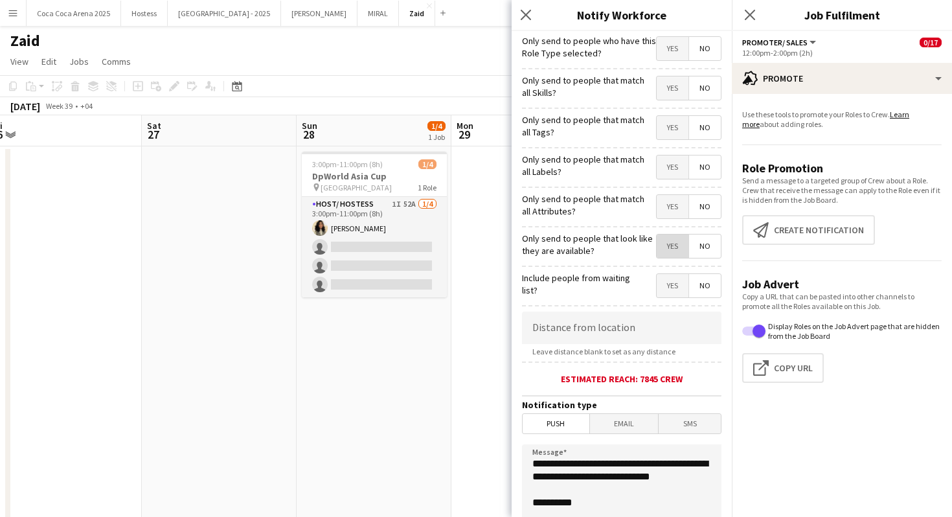
click at [671, 241] on span "Yes" at bounding box center [673, 245] width 32 height 23
click at [668, 209] on span "Yes" at bounding box center [673, 206] width 32 height 23
click at [670, 157] on span "Yes" at bounding box center [673, 166] width 32 height 23
click at [667, 116] on span "Yes" at bounding box center [673, 127] width 32 height 23
click at [668, 85] on span "Yes" at bounding box center [673, 87] width 32 height 23
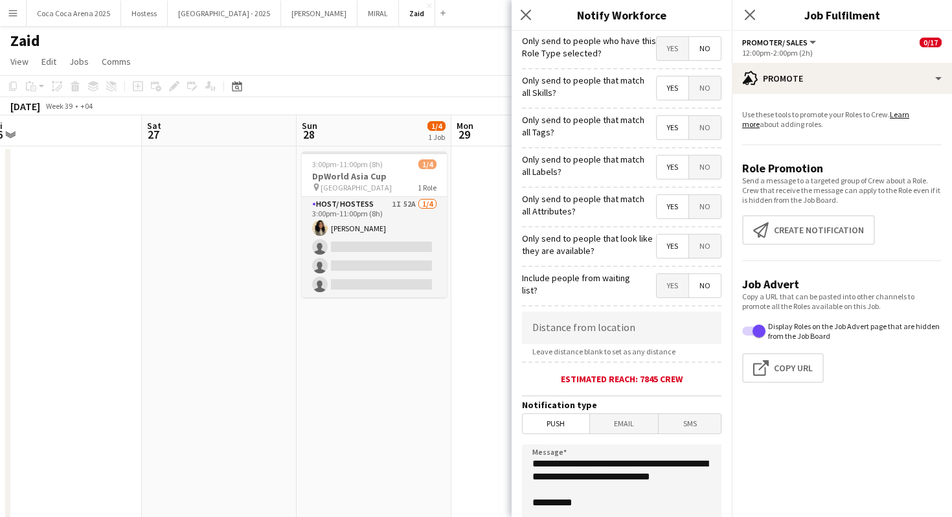
click at [669, 51] on span "Yes" at bounding box center [673, 48] width 32 height 23
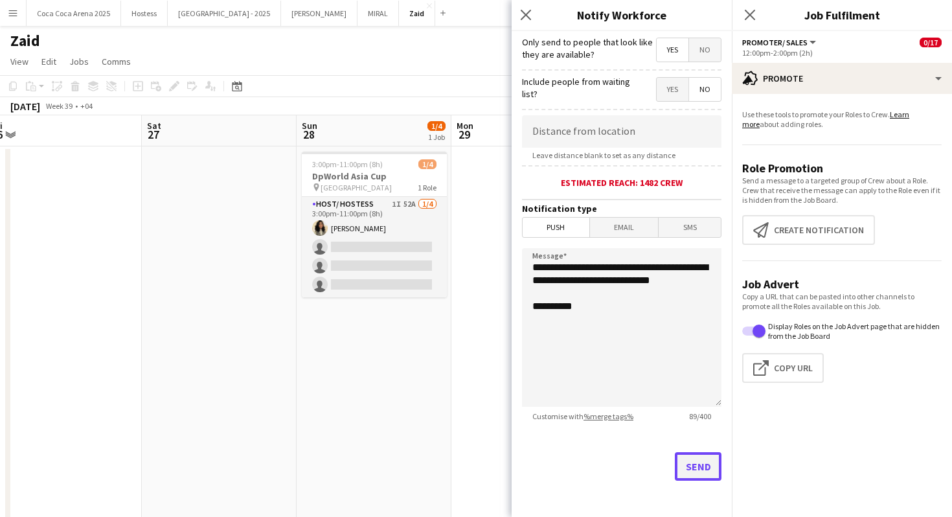
click at [688, 462] on button "Send" at bounding box center [698, 466] width 47 height 28
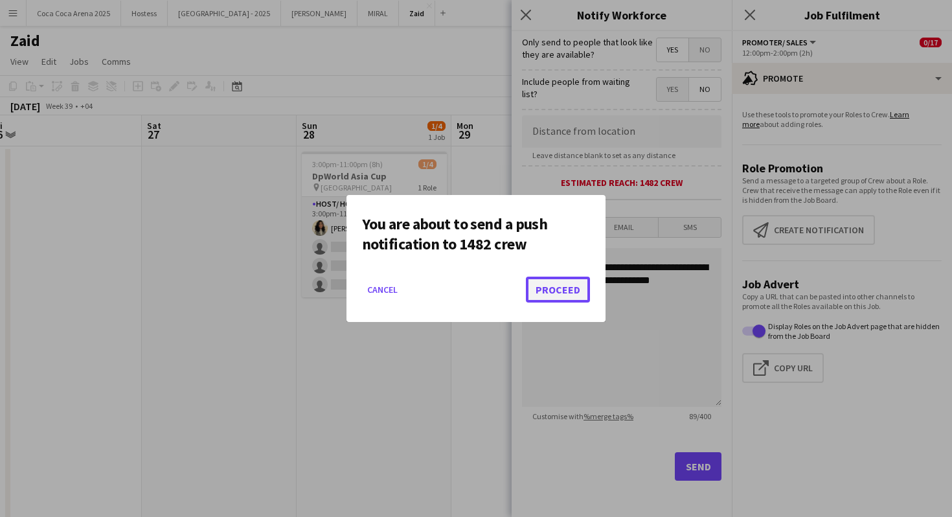
click at [583, 284] on button "Proceed" at bounding box center [558, 289] width 64 height 26
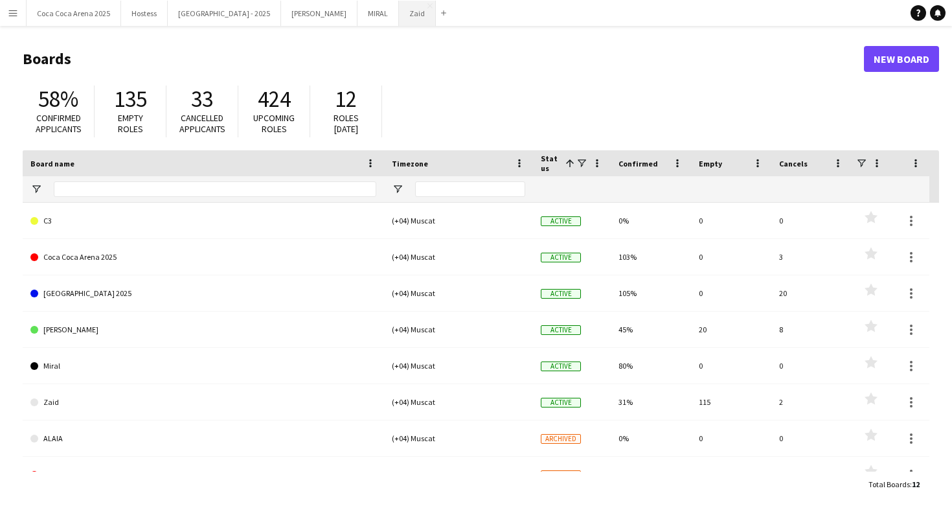
click at [399, 23] on button "Zaid Close" at bounding box center [417, 13] width 37 height 25
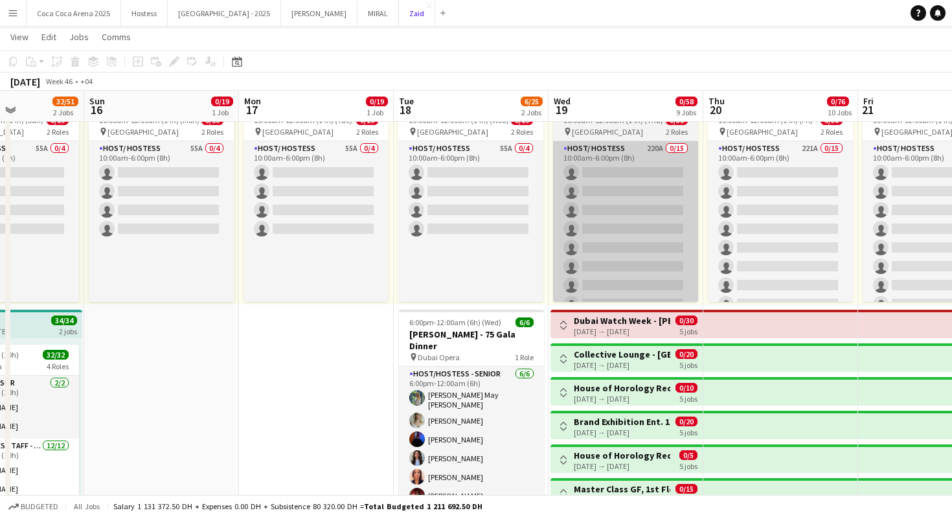
scroll to position [0, 544]
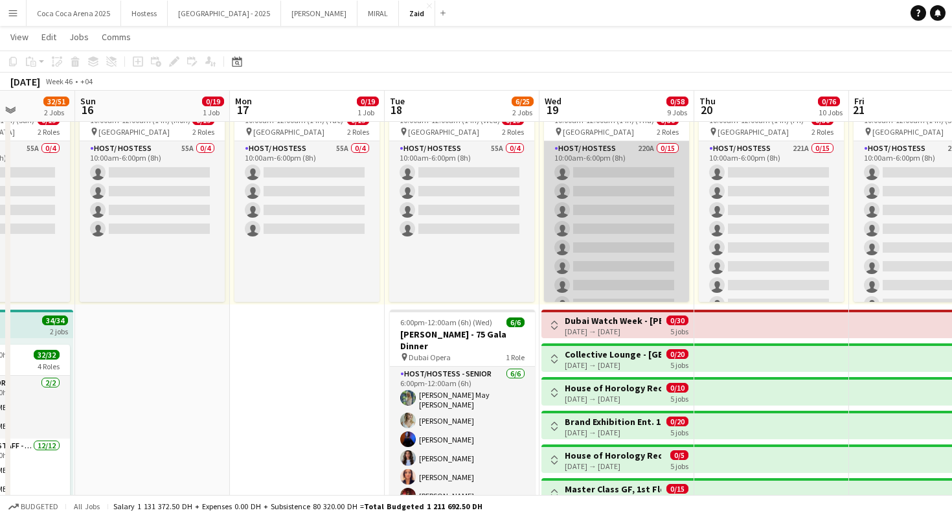
click at [569, 266] on app-card-role "Host/ Hostess 220A 0/15 10:00am-6:00pm (8h) single-neutral-actions single-neutr…" at bounding box center [616, 294] width 145 height 307
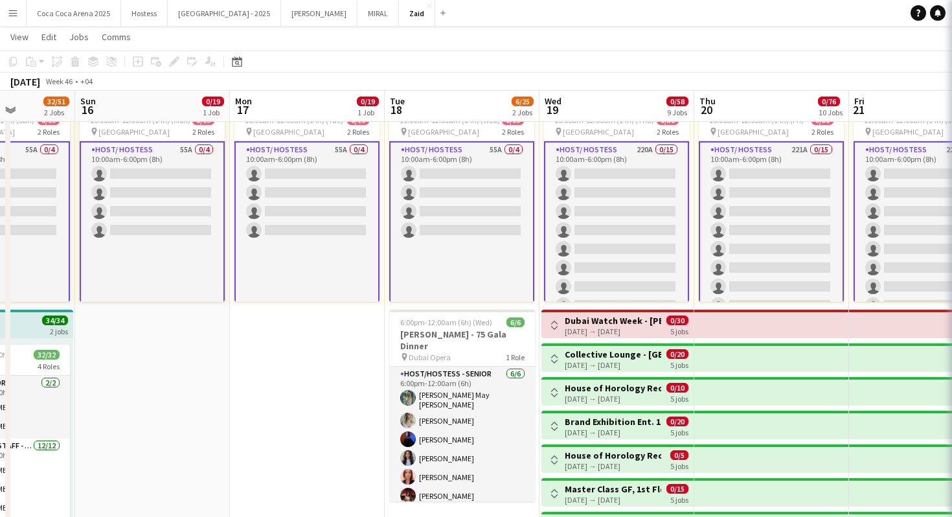
click at [572, 250] on app-card-role "Host/ Hostess 220A 0/15 10:00am-6:00pm (8h) single-neutral-actions single-neutr…" at bounding box center [616, 295] width 145 height 309
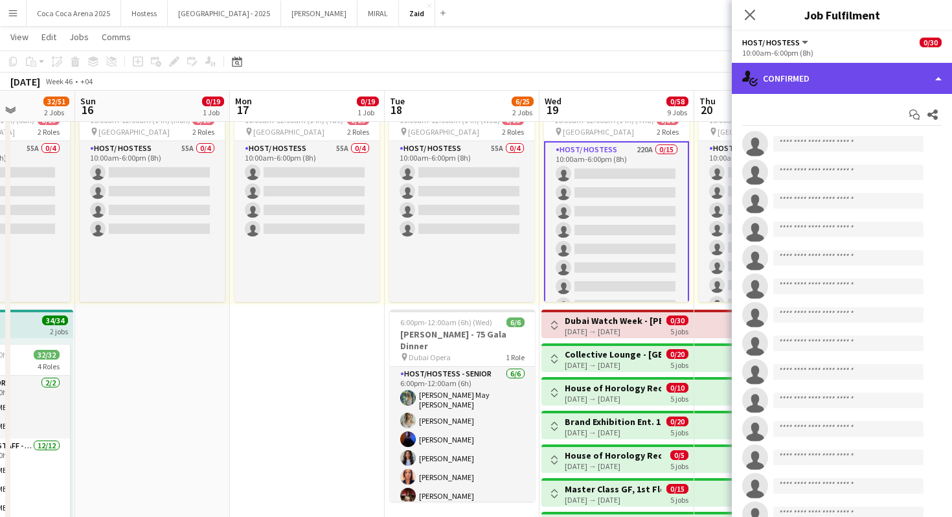
click at [801, 79] on div "single-neutral-actions-check-2 Confirmed" at bounding box center [842, 78] width 220 height 31
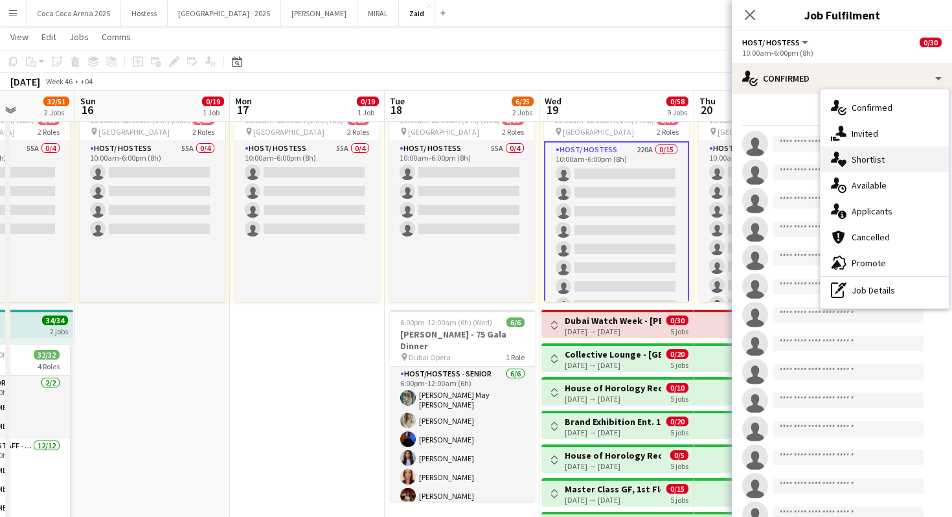
click at [866, 166] on div "single-neutral-actions-heart Shortlist" at bounding box center [884, 159] width 128 height 26
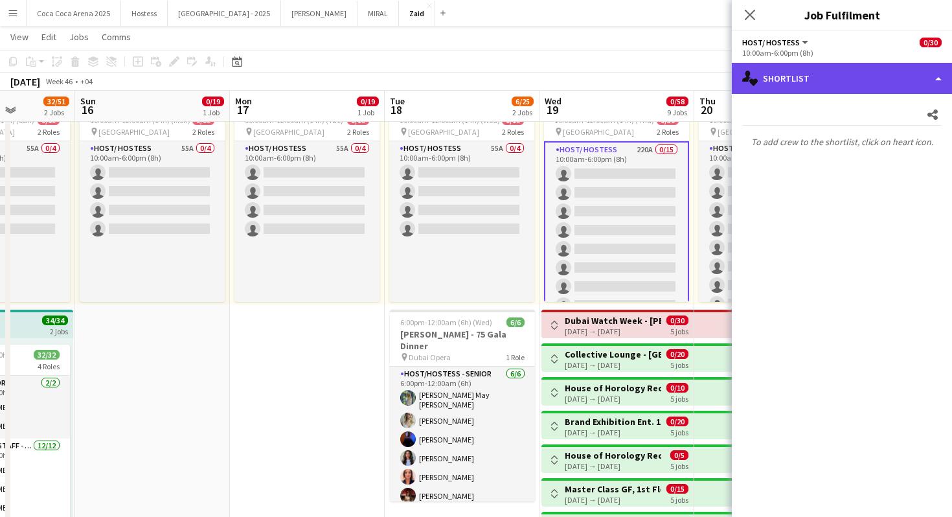
click at [837, 91] on div "single-neutral-actions-heart Shortlist" at bounding box center [842, 78] width 220 height 31
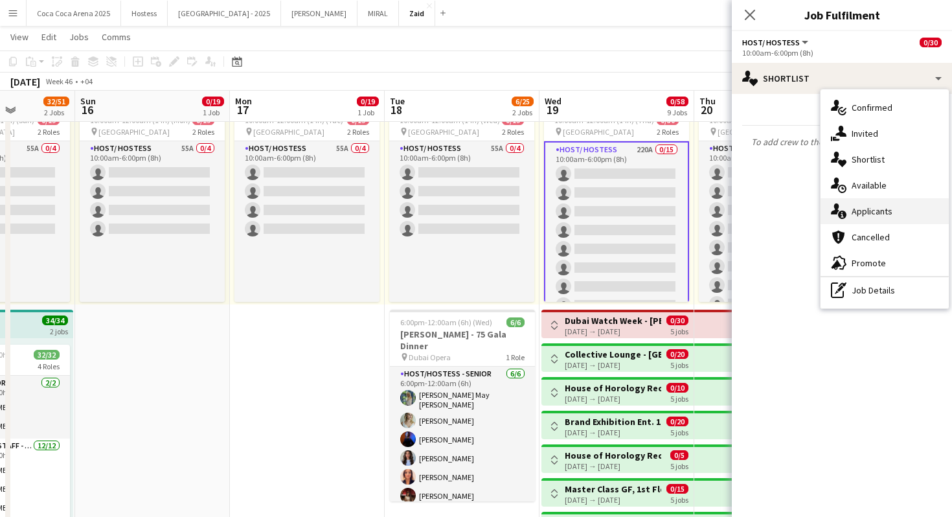
click at [869, 206] on span "Applicants" at bounding box center [871, 211] width 41 height 12
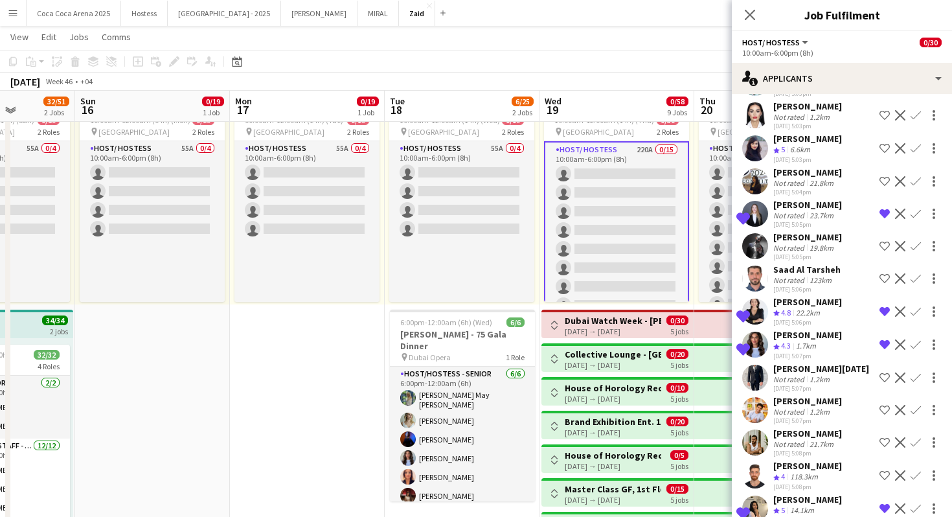
scroll to position [128, 0]
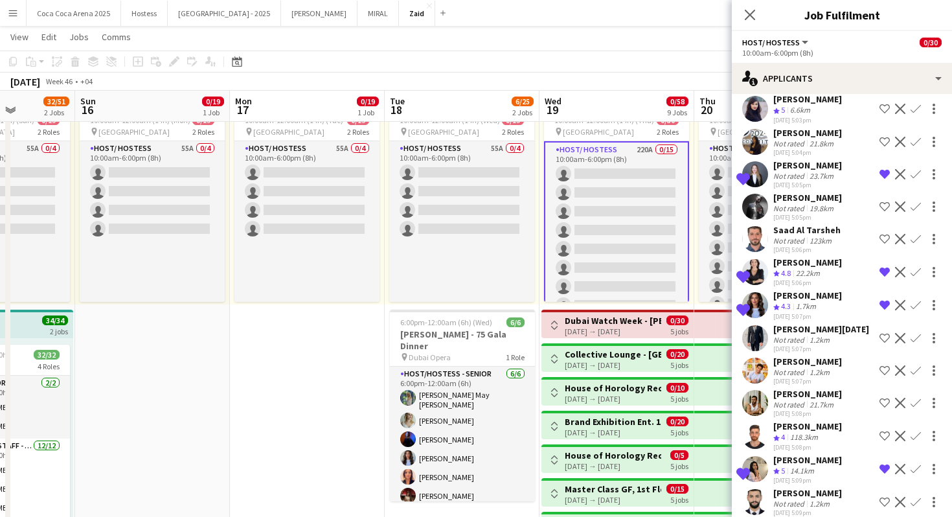
click at [826, 167] on div "[PERSON_NAME]" at bounding box center [807, 165] width 69 height 12
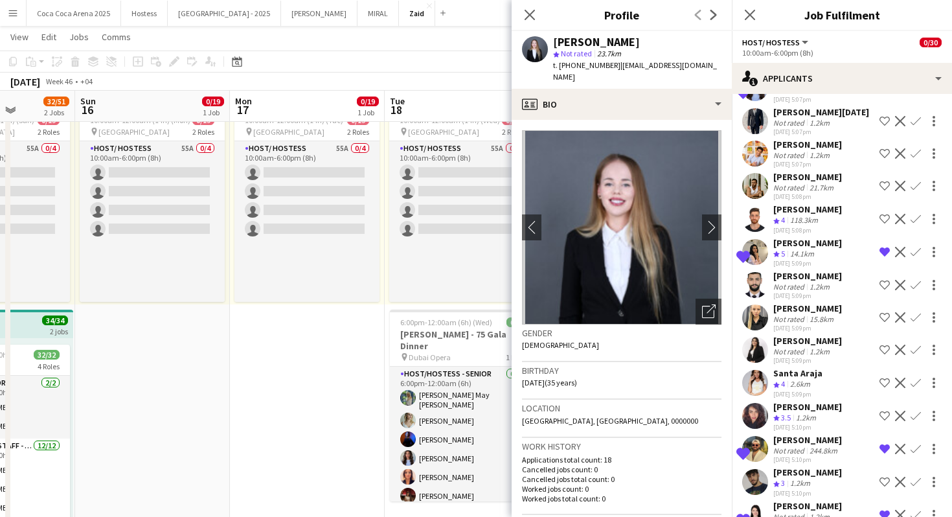
scroll to position [350, 0]
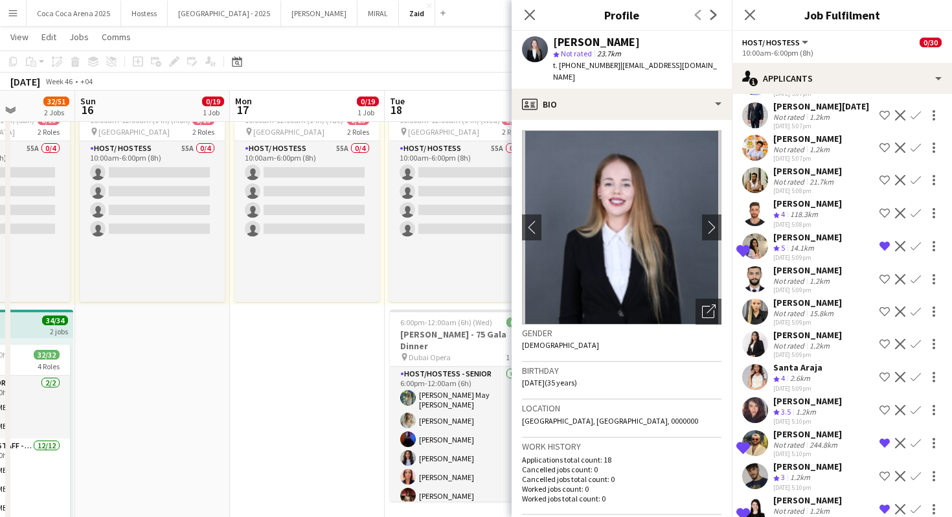
click at [795, 308] on div "Not rated" at bounding box center [790, 313] width 34 height 10
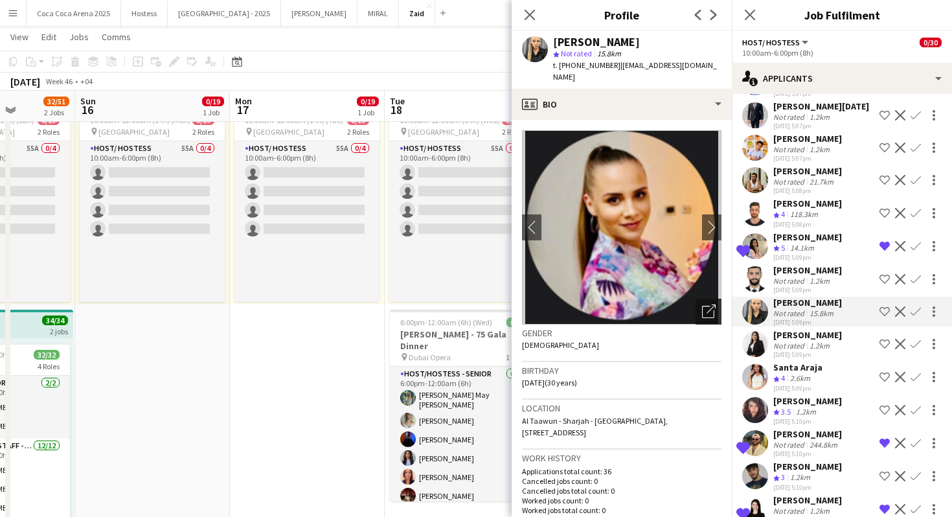
click at [701, 298] on div "Open photos pop-in" at bounding box center [708, 311] width 26 height 26
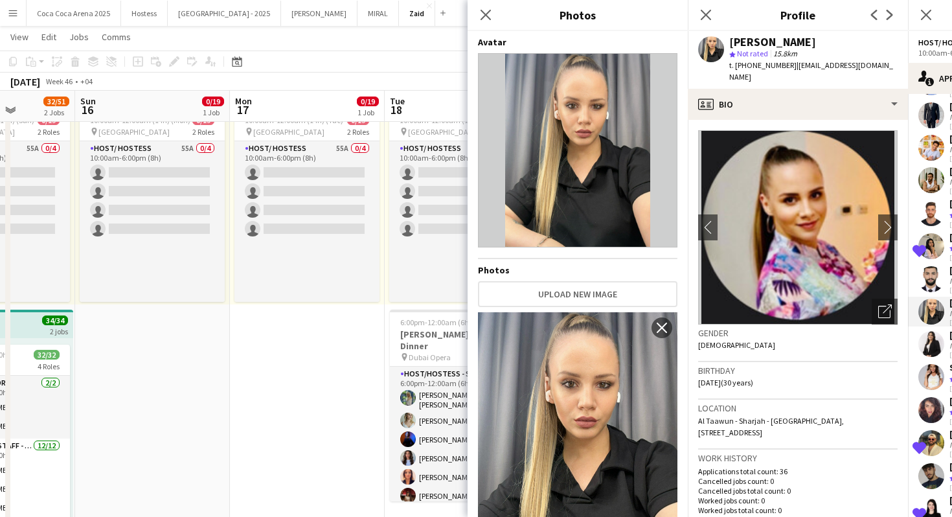
click at [723, 365] on h3 "Birthday" at bounding box center [797, 371] width 199 height 12
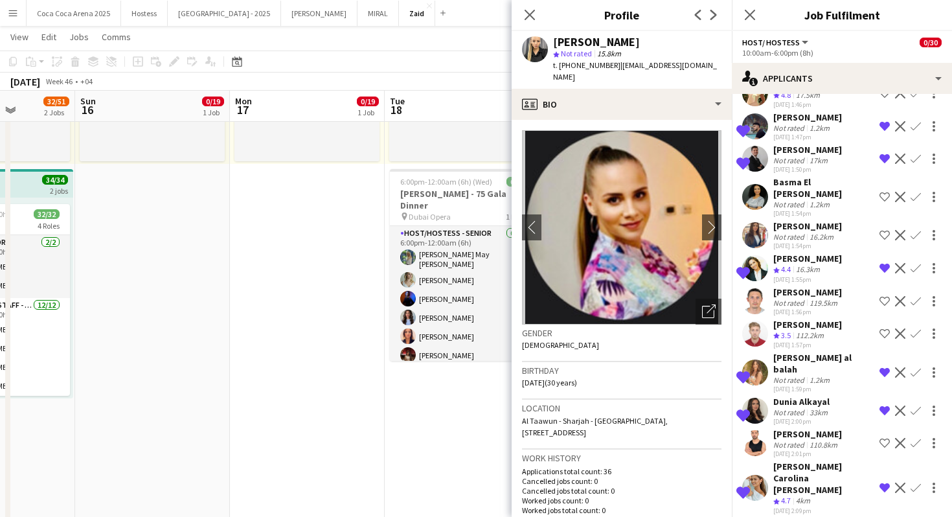
scroll to position [5615, 0]
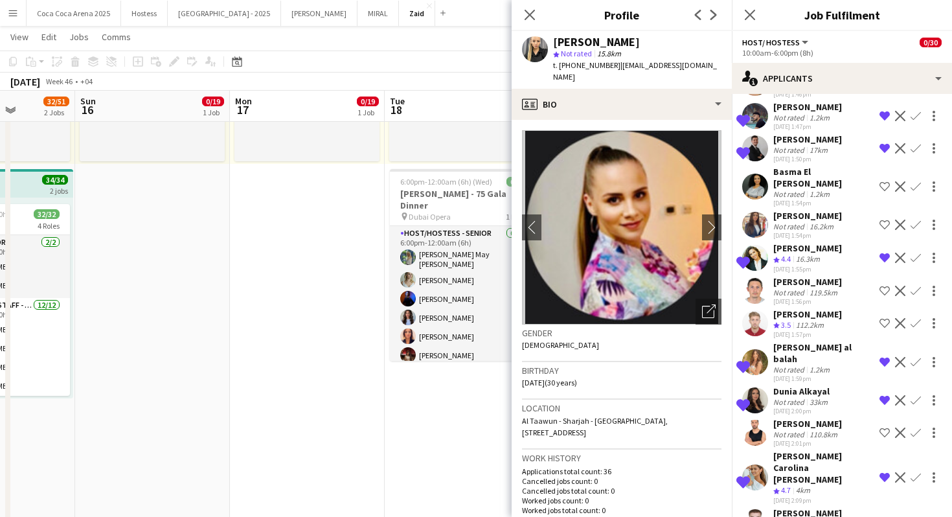
click at [793, 374] on div "17-09-2025 1:59pm" at bounding box center [823, 378] width 101 height 8
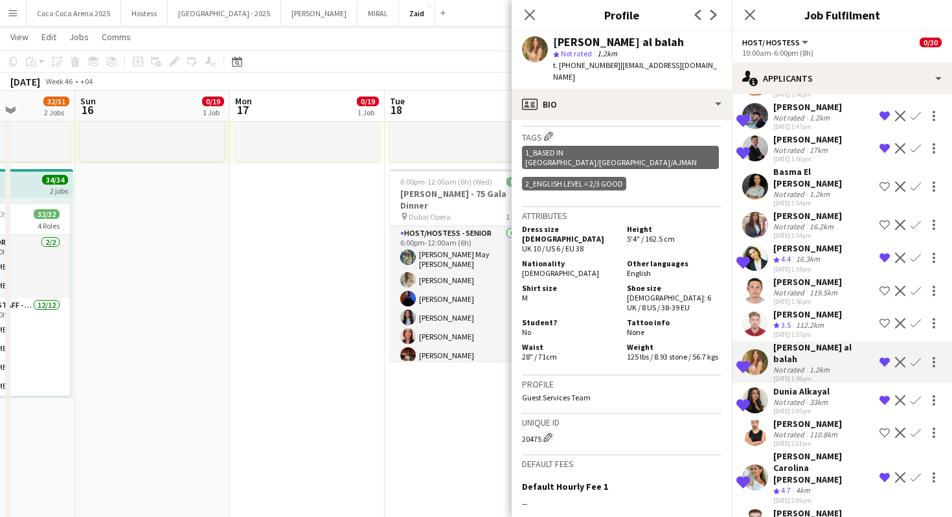
scroll to position [580, 0]
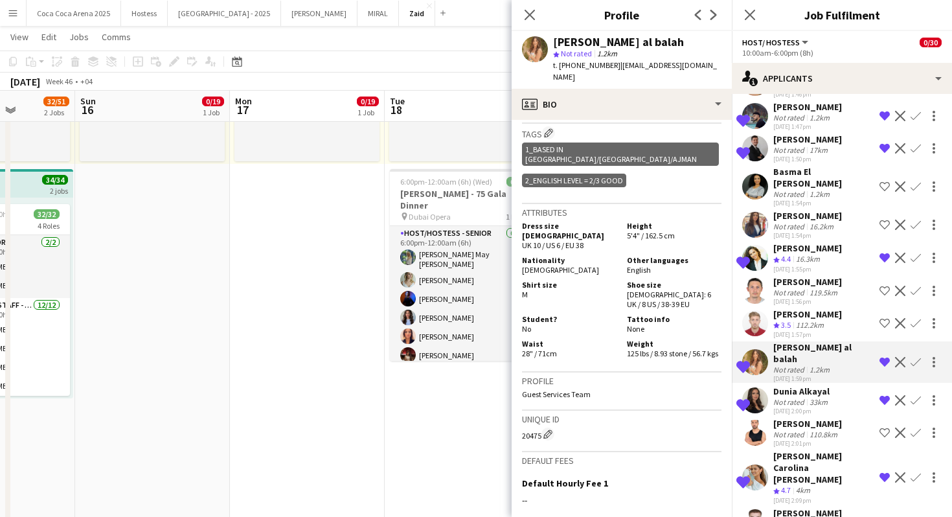
drag, startPoint x: 524, startPoint y: 400, endPoint x: 556, endPoint y: 405, distance: 32.1
click at [556, 410] on div "Unique ID 20475 Edit crew unique ID" at bounding box center [621, 430] width 199 height 41
copy div "0475"
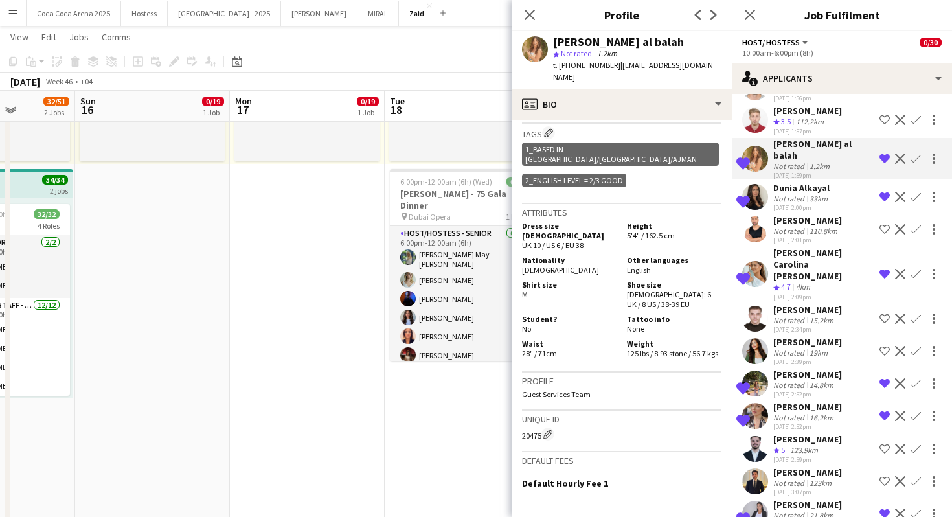
scroll to position [5851, 0]
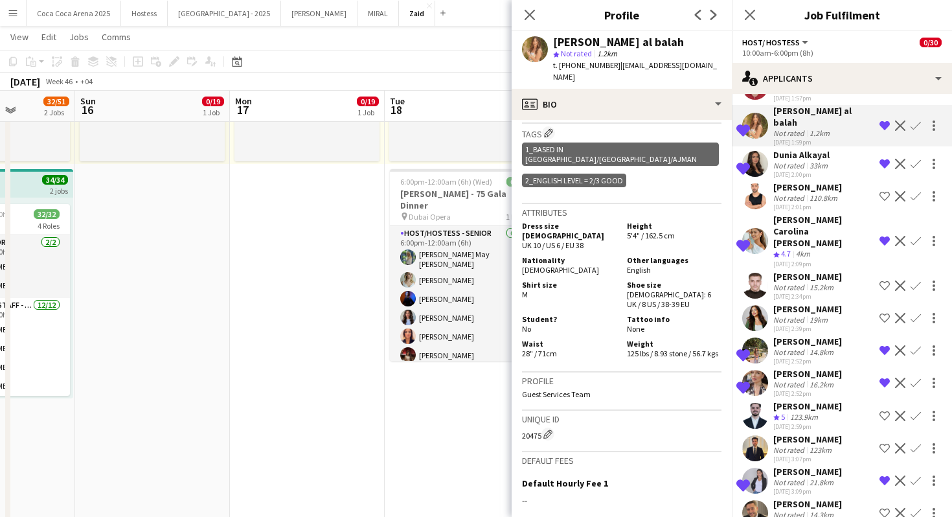
click at [776, 368] on div "[PERSON_NAME]" at bounding box center [807, 374] width 69 height 12
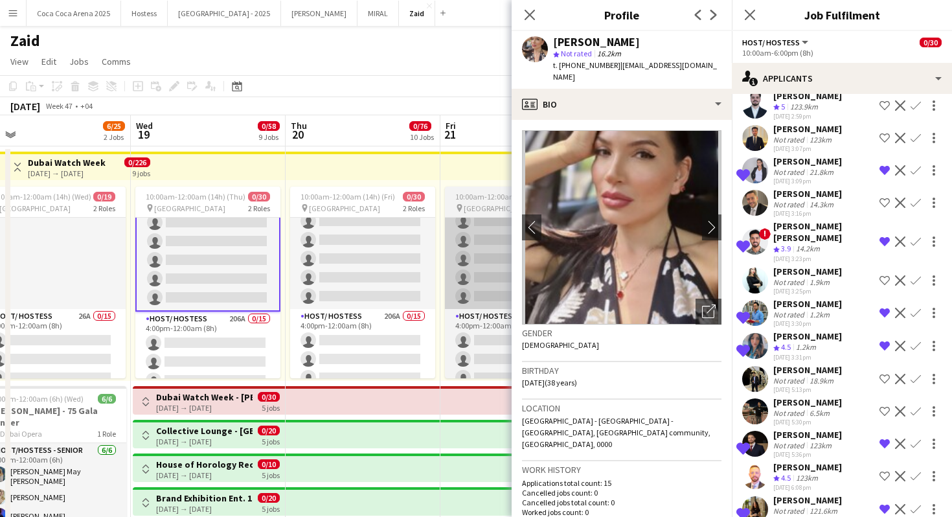
scroll to position [0, 0]
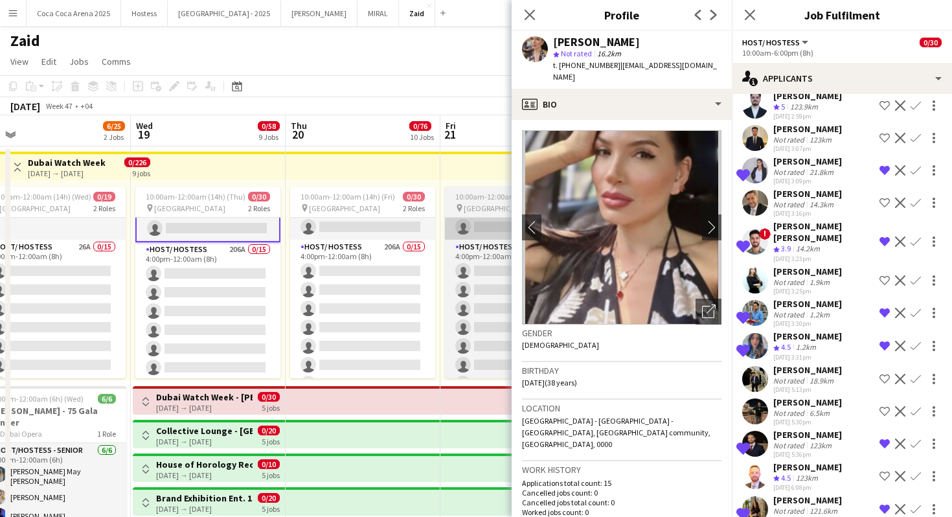
click at [208, 291] on app-card-role "Host/ Hostess 206A 0/15 4:00pm-12:00am (8h) single-neutral-actions single-neutr…" at bounding box center [207, 395] width 145 height 307
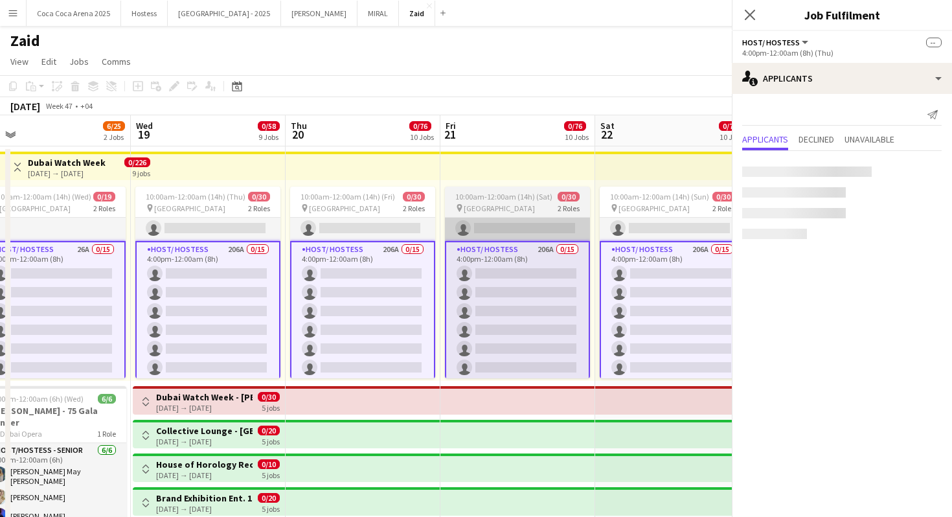
click at [208, 291] on app-card-role "Host/ Hostess 206A 0/15 4:00pm-12:00am (8h) single-neutral-actions single-neutr…" at bounding box center [207, 395] width 145 height 309
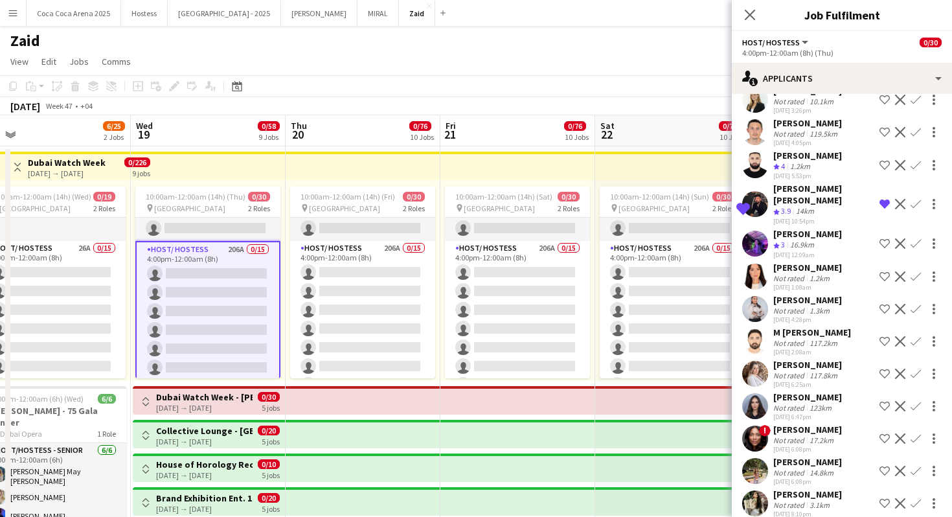
click at [836, 456] on div "Lea El Boheiri Not rated 14.8km 22-09-2025 6:08pm Shortlist crew Decline Confirm" at bounding box center [842, 471] width 220 height 30
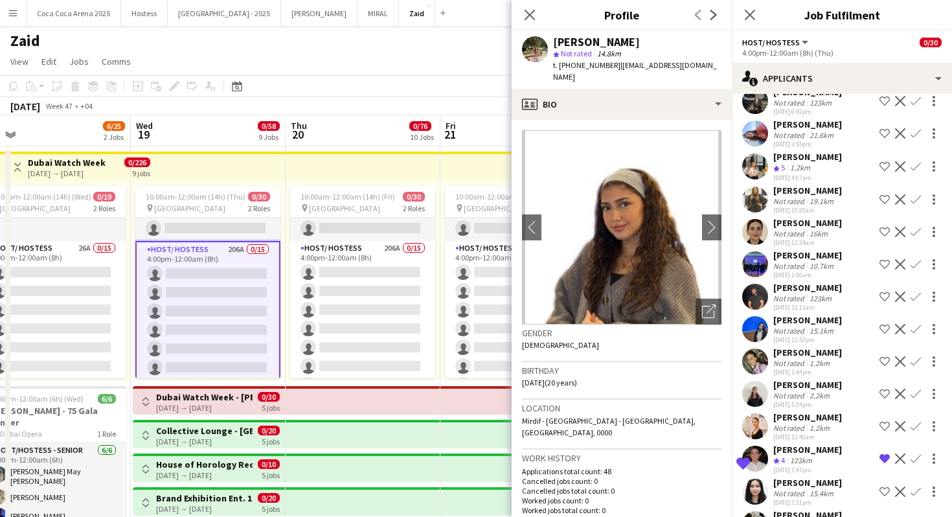
click at [831, 346] on div "Mariia Babych Not rated 1.2km 15-09-2025 1:44pm Shortlist crew Decline Confirm" at bounding box center [842, 361] width 220 height 30
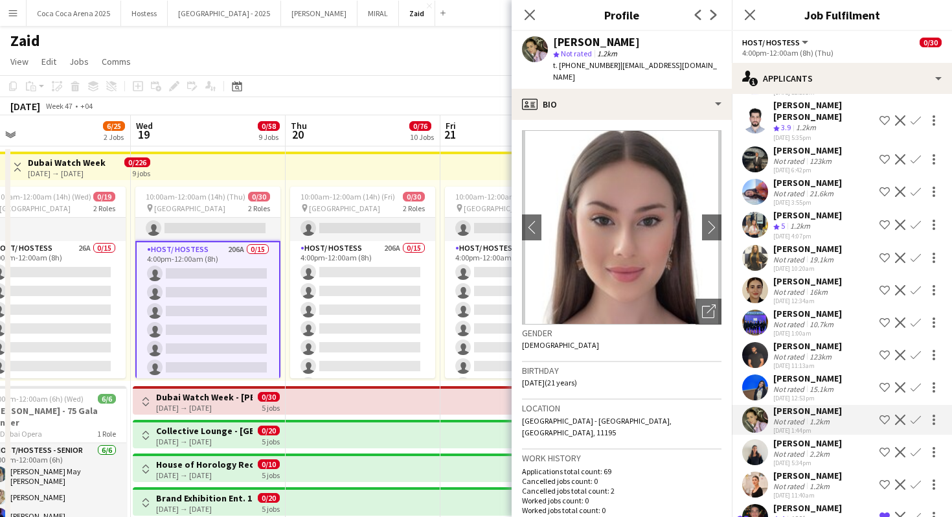
click at [831, 361] on div "15-09-2025 11:13am" at bounding box center [807, 365] width 69 height 8
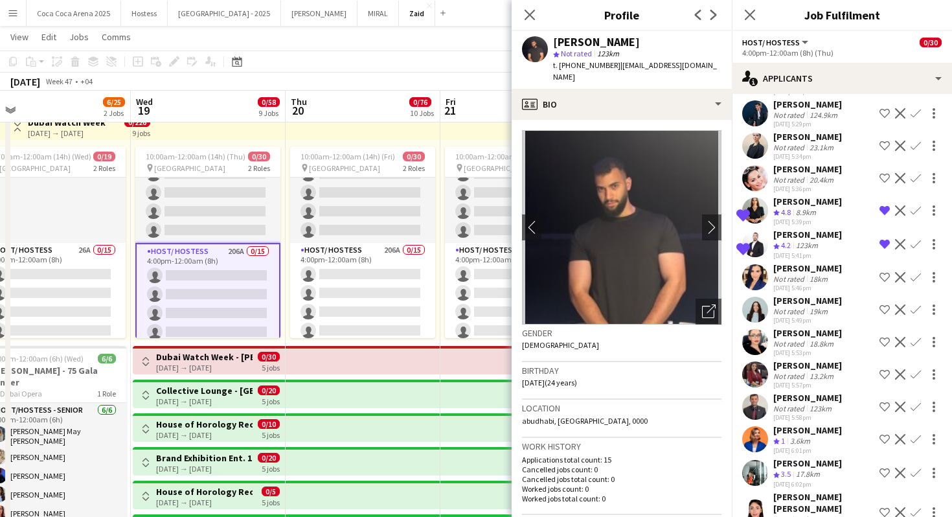
scroll to position [2102, 0]
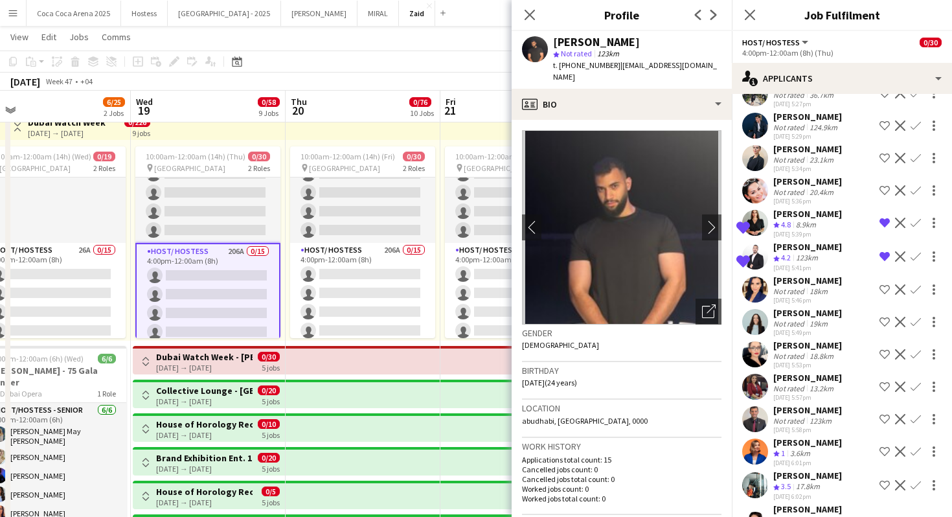
click at [825, 307] on div "Joana Castro Not rated 19km 03-09-2025 5:49pm" at bounding box center [807, 322] width 69 height 30
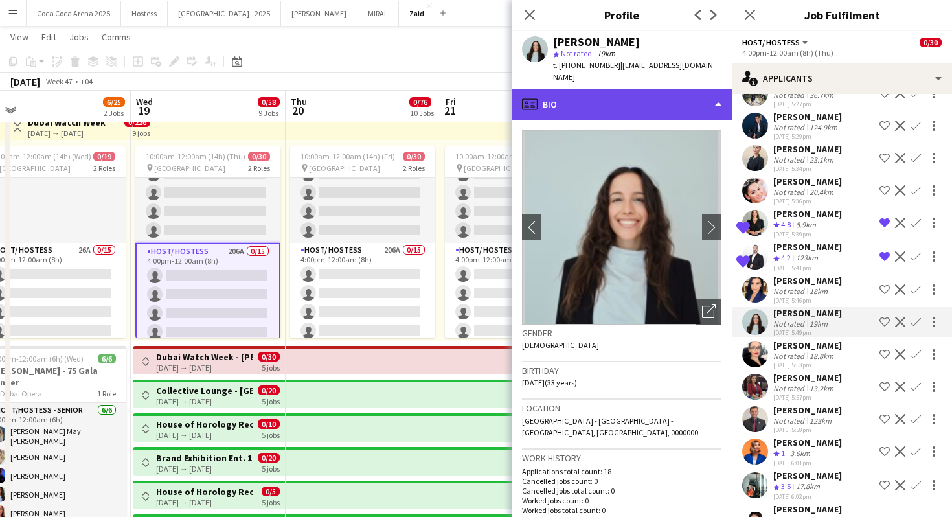
click at [659, 102] on div "profile Bio" at bounding box center [622, 104] width 220 height 31
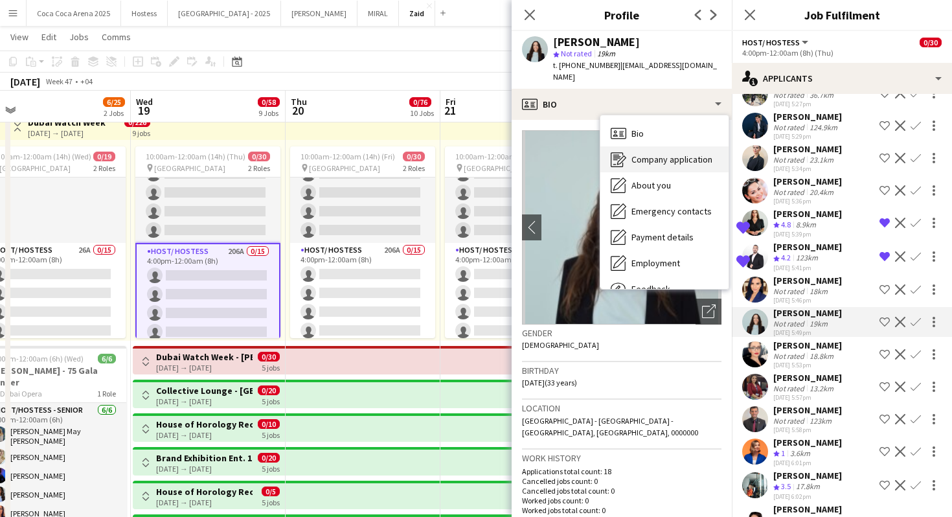
click at [692, 162] on span "Company application" at bounding box center [671, 159] width 81 height 12
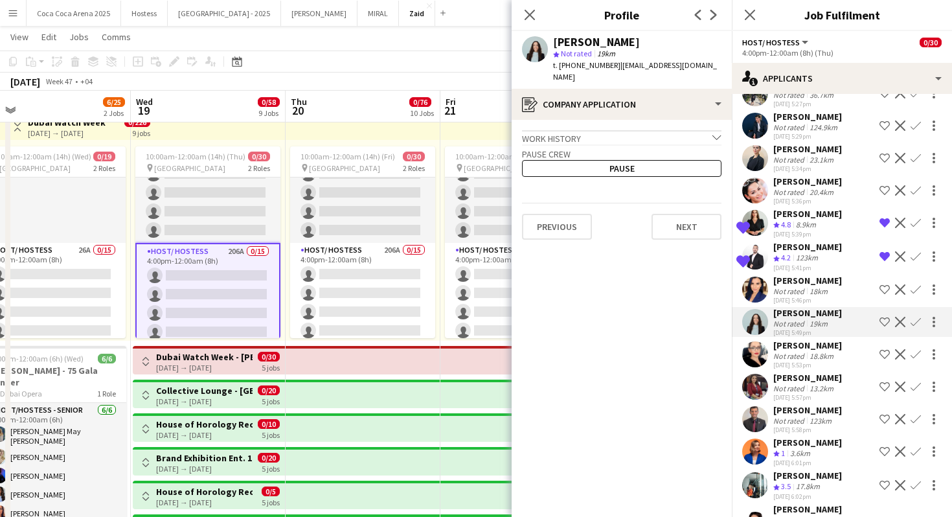
click at [655, 131] on div "Work history chevron-down" at bounding box center [621, 137] width 199 height 14
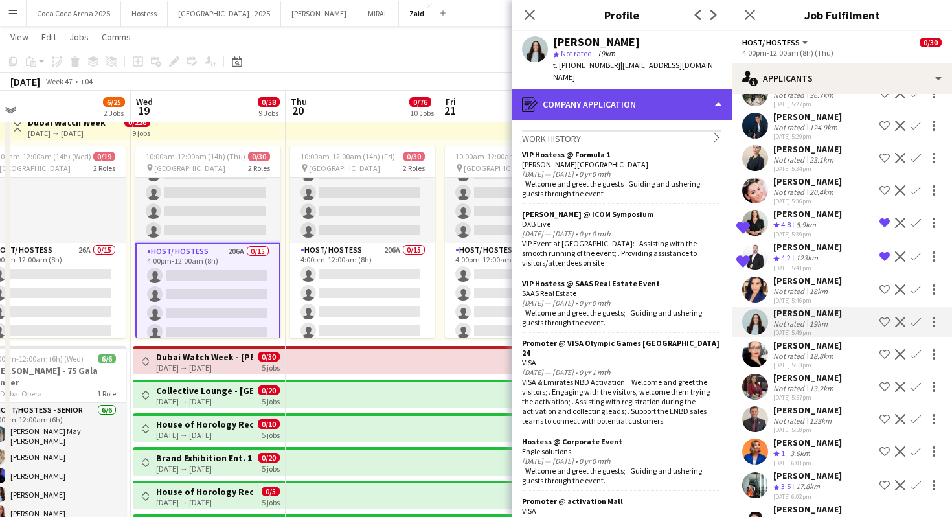
click at [636, 108] on div "register Company application" at bounding box center [622, 104] width 220 height 31
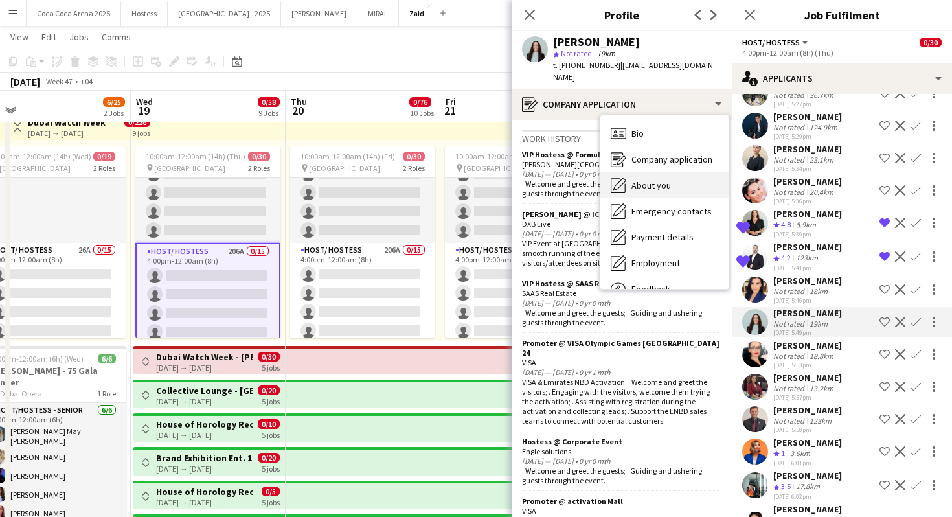
click at [662, 181] on span "About you" at bounding box center [650, 185] width 39 height 12
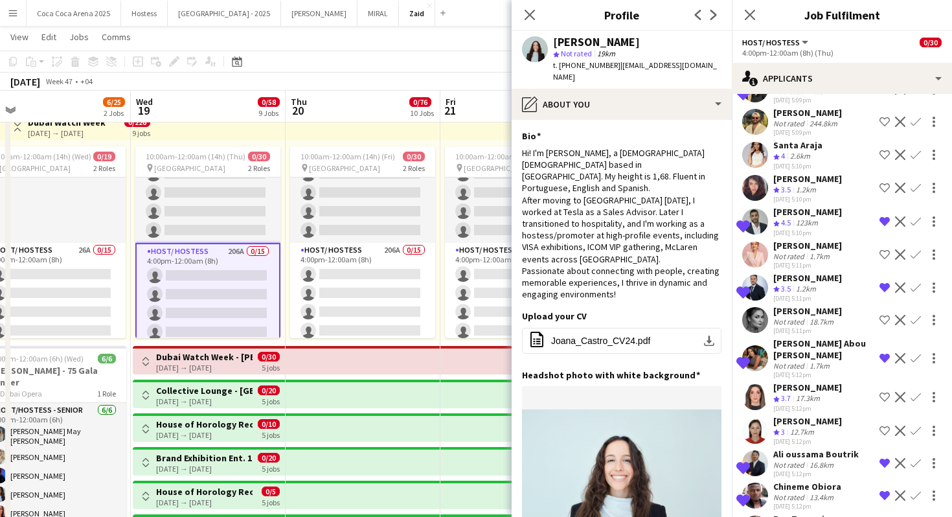
scroll to position [935, 0]
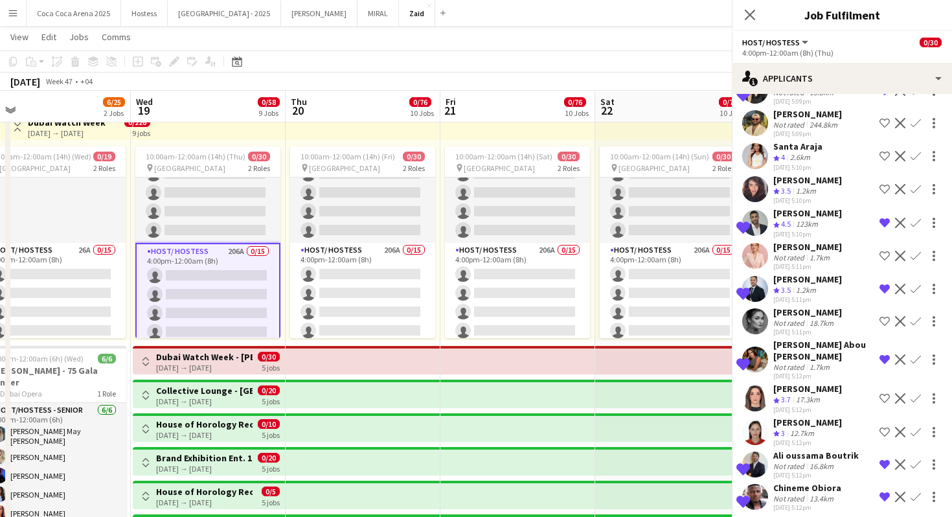
click at [784, 416] on div "[PERSON_NAME]" at bounding box center [807, 422] width 69 height 12
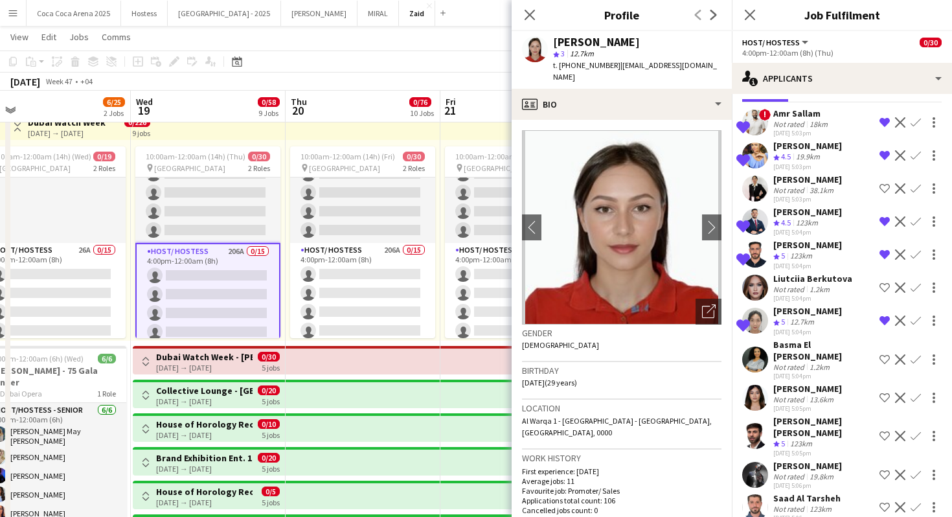
scroll to position [41, 0]
